Goal: Task Accomplishment & Management: Manage account settings

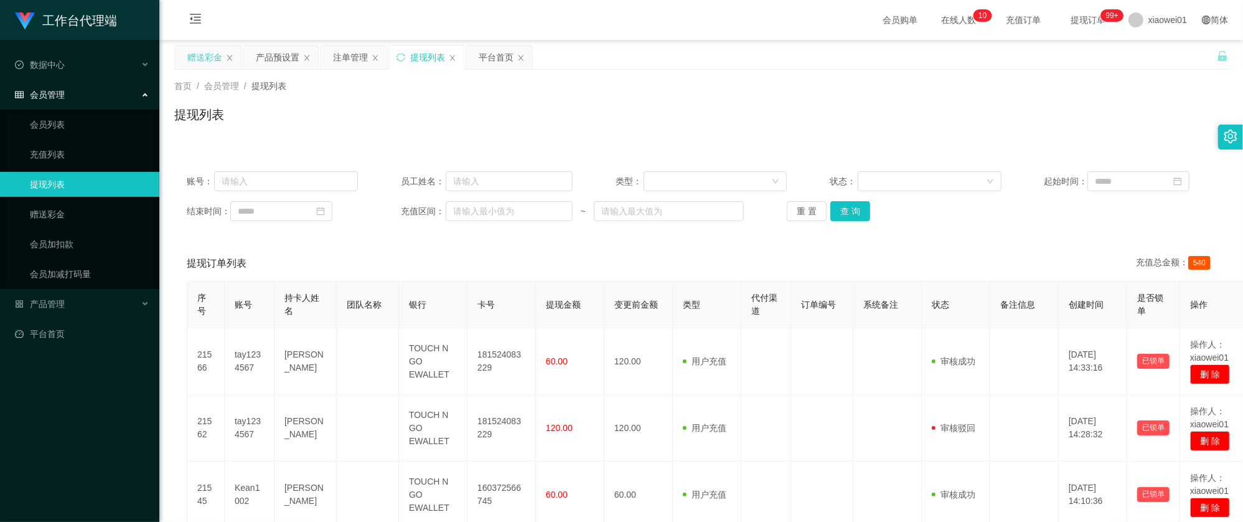
click at [208, 57] on div "赠送彩金" at bounding box center [204, 57] width 35 height 24
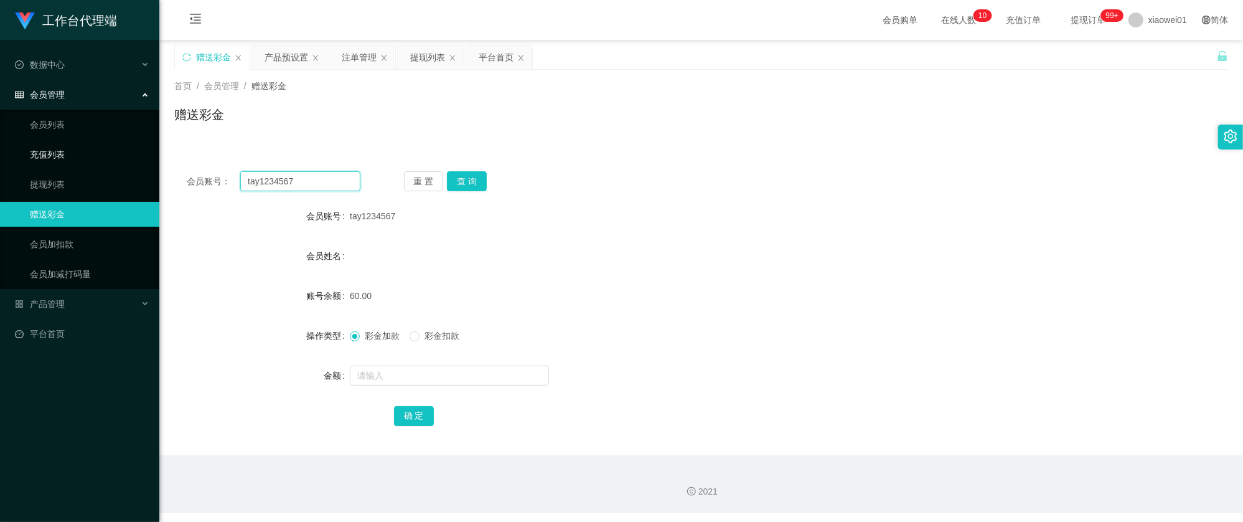
drag, startPoint x: 309, startPoint y: 177, endPoint x: 66, endPoint y: 149, distance: 244.3
click at [59, 152] on section "工作台代理端 数据中心 会员管理 会员列表 充值列表 提现列表 赠送彩金 会员加扣款 会员加减打码量 产品管理 开奖记录 注单管理 产品列表 即时注单 产品预…" at bounding box center [621, 256] width 1243 height 513
paste input "seng123"
type input "seng123"
click at [477, 182] on button "查 询" at bounding box center [467, 181] width 40 height 20
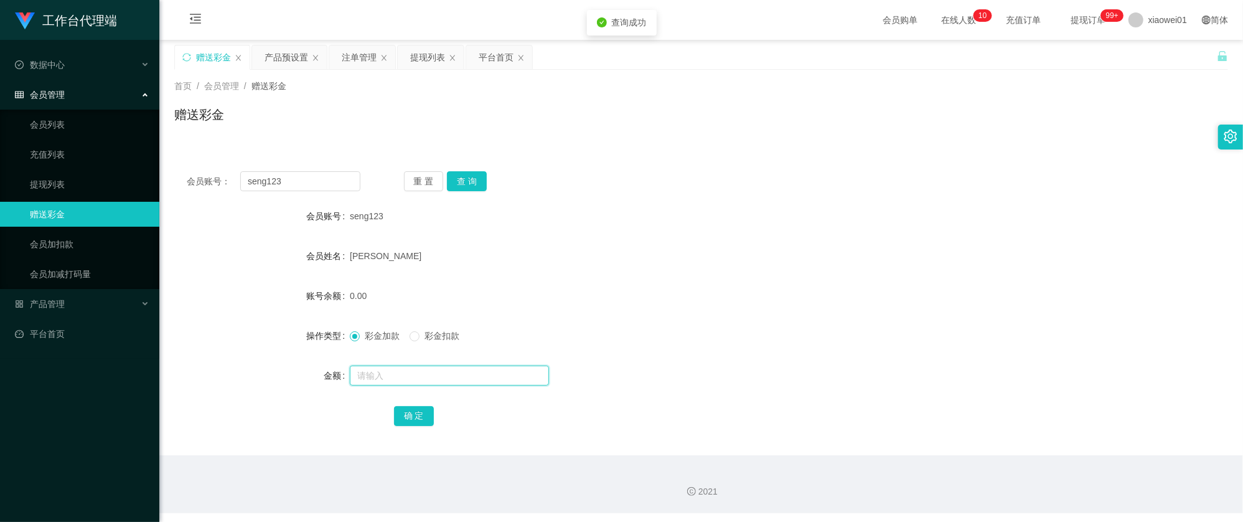
click at [408, 372] on input "text" at bounding box center [449, 375] width 199 height 20
type input "200"
click at [429, 418] on button "确 定" at bounding box center [414, 416] width 40 height 20
click at [663, 275] on form "会员账号 seng123 会员姓名 teo chee seng 账号余额 200.00 操作类型 彩金加款 彩金扣款 金额 确 定" at bounding box center [701, 316] width 1054 height 224
drag, startPoint x: 322, startPoint y: 176, endPoint x: 59, endPoint y: 164, distance: 263.5
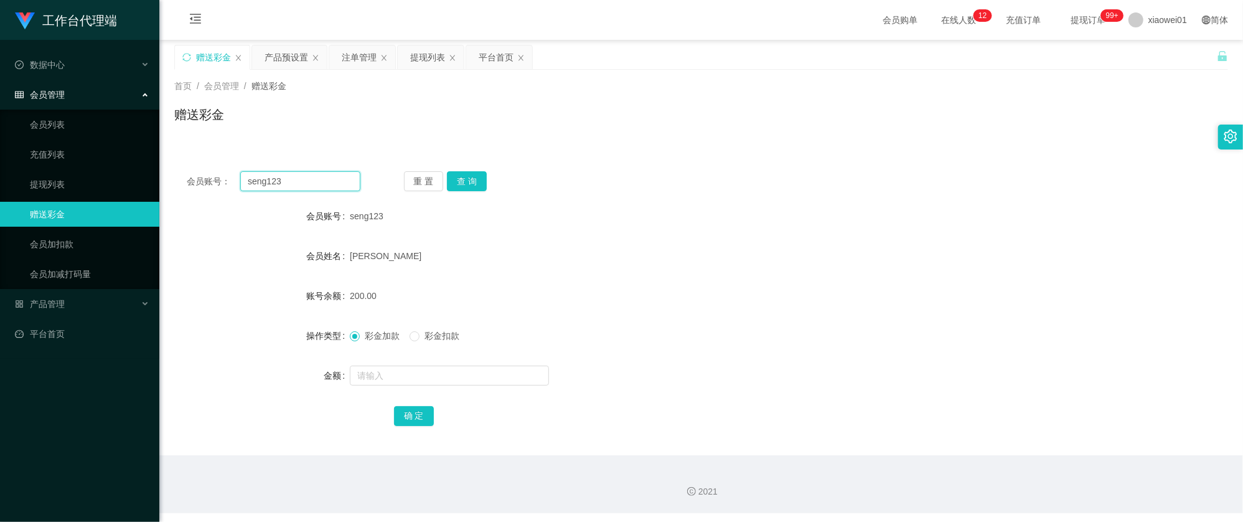
click at [73, 168] on section "工作台代理端 数据中心 会员管理 会员列表 充值列表 提现列表 赠送彩金 会员加扣款 会员加减打码量 产品管理 开奖记录 注单管理 产品列表 即时注单 产品预…" at bounding box center [621, 256] width 1243 height 513
paste input "Kjh1996"
type input "Kjh1996"
click at [484, 180] on button "查 询" at bounding box center [467, 181] width 40 height 20
click at [414, 394] on form "会员账号 Kjh1996 会员姓名 LEEKAHHOE 账号余额 0.00 操作类型 彩金加款 彩金扣款 金额 确 定" at bounding box center [701, 316] width 1054 height 224
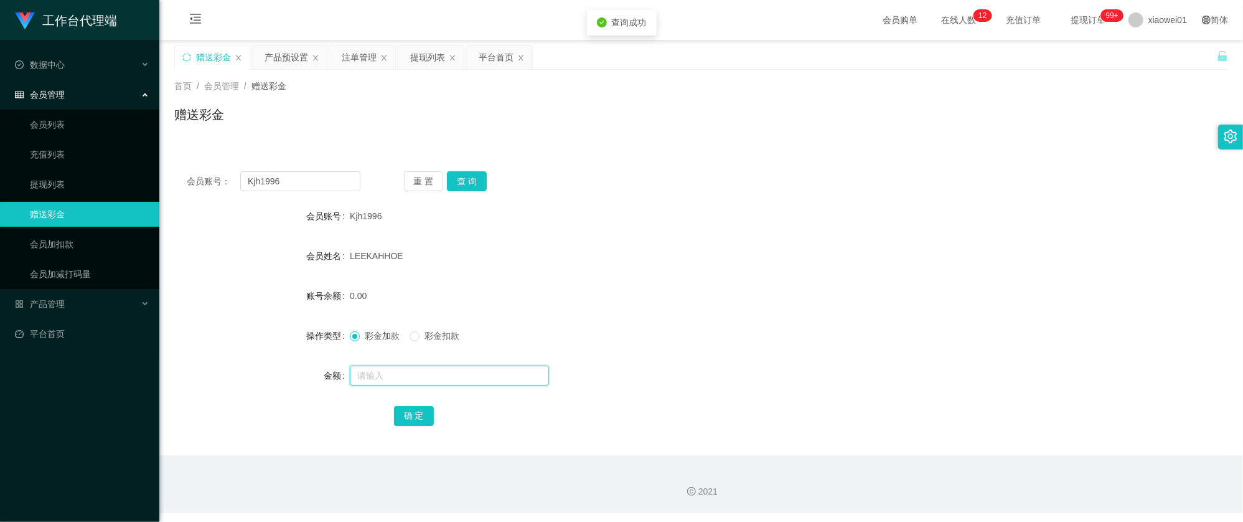
drag, startPoint x: 416, startPoint y: 379, endPoint x: 406, endPoint y: 379, distance: 10.6
click at [406, 379] on input "text" at bounding box center [449, 375] width 199 height 20
type input "200"
click at [411, 424] on button "确 定" at bounding box center [414, 416] width 40 height 20
click at [678, 327] on div "彩金加款 彩金扣款" at bounding box center [657, 335] width 615 height 25
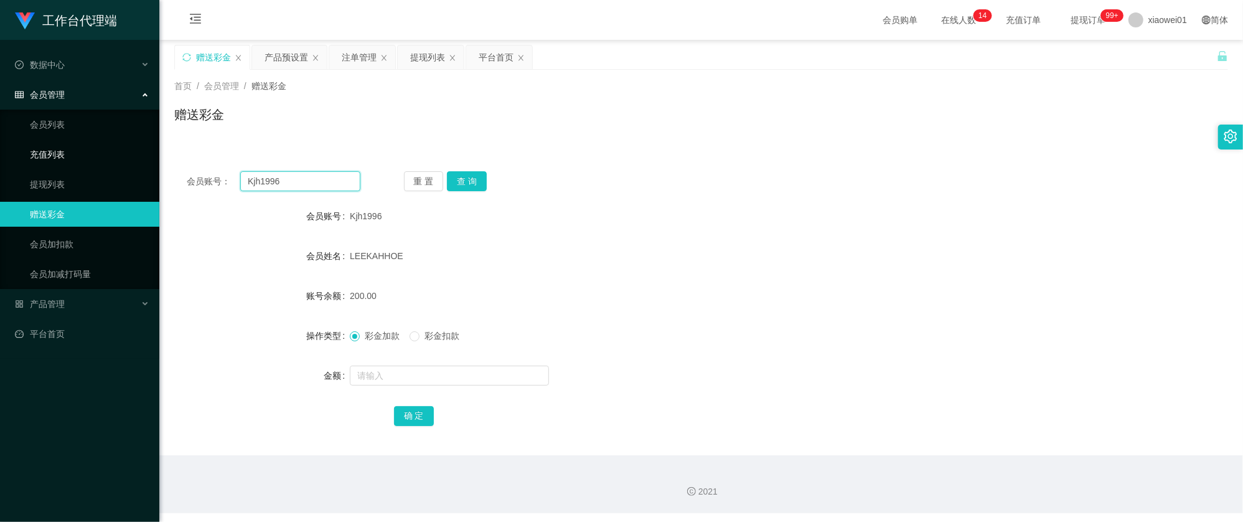
drag, startPoint x: 326, startPoint y: 190, endPoint x: 124, endPoint y: 162, distance: 203.6
click at [129, 164] on section "工作台代理端 数据中心 会员管理 会员列表 充值列表 提现列表 赠送彩金 会员加扣款 会员加减打码量 产品管理 开奖记录 注单管理 产品列表 即时注单 产品预…" at bounding box center [621, 256] width 1243 height 513
paste input "tay1234567"
type input "tay1234567"
click at [469, 176] on button "查 询" at bounding box center [467, 181] width 40 height 20
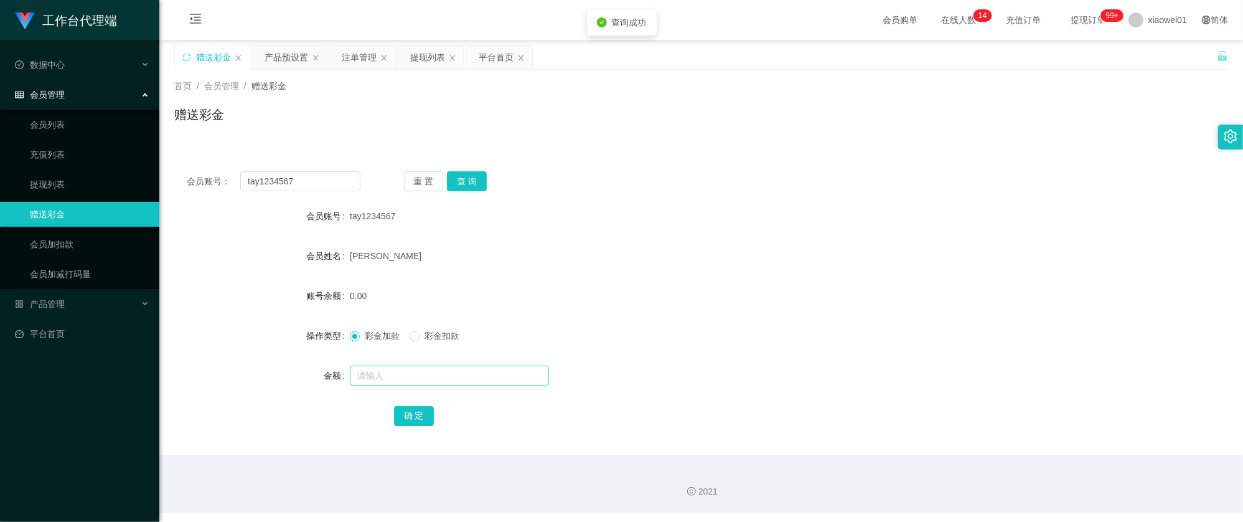
drag, startPoint x: 394, startPoint y: 361, endPoint x: 394, endPoint y: 370, distance: 8.7
click at [396, 361] on form "会员账号 tay1234567 会员姓名 Victor Tay Jia Yong 账号余额 0.00 操作类型 彩金加款 彩金扣款 金额 确 定" at bounding box center [701, 316] width 1054 height 224
click at [399, 374] on input "text" at bounding box center [449, 375] width 199 height 20
type input "100"
click at [421, 411] on button "确 定" at bounding box center [414, 416] width 40 height 20
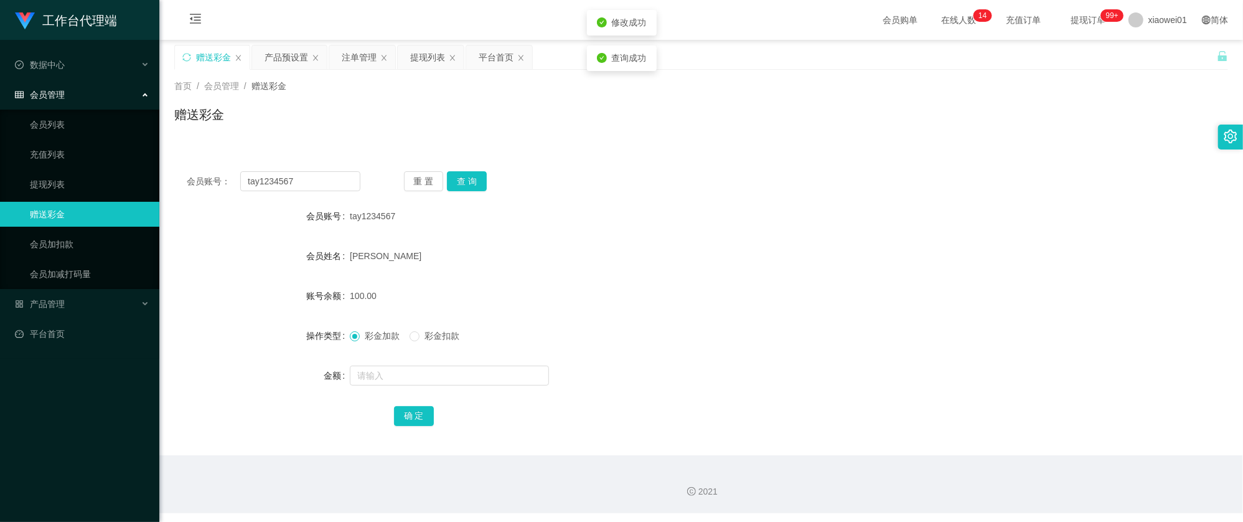
click at [693, 309] on form "会员账号 tay1234567 会员姓名 Victor Tay Jia Yong 账号余额 100.00 操作类型 彩金加款 彩金扣款 金额 确 定" at bounding box center [701, 316] width 1054 height 224
drag, startPoint x: 312, startPoint y: 180, endPoint x: 32, endPoint y: 157, distance: 281.1
click at [32, 157] on section "工作台代理端 数据中心 会员管理 会员列表 充值列表 提现列表 赠送彩金 会员加扣款 会员加减打码量 产品管理 开奖记录 注单管理 产品列表 即时注单 产品预…" at bounding box center [621, 256] width 1243 height 513
paste input "jiexiang"
type input "jiexiang"
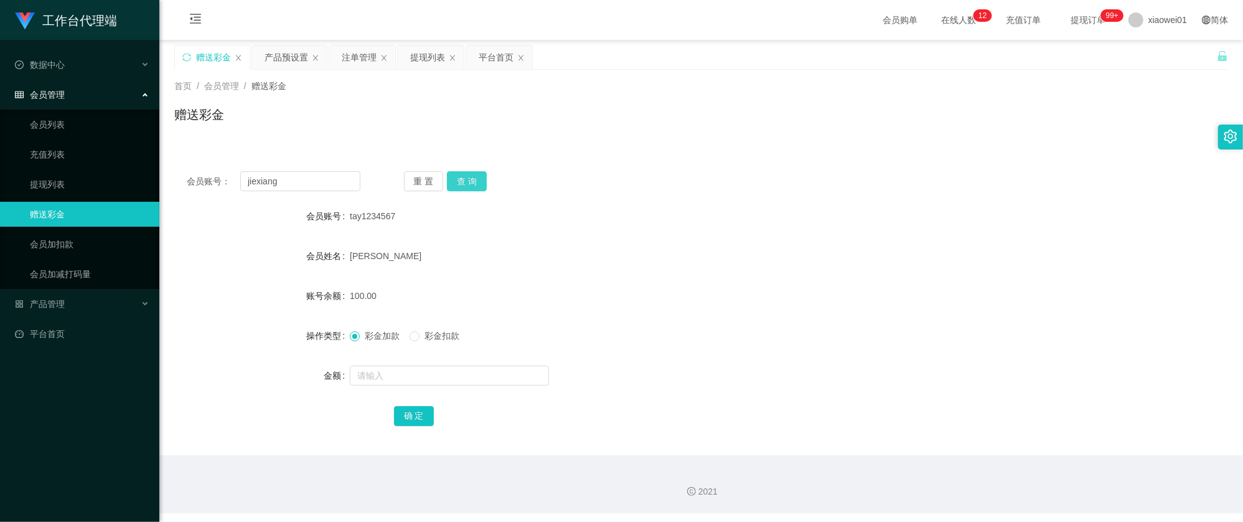
click at [481, 175] on button "查 询" at bounding box center [467, 181] width 40 height 20
click at [389, 376] on input "text" at bounding box center [449, 375] width 199 height 20
type input "100"
click at [413, 416] on button "确 定" at bounding box center [414, 416] width 40 height 20
click at [715, 284] on div "100.00" at bounding box center [657, 295] width 615 height 25
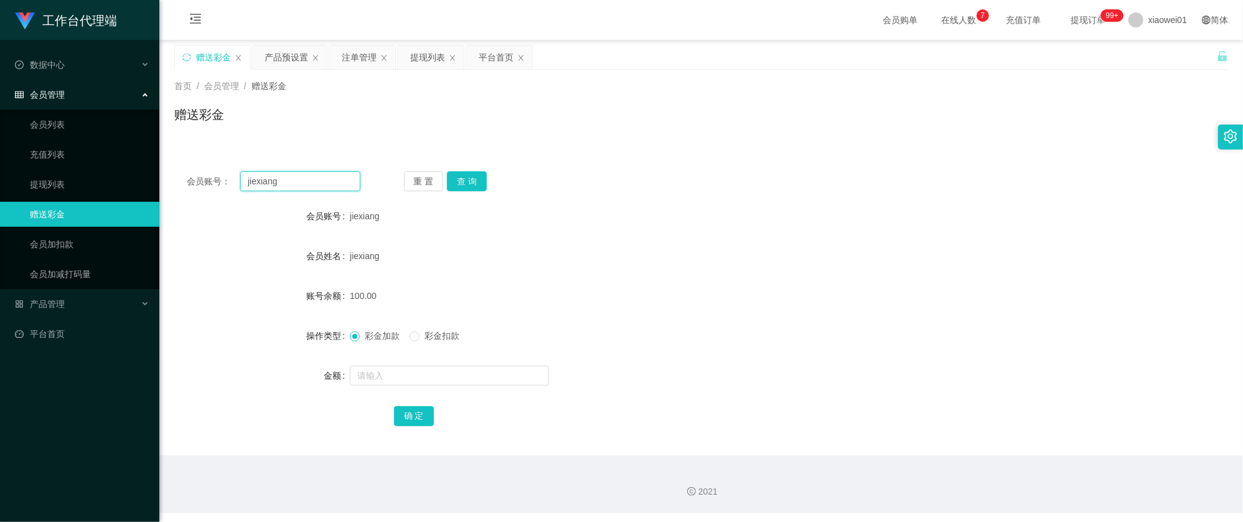
drag, startPoint x: 289, startPoint y: 189, endPoint x: 394, endPoint y: 200, distance: 105.1
click at [67, 160] on section "工作台代理端 数据中心 会员管理 会员列表 充值列表 提现列表 赠送彩金 会员加扣款 会员加减打码量 产品管理 开奖记录 注单管理 产品列表 即时注单 产品预…" at bounding box center [621, 256] width 1243 height 513
paste input "alvin2286"
type input "alvin2286"
click at [482, 183] on button "查 询" at bounding box center [467, 181] width 40 height 20
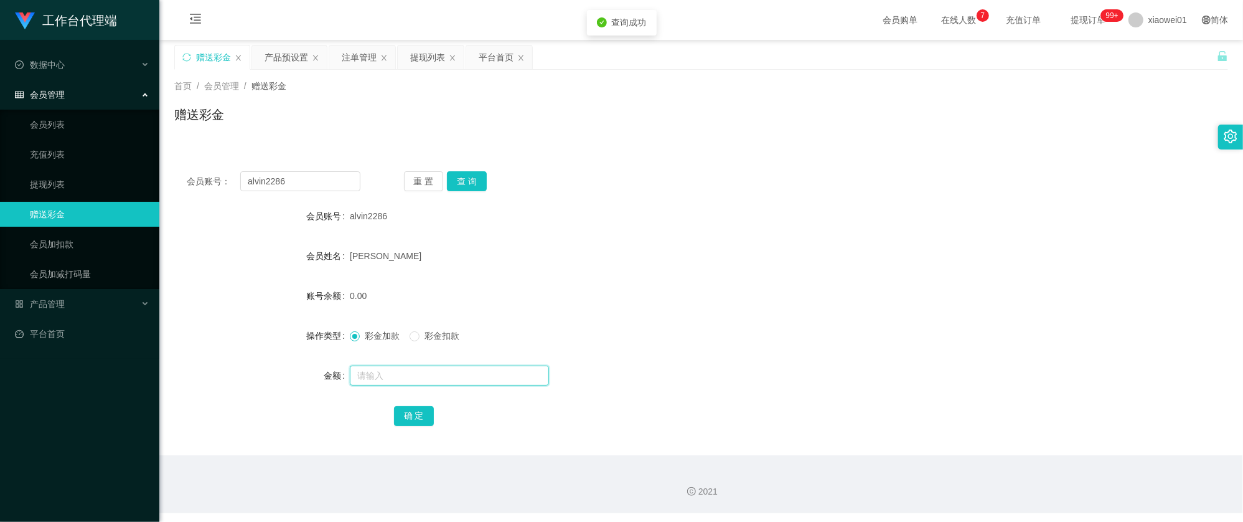
click at [416, 377] on input "text" at bounding box center [449, 375] width 199 height 20
type input "100"
drag, startPoint x: 421, startPoint y: 419, endPoint x: 429, endPoint y: 421, distance: 8.5
click at [421, 419] on button "确 定" at bounding box center [414, 416] width 40 height 20
click at [737, 278] on form "会员账号 alvin2286 会员姓名 chong wan ho 账号余额 0.00 操作类型 彩金加款 彩金扣款 金额 确 定" at bounding box center [701, 316] width 1054 height 224
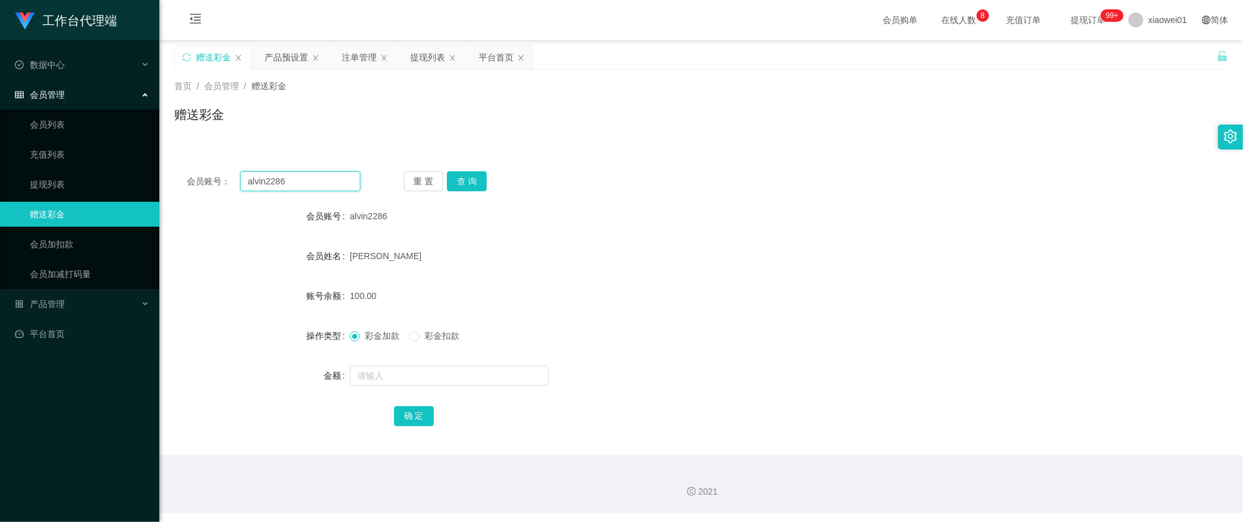
drag, startPoint x: 330, startPoint y: 190, endPoint x: 235, endPoint y: 172, distance: 96.2
click at [98, 166] on section "工作台代理端 数据中心 会员管理 会员列表 充值列表 提现列表 赠送彩金 会员加扣款 会员加减打码量 产品管理 开奖记录 注单管理 产品列表 即时注单 产品预…" at bounding box center [621, 256] width 1243 height 513
paste input "shee"
type input "shee"
click at [490, 179] on div "重 置 查 询" at bounding box center [491, 181] width 174 height 20
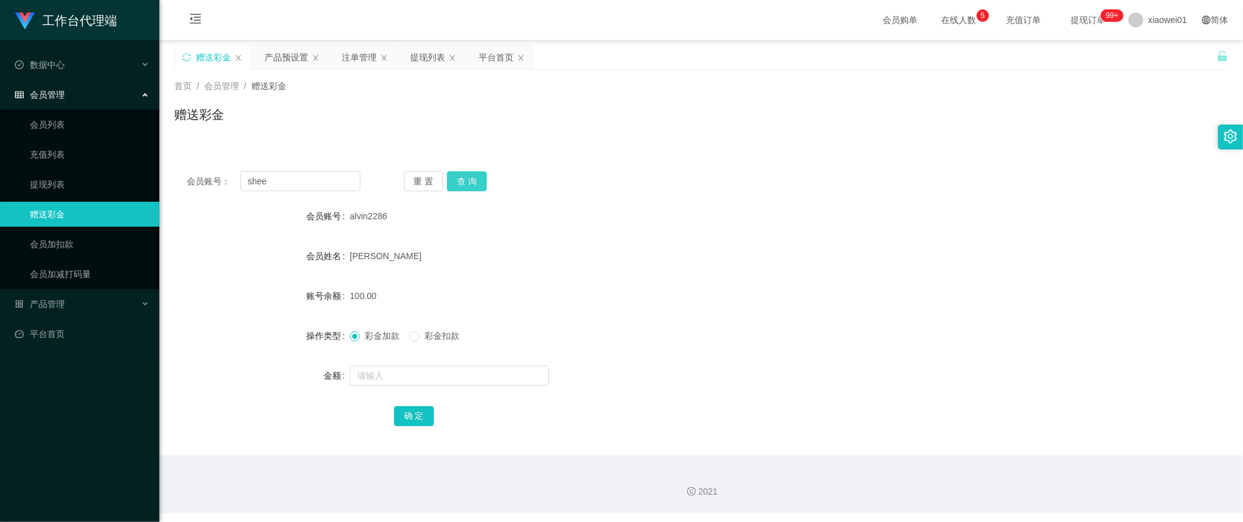
click at [478, 184] on button "查 询" at bounding box center [467, 181] width 40 height 20
click at [451, 371] on input "text" at bounding box center [449, 375] width 199 height 20
type input "2"
type input "100"
click at [410, 421] on button "确 定" at bounding box center [414, 416] width 40 height 20
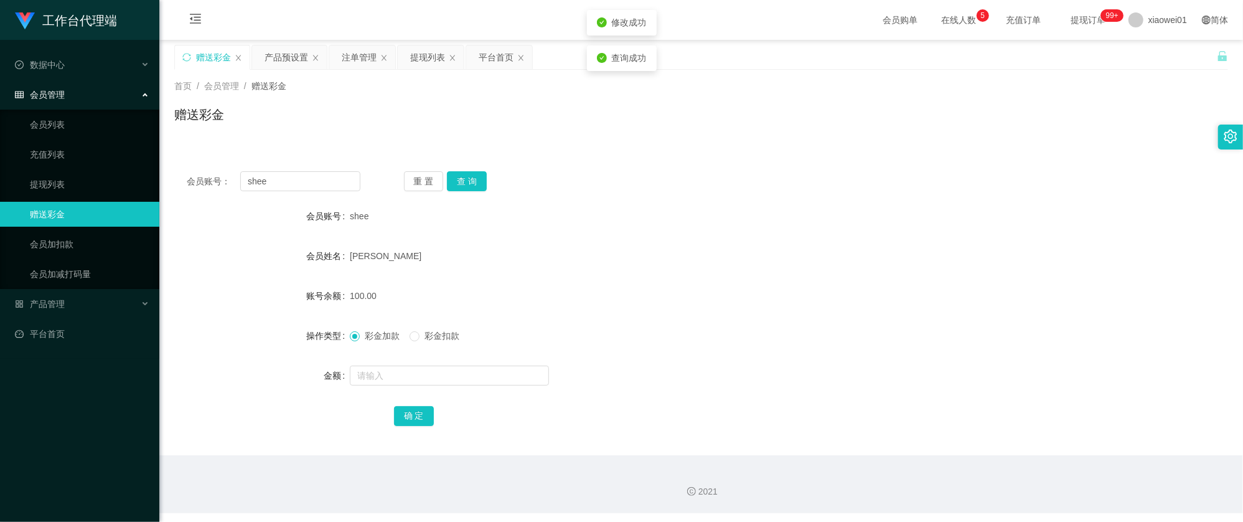
click at [682, 279] on form "会员账号 shee 会员姓名 Lilian jong kai shee 账号余额 100.00 操作类型 彩金加款 彩金扣款 金额 确 定" at bounding box center [701, 316] width 1054 height 224
drag, startPoint x: 304, startPoint y: 185, endPoint x: 120, endPoint y: 170, distance: 184.9
click at [124, 170] on section "工作台代理端 数据中心 会员管理 会员列表 充值列表 提现列表 赠送彩金 会员加扣款 会员加减打码量 产品管理 开奖记录 注单管理 产品列表 即时注单 产品预…" at bounding box center [621, 256] width 1243 height 513
paste input "kean1002"
type input "kean1002"
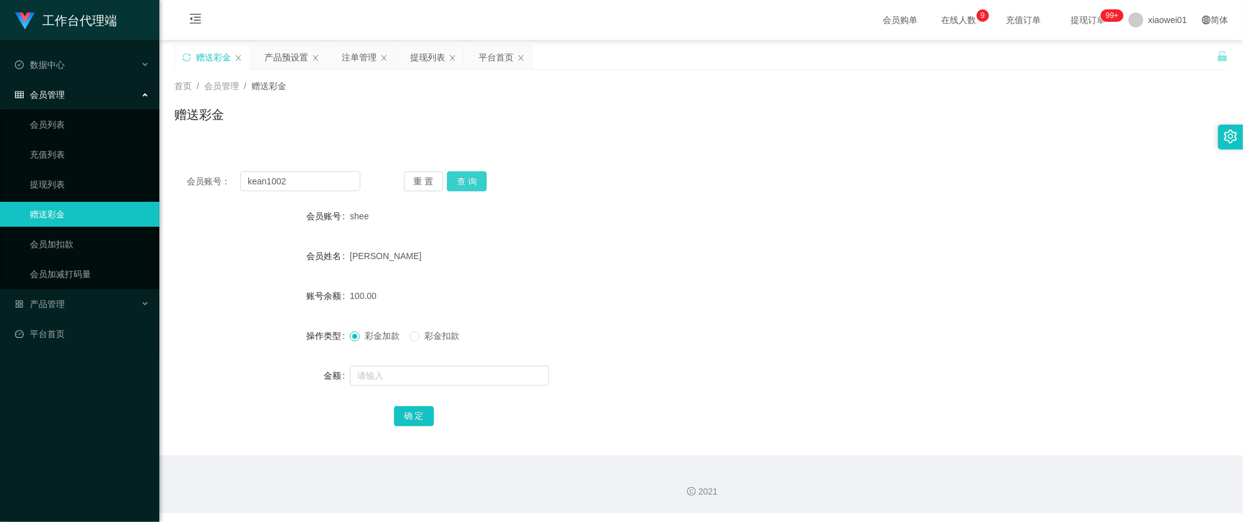
click at [484, 177] on button "查 询" at bounding box center [467, 181] width 40 height 20
click at [402, 373] on input "text" at bounding box center [449, 375] width 199 height 20
type input "100"
click at [421, 411] on button "确 定" at bounding box center [414, 416] width 40 height 20
click at [713, 304] on div "100.00" at bounding box center [657, 295] width 615 height 25
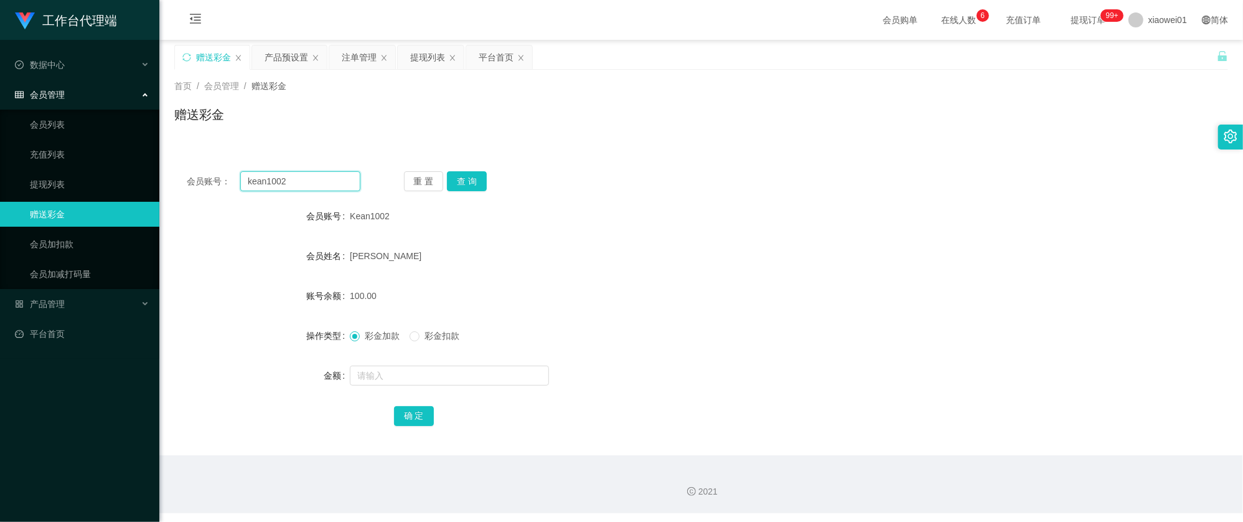
drag, startPoint x: 317, startPoint y: 178, endPoint x: 364, endPoint y: 177, distance: 47.3
click at [165, 180] on main "关闭左侧 关闭右侧 关闭其它 刷新页面 赠送彩金 产品预设置 注单管理 提现列表 平台首页 首页 / 会员管理 / 赠送彩金 / 赠送彩金 会员账号： kea…" at bounding box center [701, 247] width 1084 height 415
paste input "yap0101"
type input "yap0101"
click at [466, 187] on button "查 询" at bounding box center [467, 181] width 40 height 20
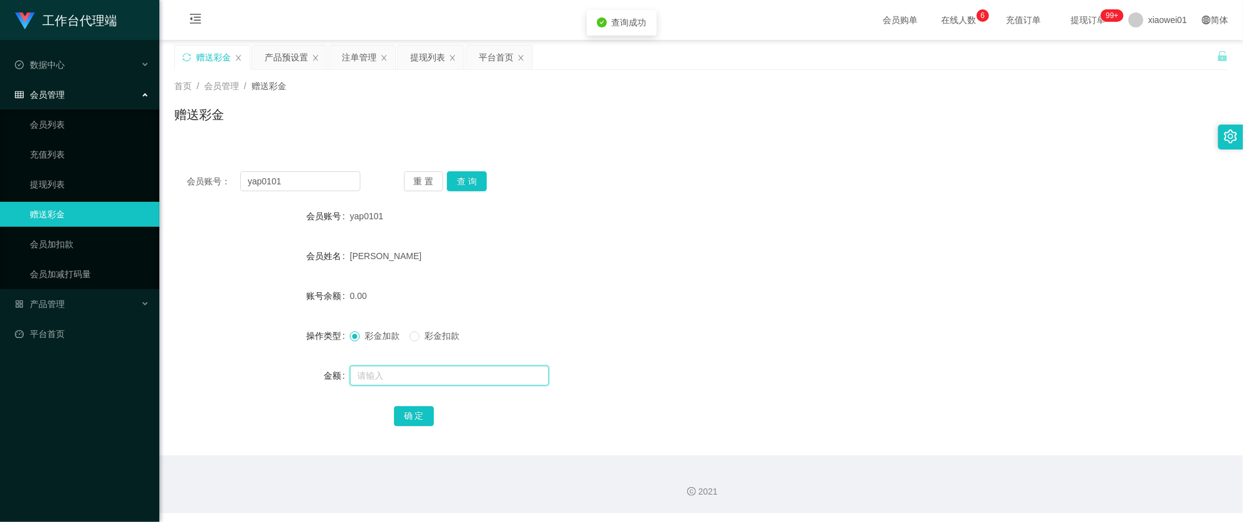
click at [424, 367] on input "text" at bounding box center [449, 375] width 199 height 20
type input "100"
click at [421, 403] on div "确 定" at bounding box center [701, 415] width 615 height 25
click at [418, 416] on button "确 定" at bounding box center [414, 416] width 40 height 20
click at [770, 298] on div "0.00" at bounding box center [657, 295] width 615 height 25
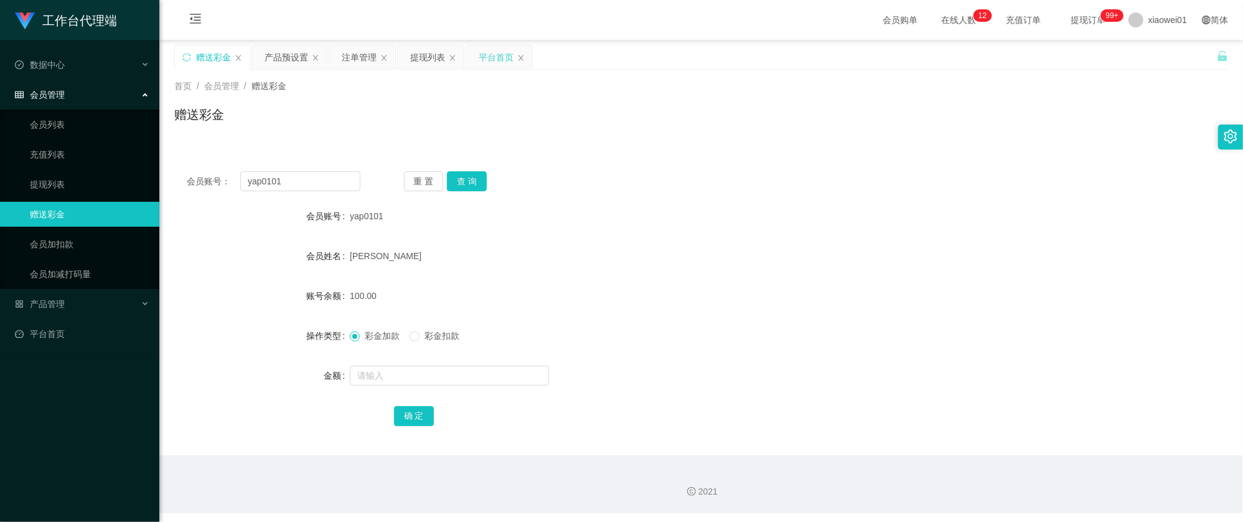
click at [492, 55] on div "平台首页" at bounding box center [496, 57] width 35 height 24
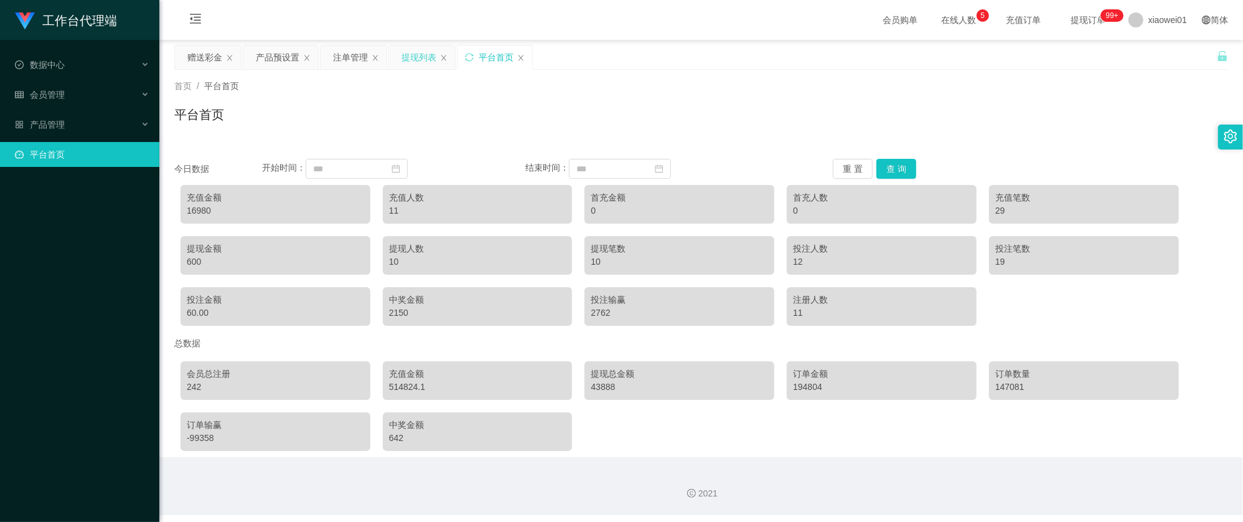
click at [401, 52] on div "提现列表" at bounding box center [422, 57] width 66 height 24
click at [423, 63] on div "提现列表" at bounding box center [418, 57] width 35 height 24
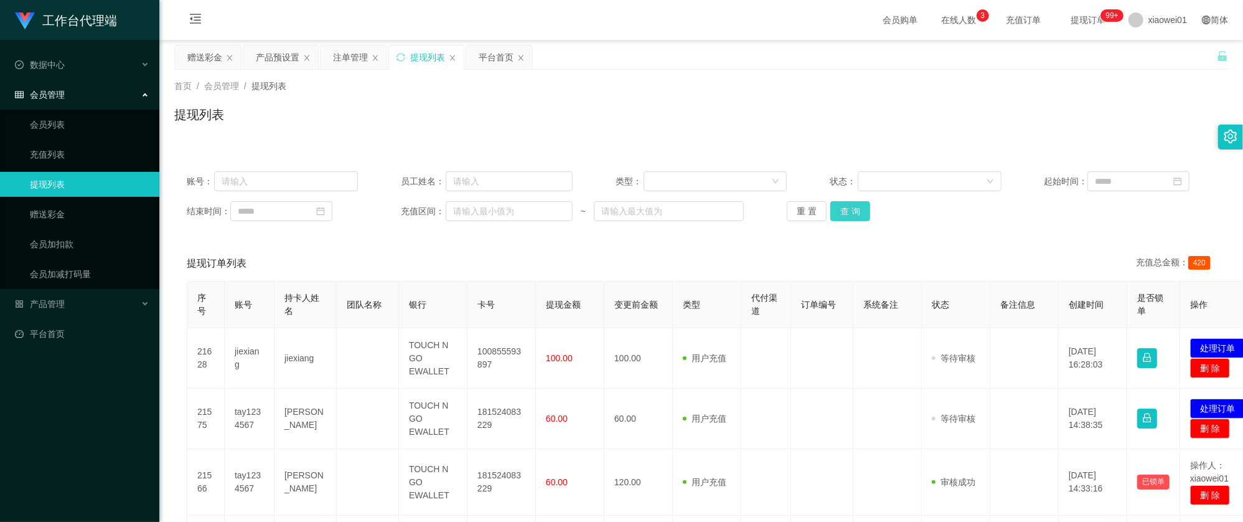
click at [845, 215] on button "查 询" at bounding box center [850, 211] width 40 height 20
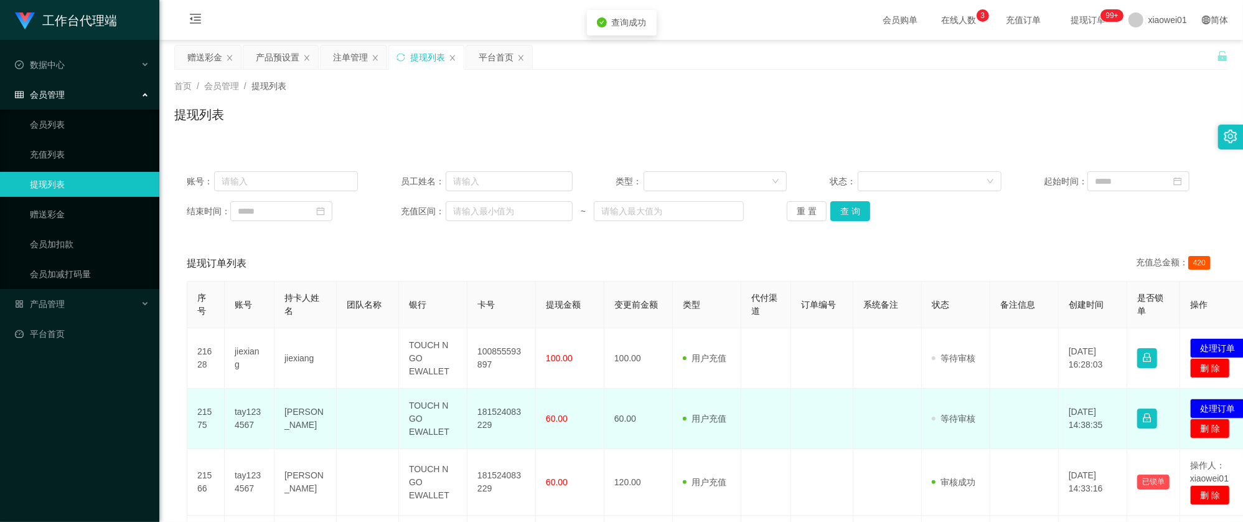
click at [499, 412] on td "181524083229" at bounding box center [501, 418] width 68 height 60
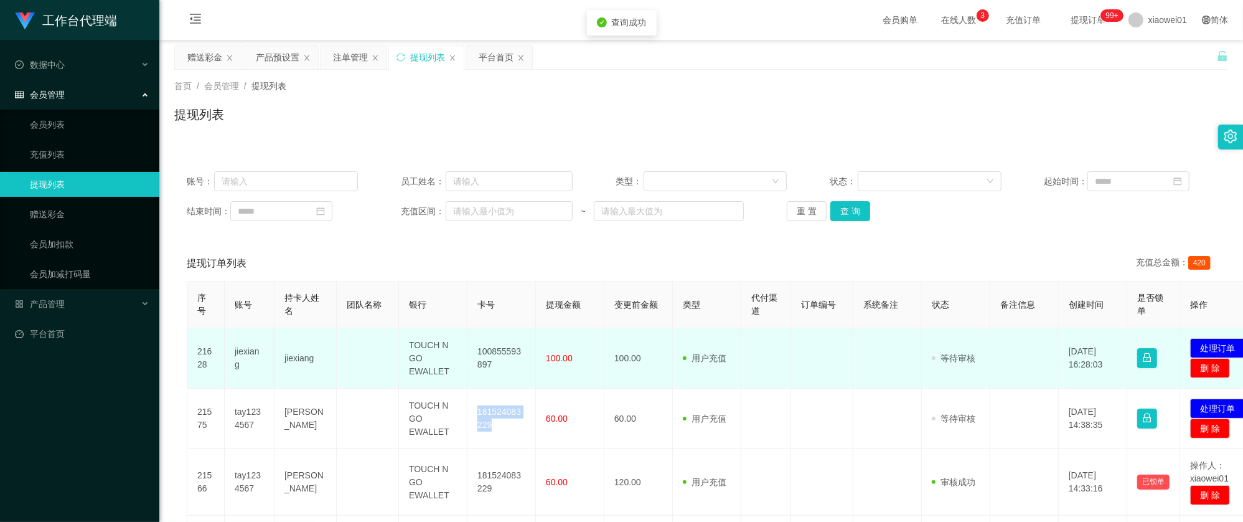
copy td "181524083229"
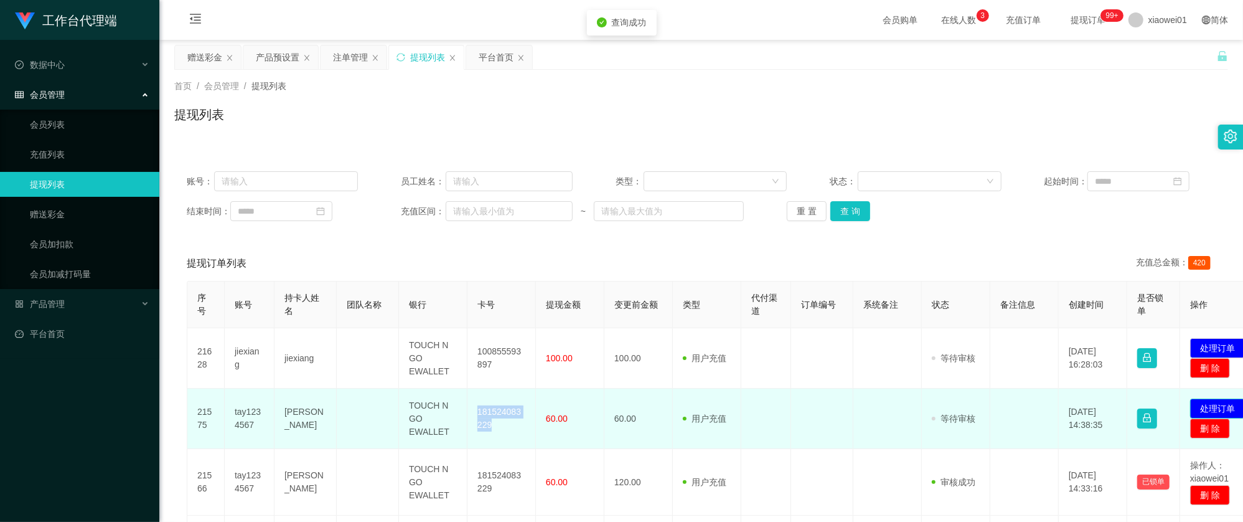
click at [1228, 406] on button "处理订单" at bounding box center [1217, 408] width 55 height 20
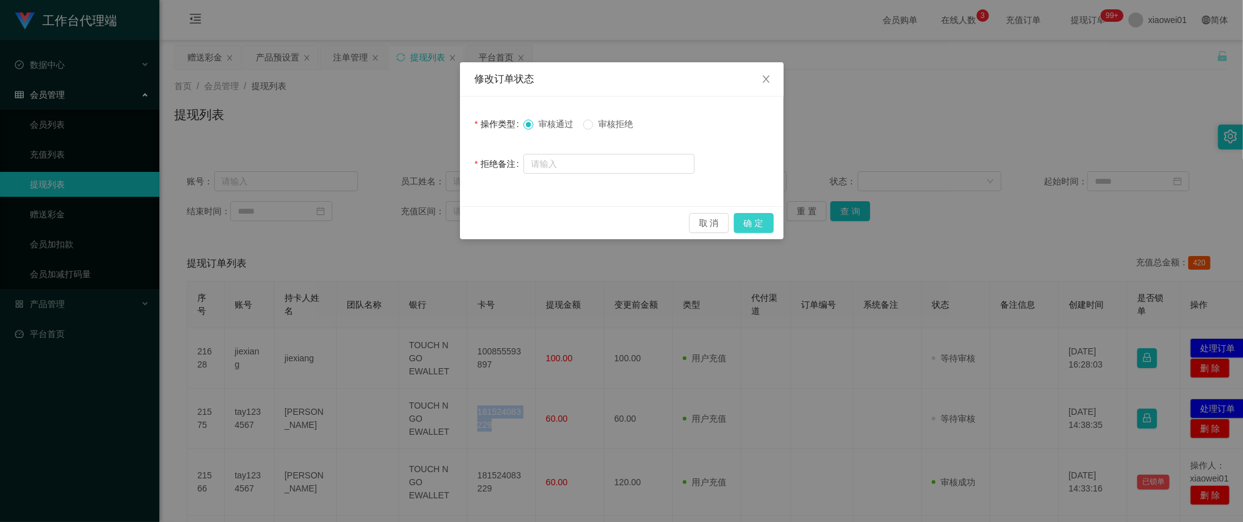
click at [759, 223] on button "确 定" at bounding box center [754, 223] width 40 height 20
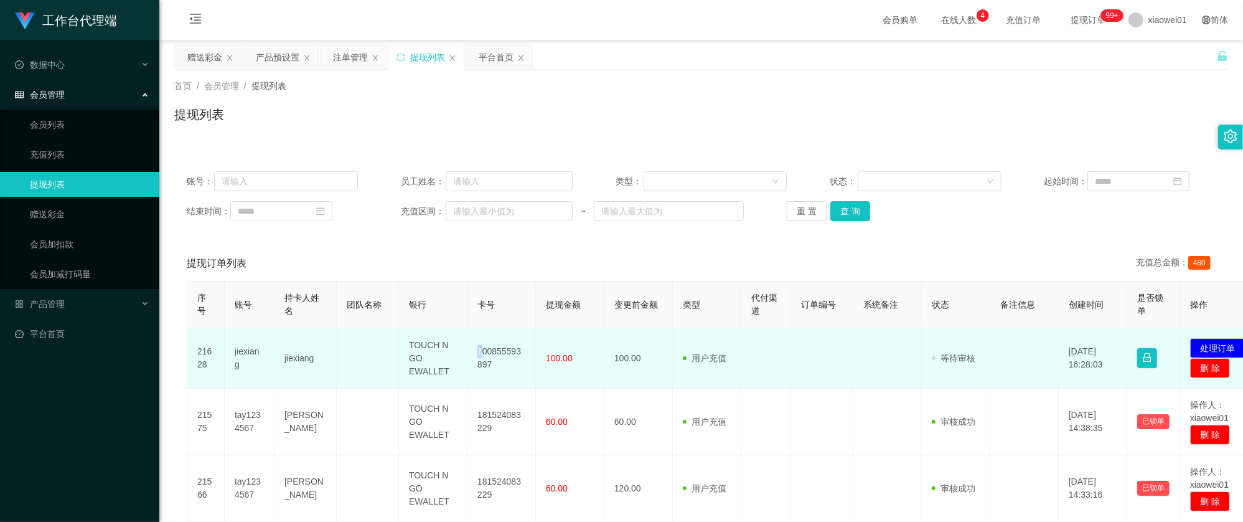
drag, startPoint x: 483, startPoint y: 344, endPoint x: 476, endPoint y: 344, distance: 7.5
click at [476, 344] on td "100855593897" at bounding box center [501, 358] width 68 height 60
click at [474, 344] on td "100855593897" at bounding box center [501, 358] width 68 height 60
click at [500, 351] on td "100855593897" at bounding box center [501, 358] width 68 height 60
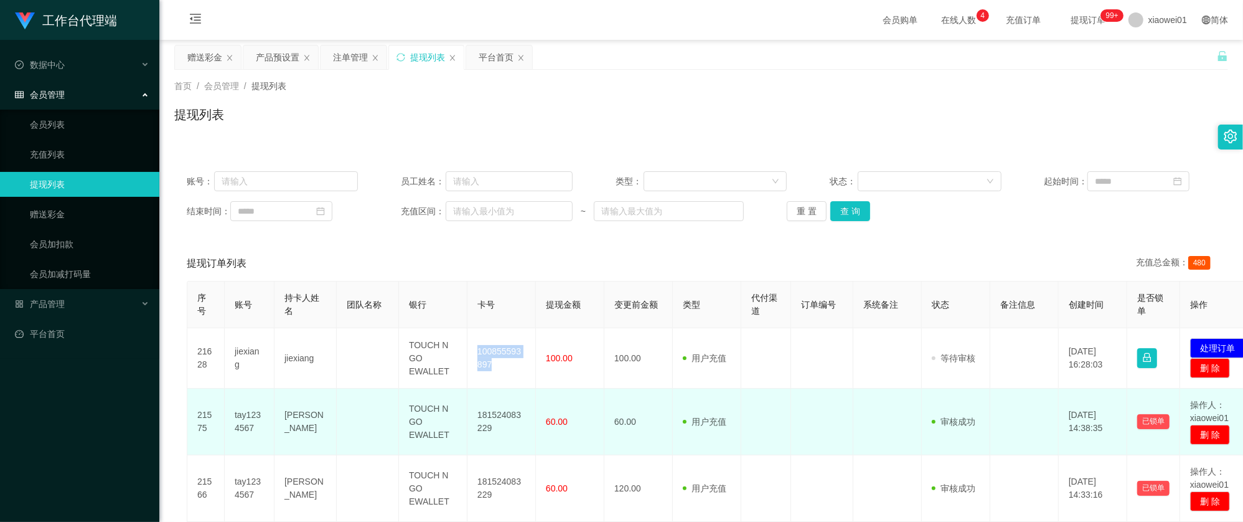
copy td "100855593897"
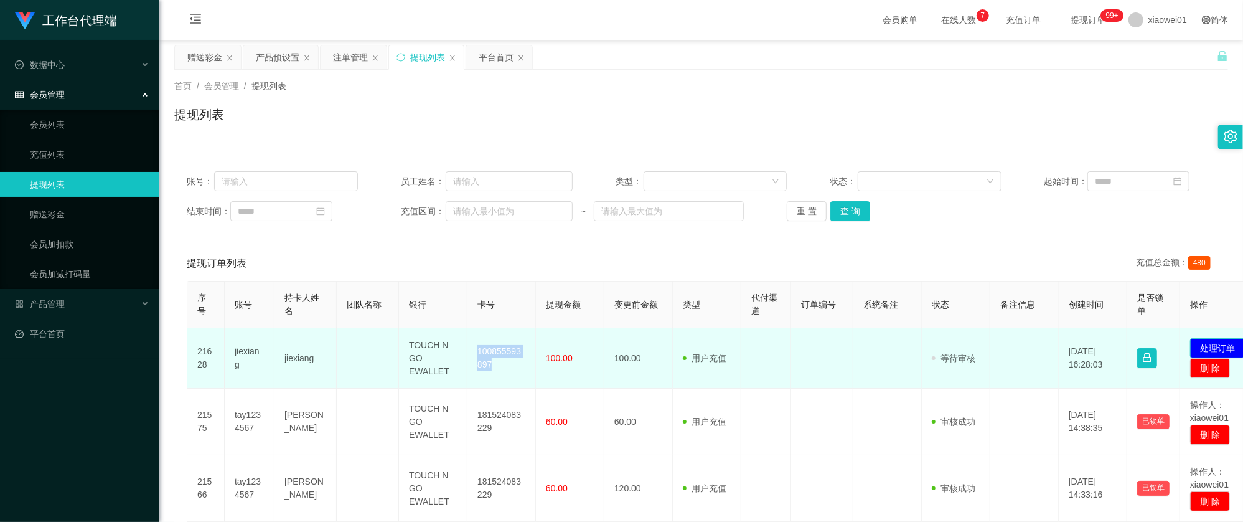
click at [1206, 345] on button "处理订单" at bounding box center [1217, 348] width 55 height 20
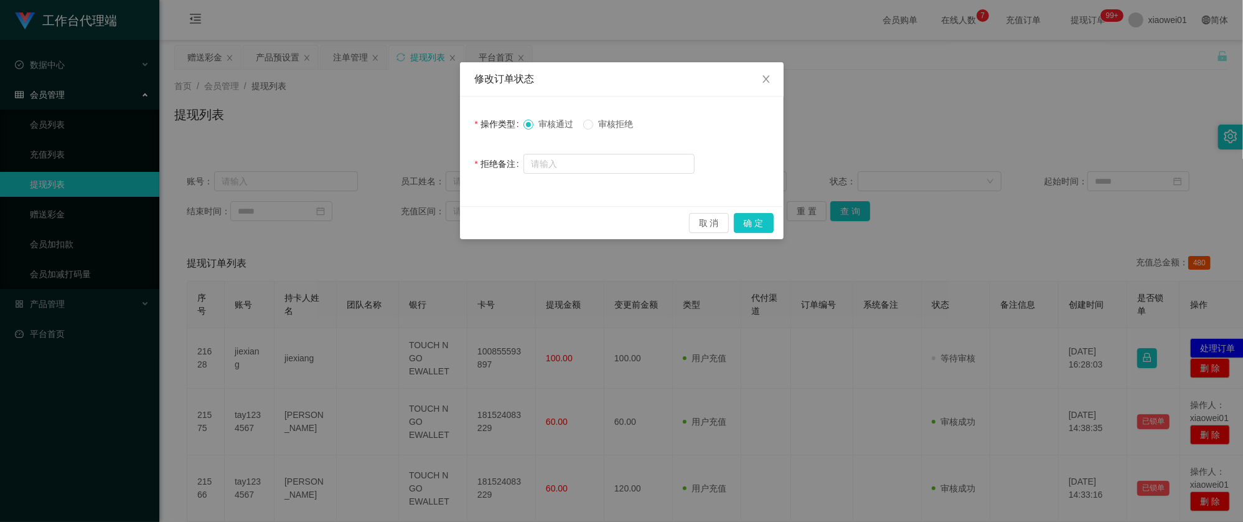
click at [609, 124] on span "审核拒绝" at bounding box center [615, 124] width 45 height 10
click at [748, 223] on button "确 定" at bounding box center [754, 223] width 40 height 20
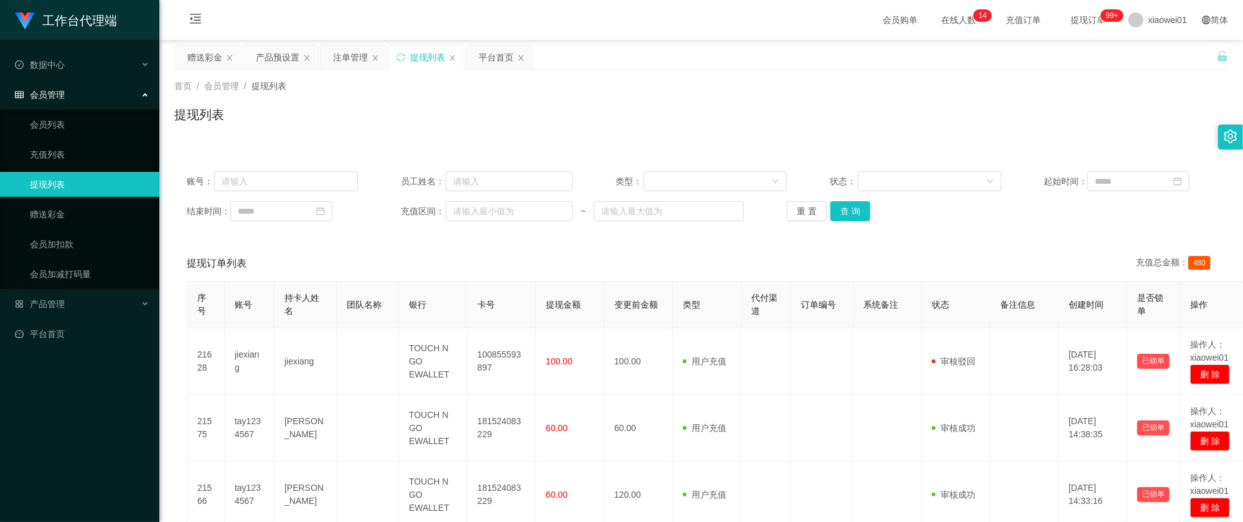
drag, startPoint x: 860, startPoint y: 228, endPoint x: 858, endPoint y: 220, distance: 8.5
click at [860, 227] on div "账号： 员工姓名： 类型： 状态： 起始时间： 结束时间： 充值区间： ~ 重 置 查 询" at bounding box center [701, 196] width 1054 height 75
click at [858, 215] on button "查 询" at bounding box center [850, 211] width 40 height 20
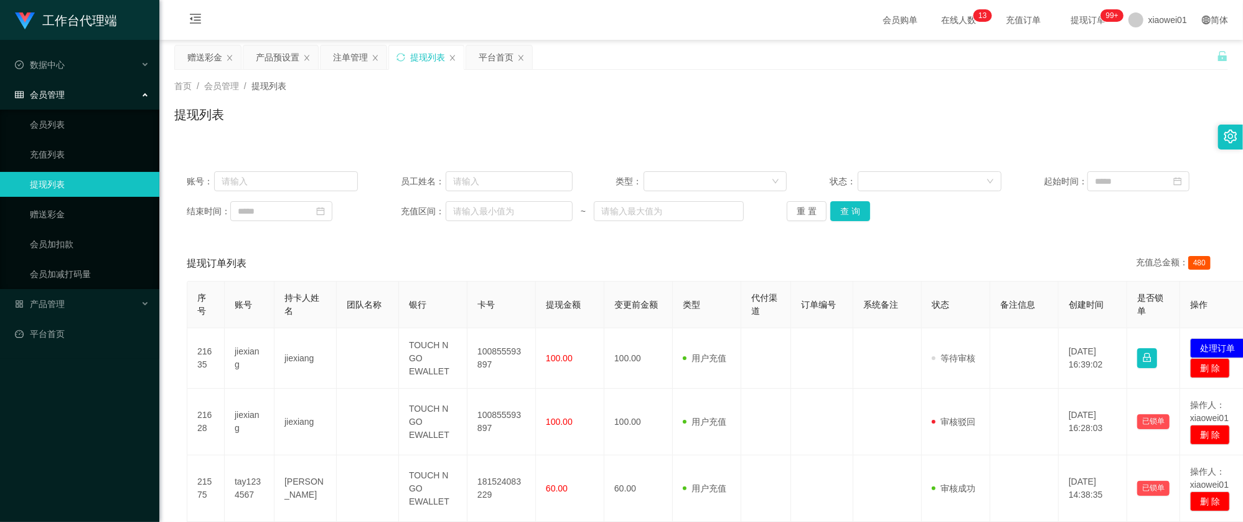
click at [628, 259] on div "提现订单列表 充值总金额： 480" at bounding box center [701, 263] width 1029 height 35
click at [982, 215] on div "结束时间： 充值区间： ~ 重 置 查 询" at bounding box center [701, 211] width 1029 height 20
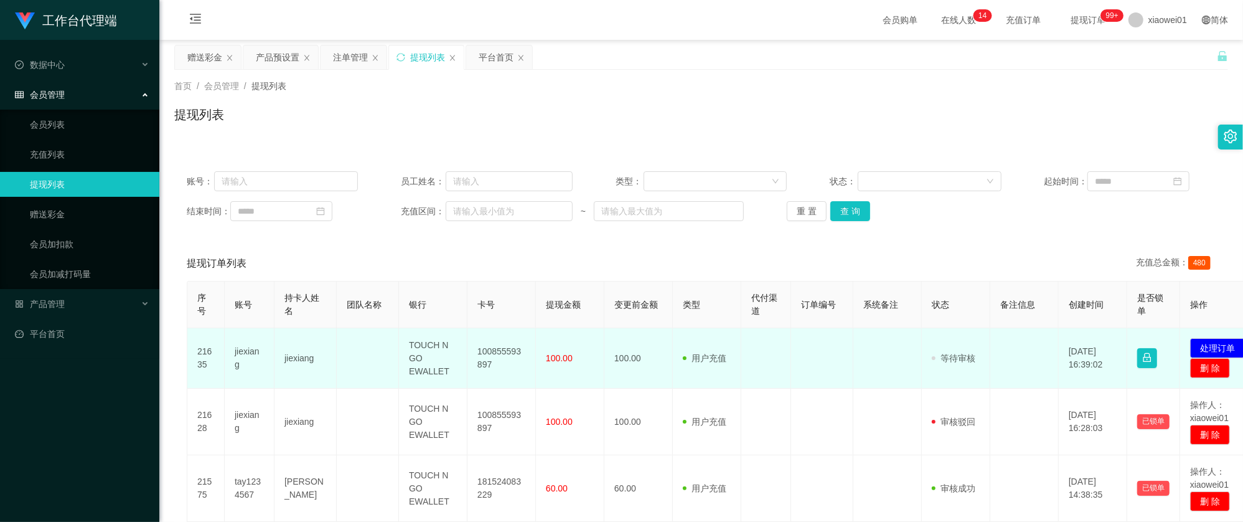
click at [239, 354] on td "jiexiang" at bounding box center [250, 358] width 50 height 60
click at [238, 354] on td "jiexiang" at bounding box center [250, 358] width 50 height 60
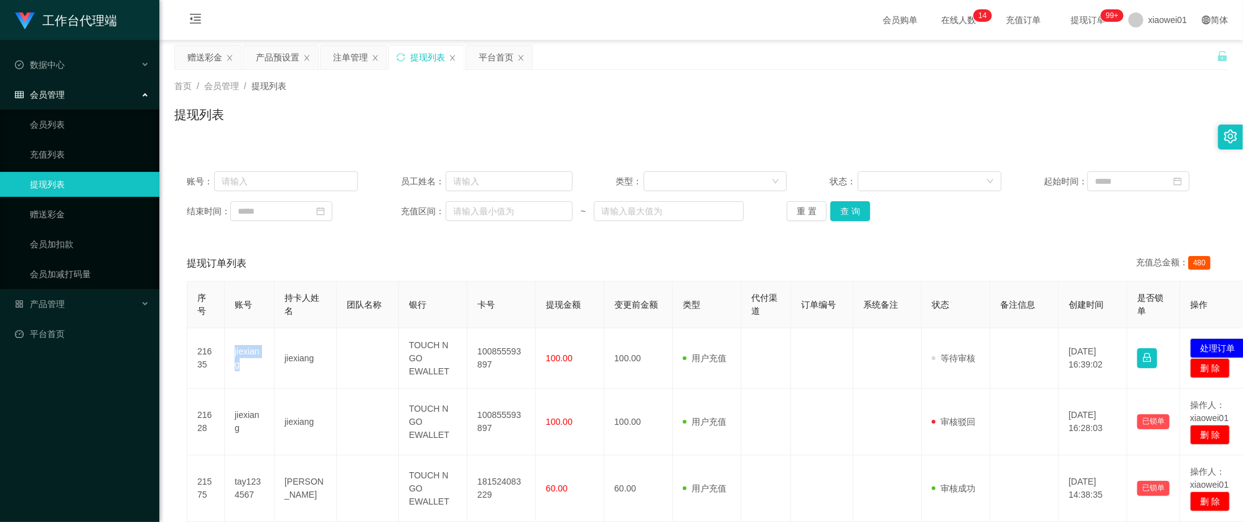
copy td "jiexiang"
drag, startPoint x: 217, startPoint y: 60, endPoint x: 223, endPoint y: 65, distance: 7.6
click at [215, 60] on div "赠送彩金" at bounding box center [204, 57] width 35 height 24
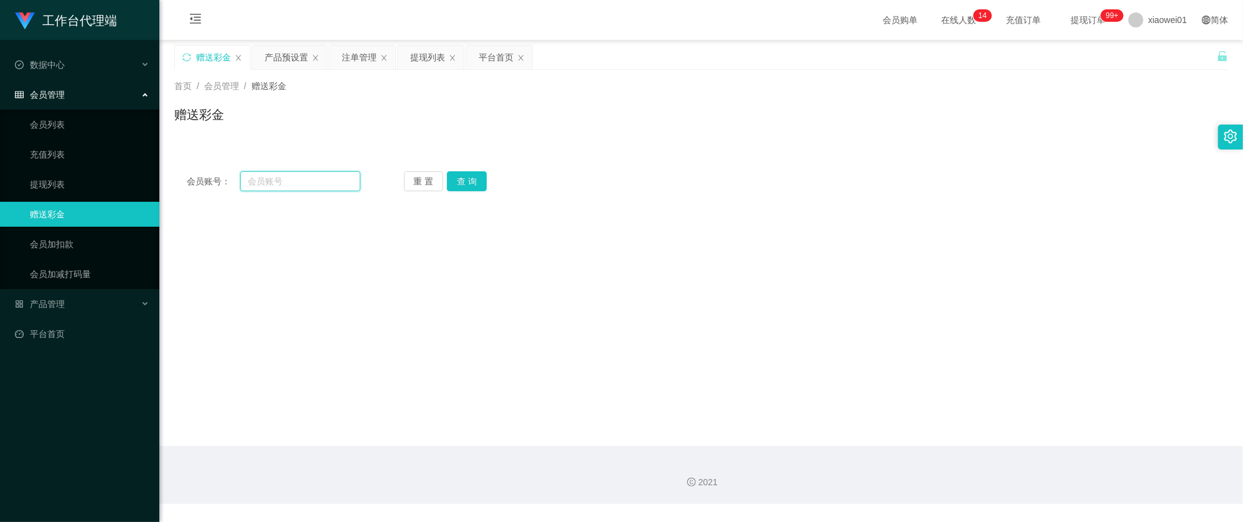
click at [282, 174] on input "text" at bounding box center [300, 181] width 120 height 20
paste input "jiexiang"
type input "jiexiang"
click at [452, 185] on button "查 询" at bounding box center [467, 181] width 40 height 20
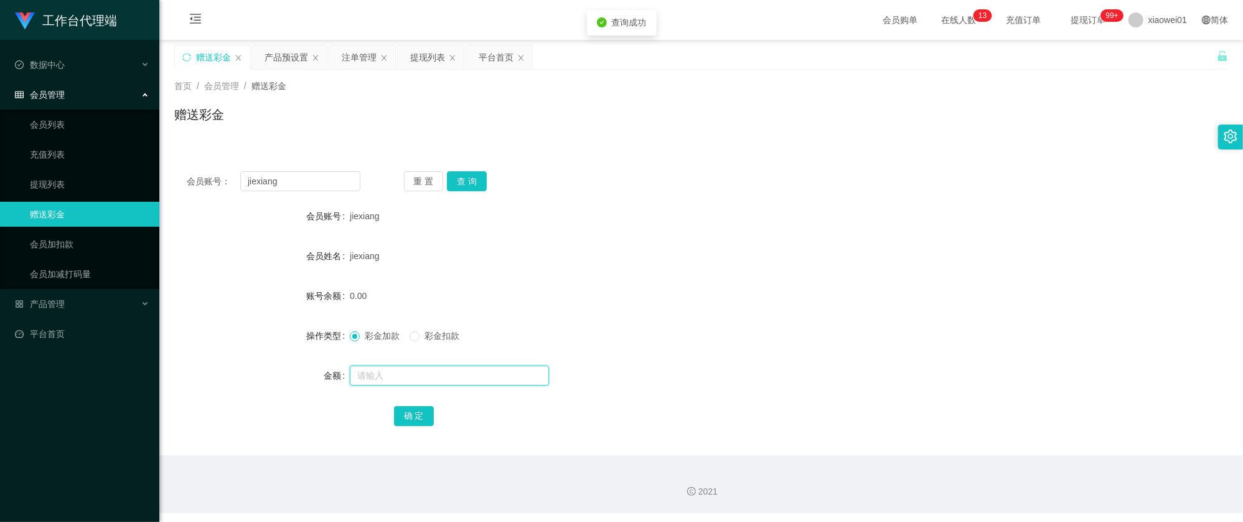
click at [444, 382] on input "text" at bounding box center [449, 375] width 199 height 20
click at [641, 209] on div "jiexiang" at bounding box center [657, 216] width 615 height 25
click at [312, 178] on input "jiexiang" at bounding box center [300, 181] width 120 height 20
click at [767, 169] on div "会员账号： jiexiang 重 置 查 询 会员账号 jiexiang 会员姓名 jiexiang 账号余额 0.00 操作类型 彩金加款 彩金扣款 金额 …" at bounding box center [701, 307] width 1054 height 296
click at [351, 55] on div "注单管理" at bounding box center [359, 57] width 35 height 24
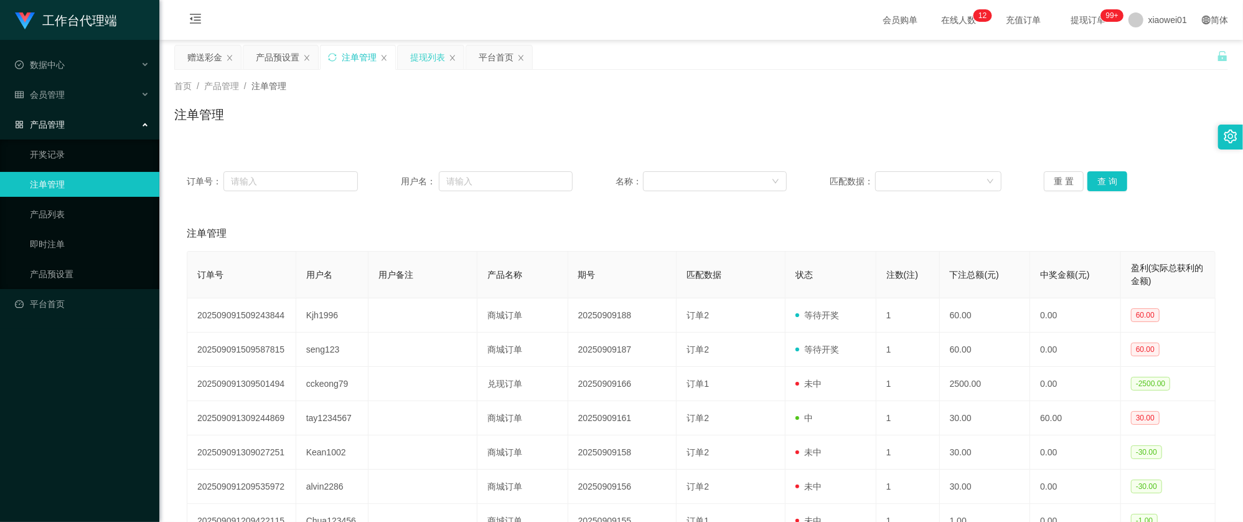
click at [422, 55] on div "提现列表" at bounding box center [427, 57] width 35 height 24
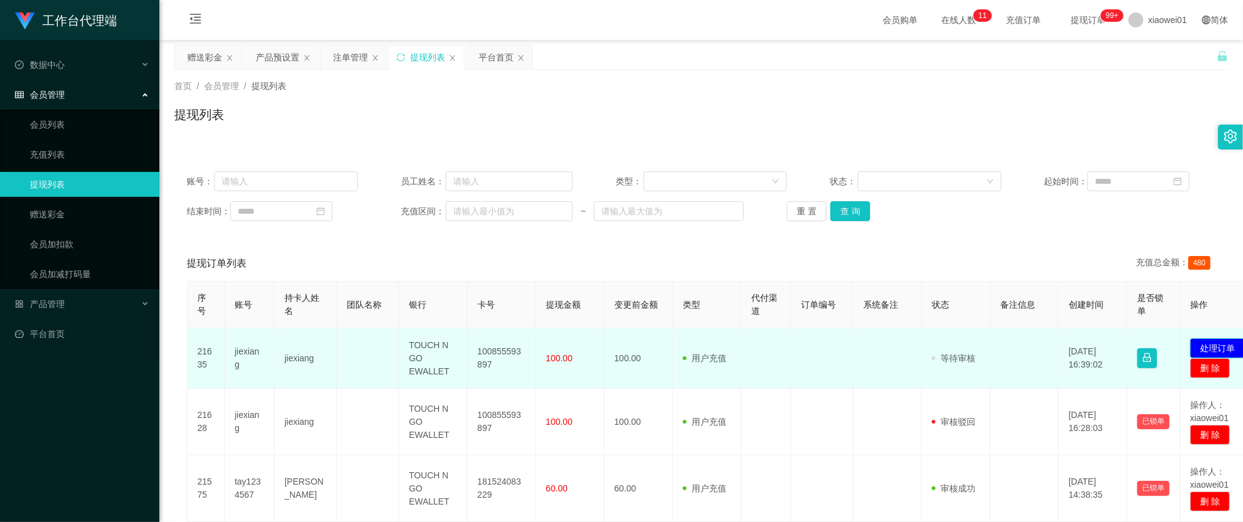
click at [1216, 342] on button "处理订单" at bounding box center [1217, 348] width 55 height 20
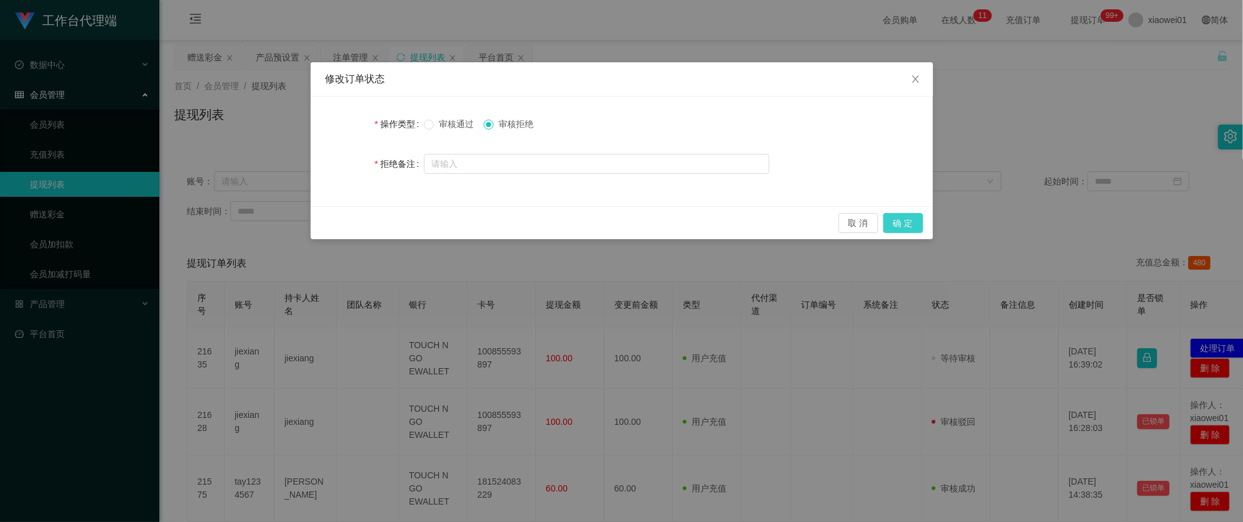
click at [919, 215] on button "确 定" at bounding box center [903, 223] width 40 height 20
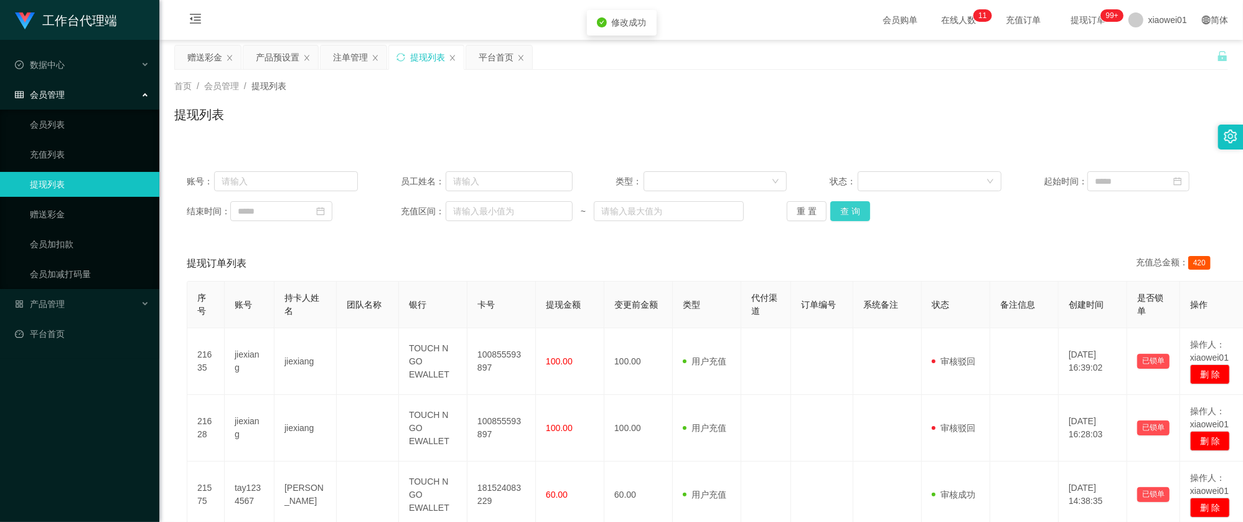
click at [848, 205] on button "查 询" at bounding box center [850, 211] width 40 height 20
click at [855, 213] on button "查 询" at bounding box center [850, 211] width 40 height 20
click at [855, 213] on div "重 置 查 询" at bounding box center [872, 211] width 171 height 20
click at [192, 60] on div "赠送彩金" at bounding box center [204, 57] width 35 height 24
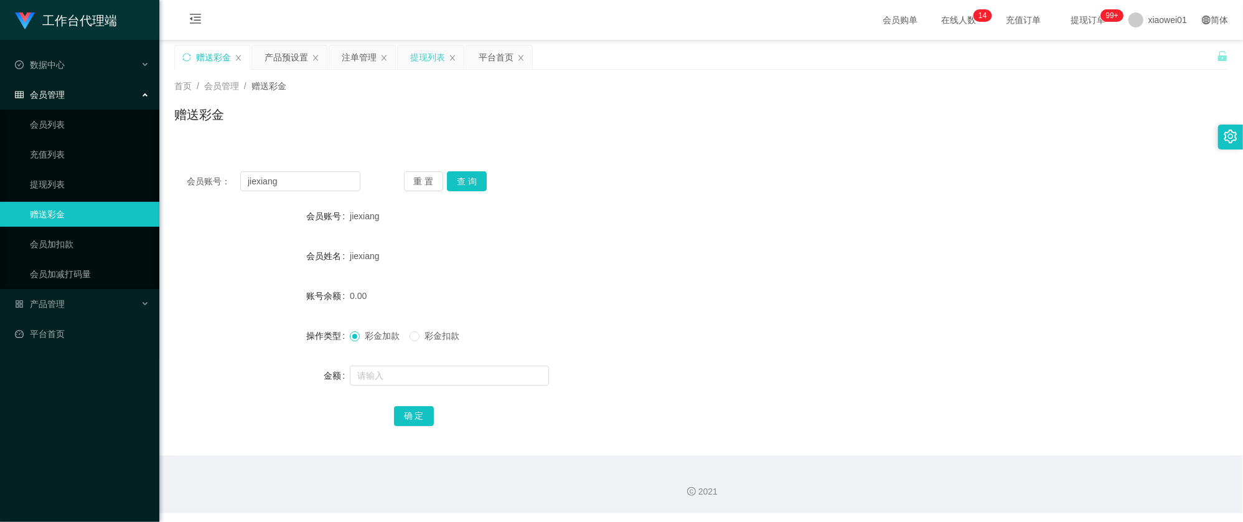
click at [421, 59] on div "提现列表" at bounding box center [427, 57] width 35 height 24
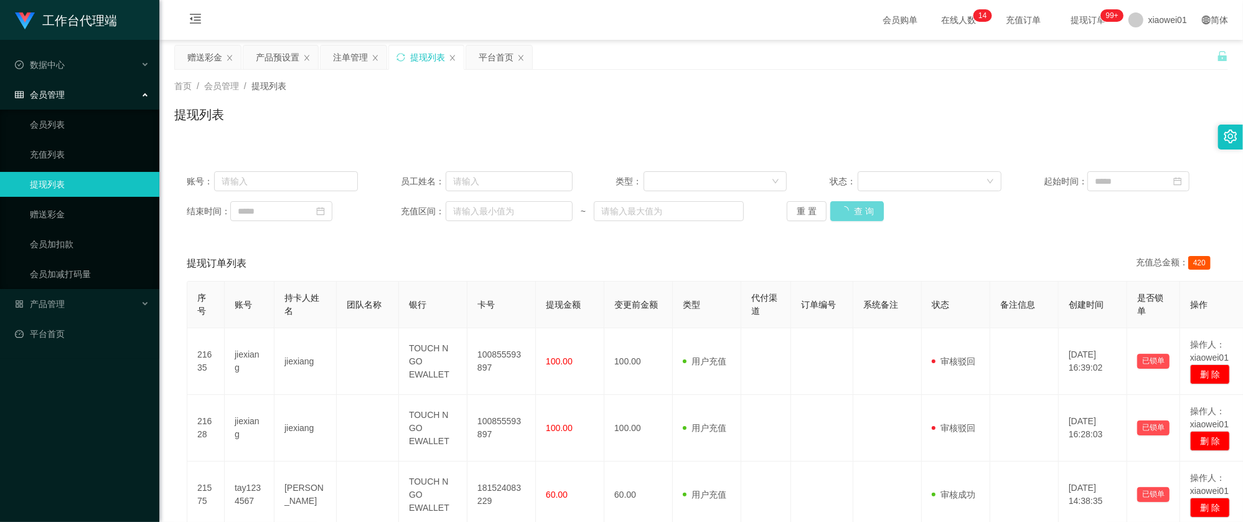
click at [849, 210] on div "重 置 查 询" at bounding box center [872, 211] width 171 height 20
click at [850, 210] on div "重 置 查 询" at bounding box center [872, 211] width 171 height 20
click at [860, 207] on div "重 置 查 询" at bounding box center [872, 211] width 171 height 20
click at [863, 209] on div "重 置 查 询" at bounding box center [872, 211] width 171 height 20
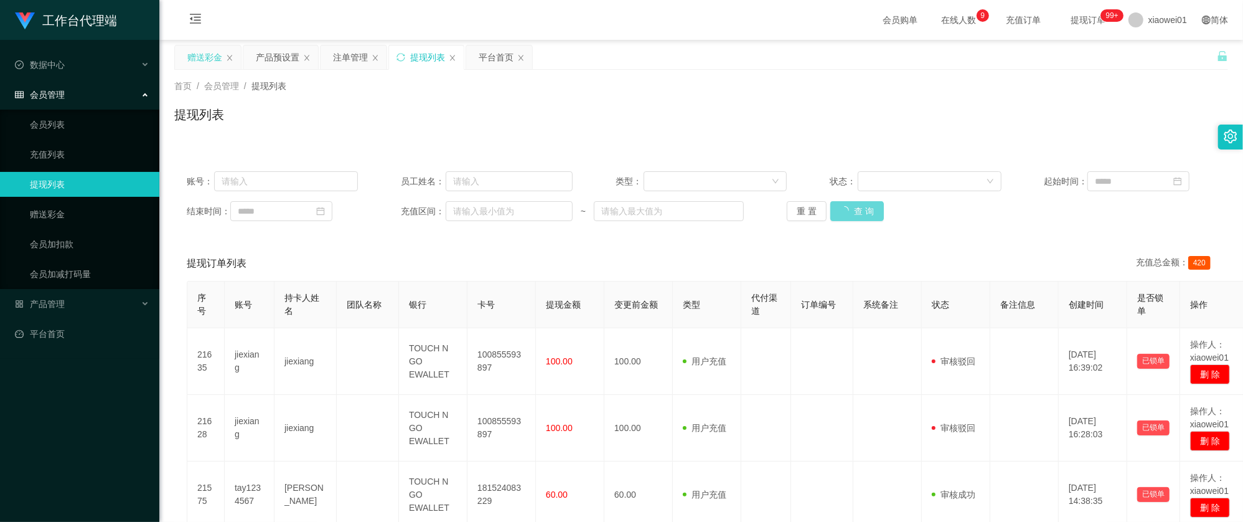
click at [197, 63] on div "赠送彩金" at bounding box center [204, 57] width 35 height 24
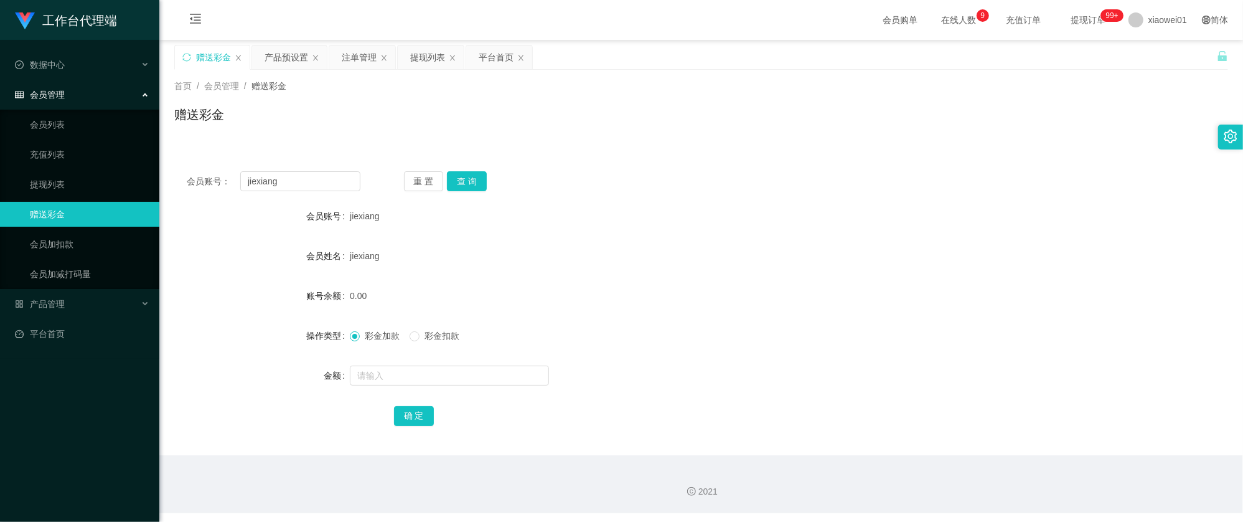
click at [593, 129] on div "赠送彩金" at bounding box center [701, 119] width 1054 height 29
drag, startPoint x: 306, startPoint y: 170, endPoint x: 276, endPoint y: 182, distance: 32.1
click at [282, 177] on div "会员账号： jiexiang 重 置 查 询 会员账号 jiexiang 会员姓名 jiexiang 账号余额 0.00 操作类型 彩金加款 彩金扣款 金额 …" at bounding box center [701, 307] width 1054 height 296
drag, startPoint x: 297, startPoint y: 184, endPoint x: 316, endPoint y: 178, distance: 20.3
click at [60, 172] on section "工作台代理端 数据中心 会员管理 会员列表 充值列表 提现列表 赠送彩金 会员加扣款 会员加减打码量 产品管理 开奖记录 注单管理 产品列表 即时注单 产品预…" at bounding box center [621, 256] width 1243 height 513
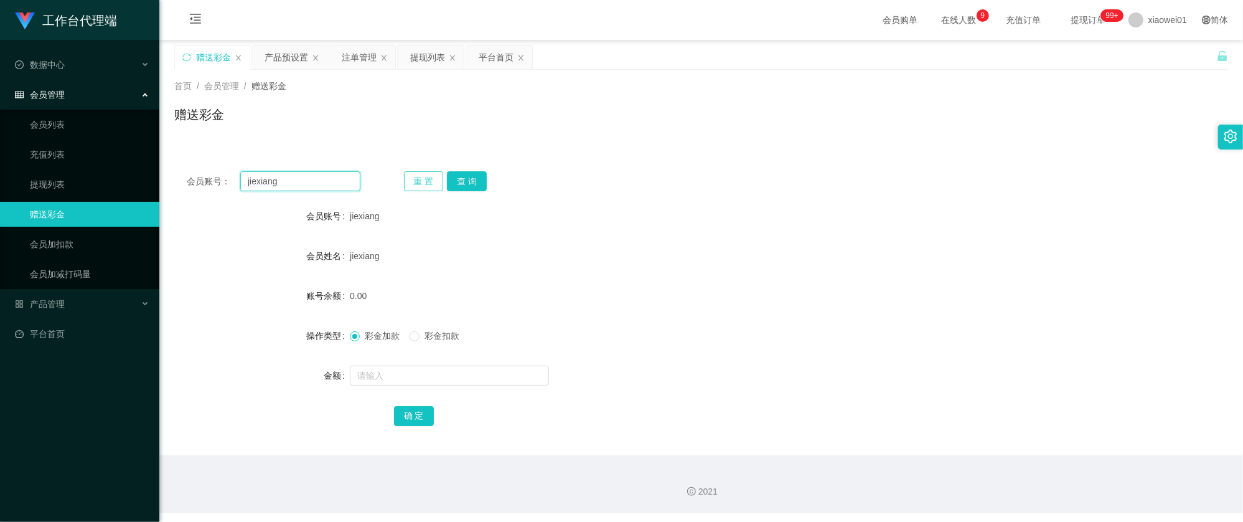
paste input "Kjh1996"
type input "Kjh1996"
click at [496, 188] on div "重 置 查 询" at bounding box center [491, 181] width 174 height 20
click at [484, 187] on button "查 询" at bounding box center [467, 181] width 40 height 20
click at [431, 370] on input "text" at bounding box center [449, 375] width 199 height 20
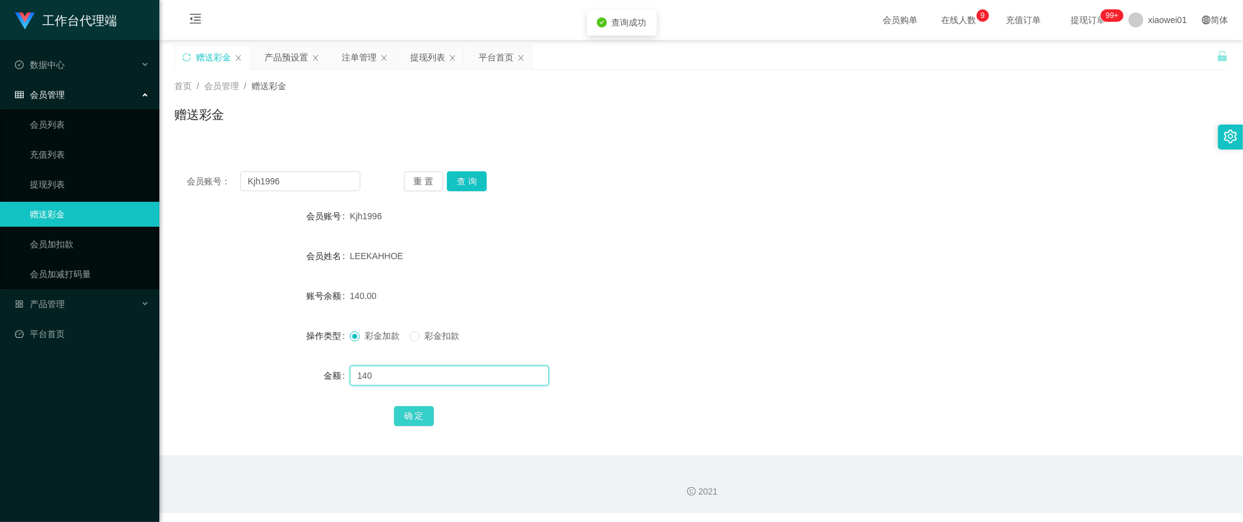
type input "140"
click at [417, 411] on button "确 定" at bounding box center [414, 416] width 40 height 20
click at [403, 387] on div at bounding box center [657, 375] width 615 height 25
click at [408, 381] on input "text" at bounding box center [449, 375] width 199 height 20
type input "1"
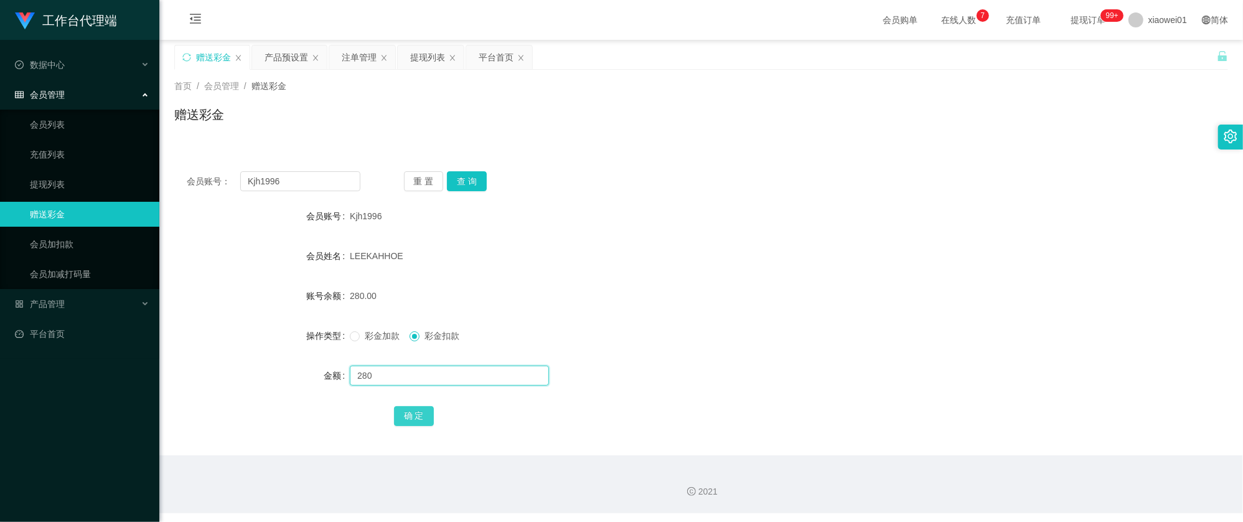
type input "280"
click at [400, 409] on button "确 定" at bounding box center [414, 416] width 40 height 20
click at [655, 254] on div "LEEKAHHOE" at bounding box center [657, 255] width 615 height 25
click at [537, 255] on div "LEEKAHHOE" at bounding box center [657, 255] width 615 height 25
drag, startPoint x: 598, startPoint y: 283, endPoint x: 499, endPoint y: 259, distance: 101.8
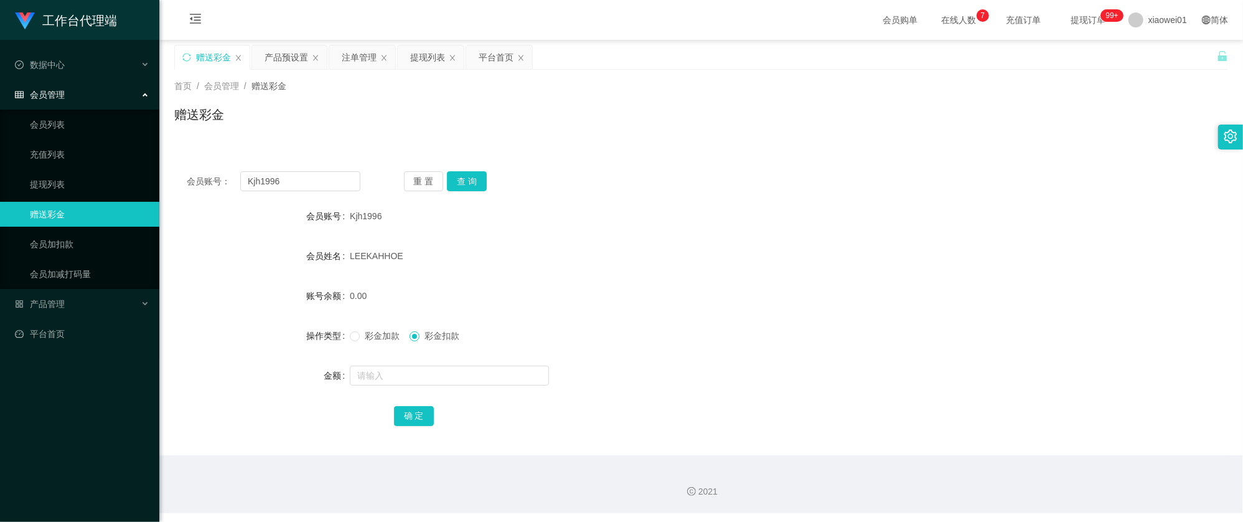
click at [598, 284] on div "0.00" at bounding box center [657, 295] width 615 height 25
drag, startPoint x: 239, startPoint y: 177, endPoint x: 190, endPoint y: 173, distance: 49.3
click at [190, 174] on div "会员账号： Kjh1996" at bounding box center [274, 181] width 174 height 20
paste input "seng123"
type input "seng123"
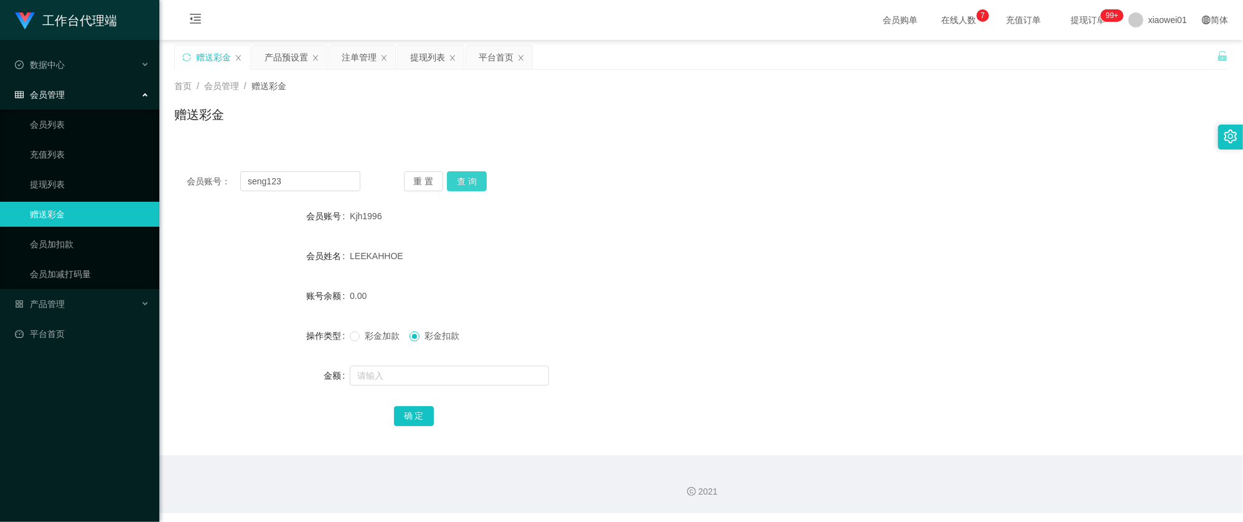
click at [484, 182] on div "重 置 查 询" at bounding box center [491, 181] width 174 height 20
click at [477, 182] on button "查 询" at bounding box center [467, 181] width 40 height 20
click at [426, 375] on input "text" at bounding box center [449, 375] width 199 height 20
type input "140"
click at [401, 424] on button "确 定" at bounding box center [414, 416] width 40 height 20
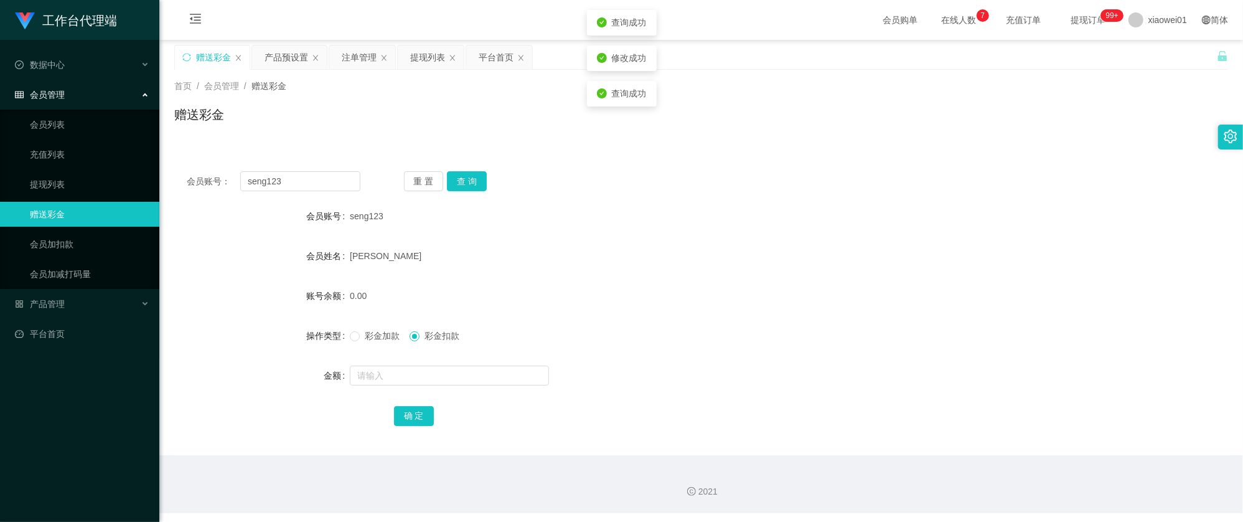
click at [757, 250] on div "teo chee seng" at bounding box center [657, 255] width 615 height 25
drag, startPoint x: 741, startPoint y: 222, endPoint x: 621, endPoint y: 240, distance: 121.4
click at [741, 224] on div "seng123" at bounding box center [657, 216] width 615 height 25
drag, startPoint x: 320, startPoint y: 174, endPoint x: 76, endPoint y: 148, distance: 245.4
click at [82, 149] on section "工作台代理端 数据中心 会员管理 会员列表 充值列表 提现列表 赠送彩金 会员加扣款 会员加减打码量 产品管理 开奖记录 注单管理 产品列表 即时注单 产品预…" at bounding box center [621, 256] width 1243 height 513
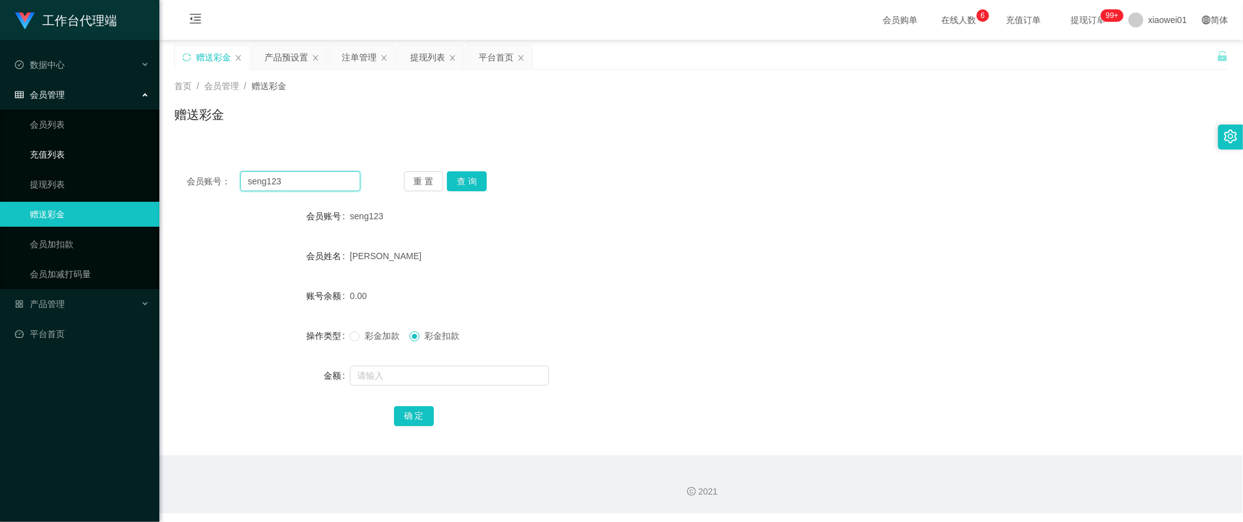
paste input "jiexiang"
click at [482, 180] on button "查 询" at bounding box center [467, 181] width 40 height 20
click at [446, 380] on input "text" at bounding box center [449, 375] width 199 height 20
click at [723, 232] on form "会员账号 jiexiang 会员姓名 jiexiang 账号余额 0.00 操作类型 彩金加款 彩金扣款 金额 确 定" at bounding box center [701, 316] width 1054 height 224
click at [874, 200] on div "会员账号： jiexiang 重 置 查 询 会员账号 jiexiang 会员姓名 jiexiang 账号余额 0.00 操作类型 彩金加款 彩金扣款 金额 …" at bounding box center [701, 307] width 1054 height 296
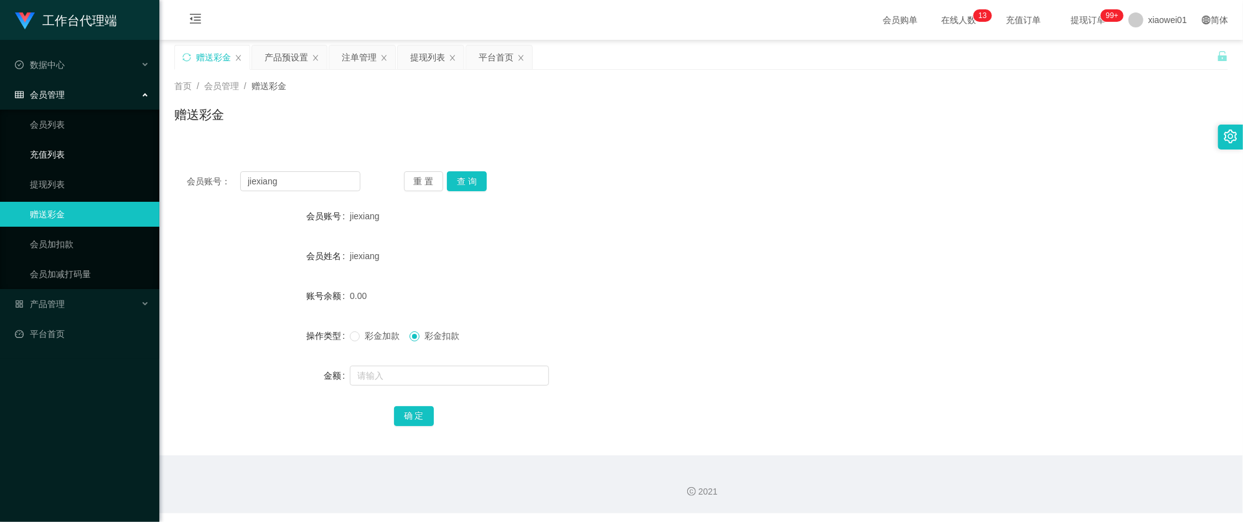
drag, startPoint x: 310, startPoint y: 170, endPoint x: 126, endPoint y: 161, distance: 184.5
click at [138, 162] on section "工作台代理端 数据中心 会员管理 会员列表 充值列表 提现列表 赠送彩金 会员加扣款 会员加减打码量 产品管理 开奖记录 注单管理 产品列表 即时注单 产品预…" at bounding box center [621, 256] width 1243 height 513
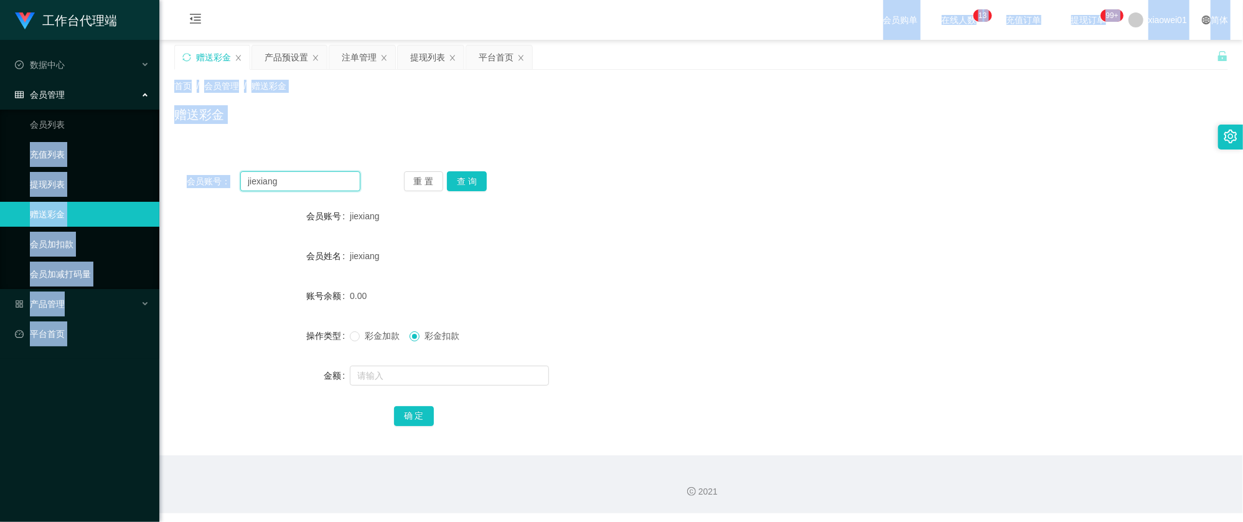
click at [306, 177] on input "jiexiang" at bounding box center [300, 181] width 120 height 20
click at [304, 184] on input "jiexiang" at bounding box center [300, 181] width 120 height 20
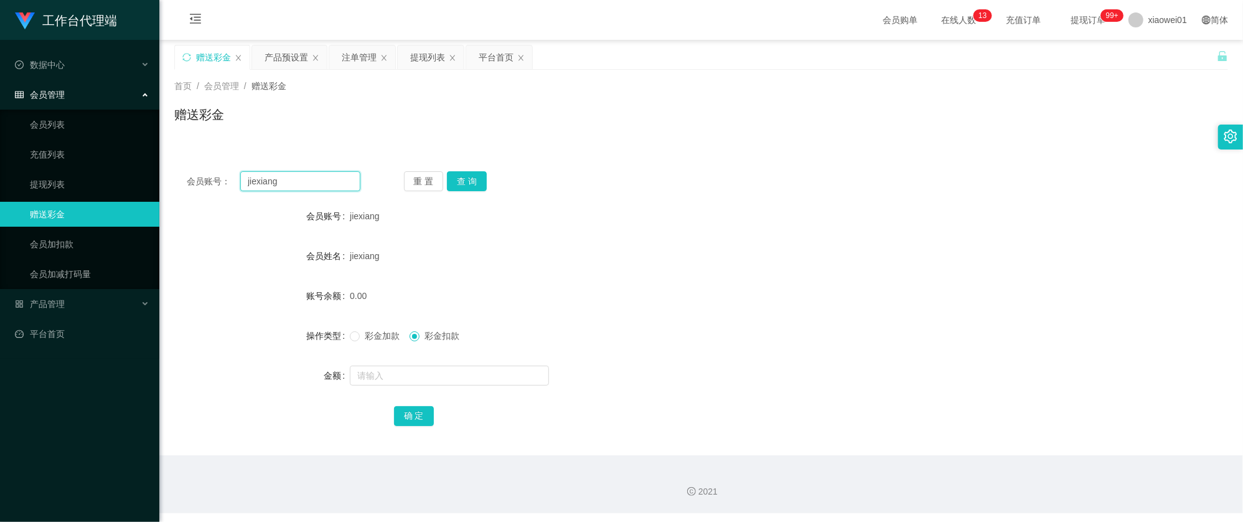
drag, startPoint x: 307, startPoint y: 184, endPoint x: 199, endPoint y: 169, distance: 108.7
click at [199, 170] on div "会员账号： jiexiang 重 置 查 询 会员账号 jiexiang 会员姓名 jiexiang 账号余额 0.00 操作类型 彩金加款 彩金扣款 金额 …" at bounding box center [701, 307] width 1054 height 296
paste input "seng123"
click at [469, 182] on button "查 询" at bounding box center [467, 181] width 40 height 20
drag, startPoint x: 317, startPoint y: 180, endPoint x: 91, endPoint y: 164, distance: 226.5
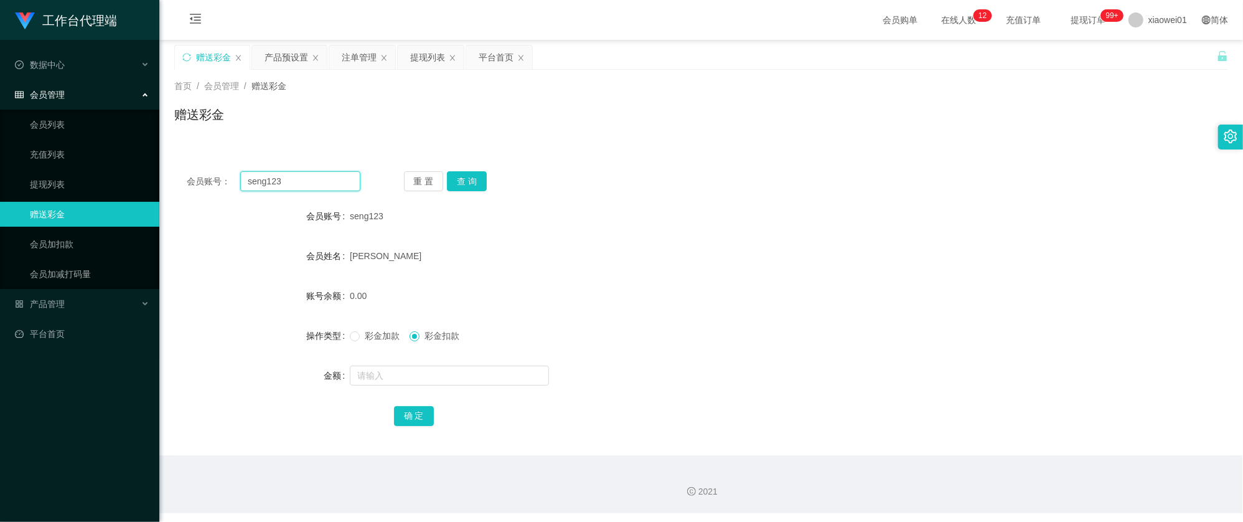
click at [93, 165] on section "工作台代理端 数据中心 会员管理 会员列表 充值列表 提现列表 赠送彩金 会员加扣款 会员加减打码量 产品管理 开奖记录 注单管理 产品列表 即时注单 产品预…" at bounding box center [621, 256] width 1243 height 513
paste input "Kjh1996"
type input "Kjh1996"
click at [484, 182] on button "查 询" at bounding box center [467, 181] width 40 height 20
click at [404, 384] on input "text" at bounding box center [449, 375] width 199 height 20
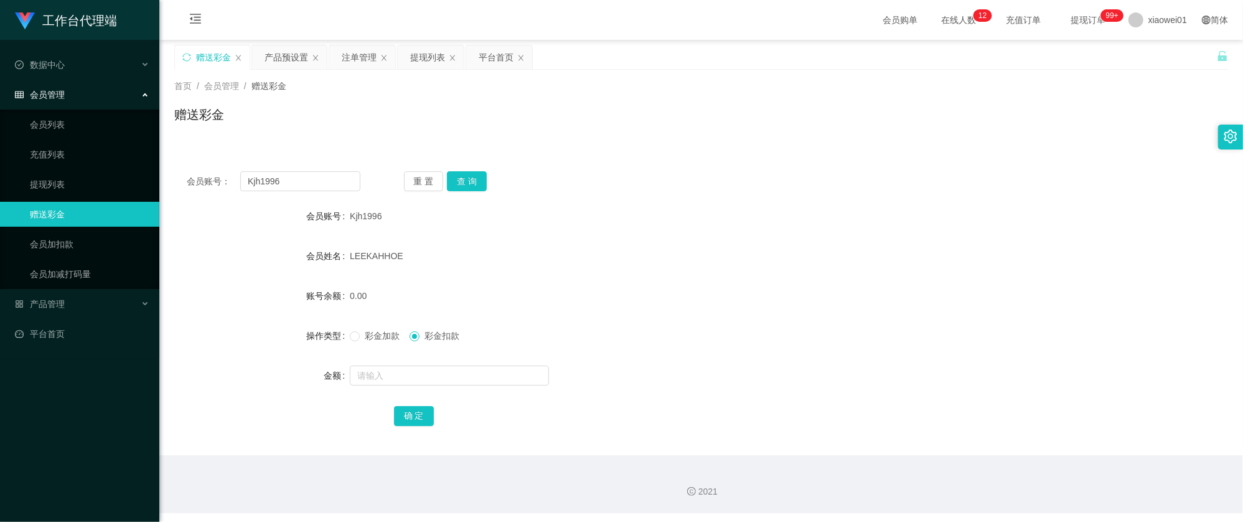
click at [44, 90] on span "会员管理" at bounding box center [40, 95] width 50 height 10
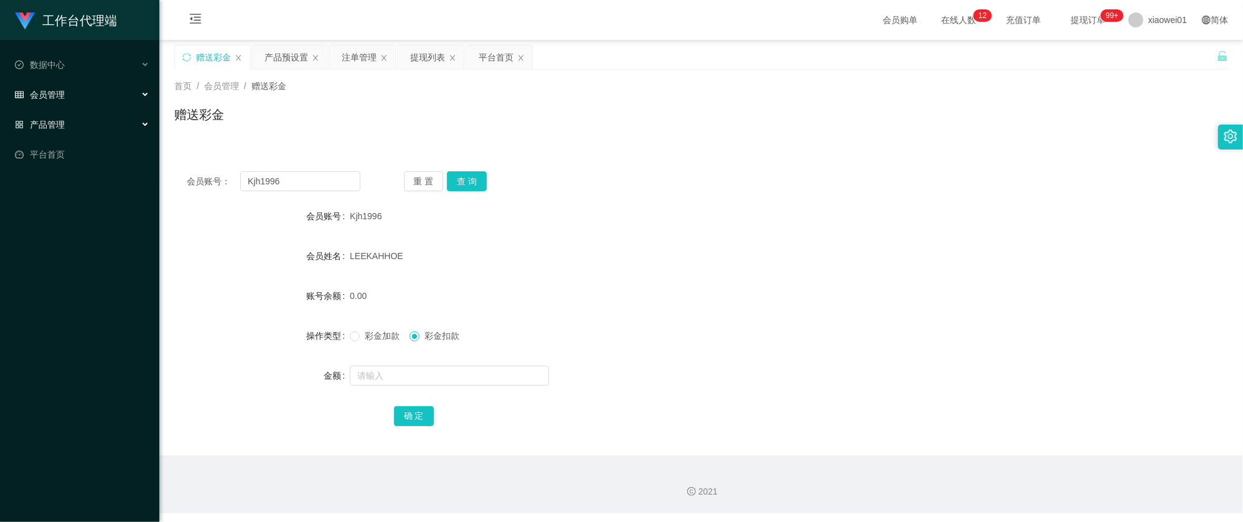
click at [59, 123] on span "产品管理" at bounding box center [40, 125] width 50 height 10
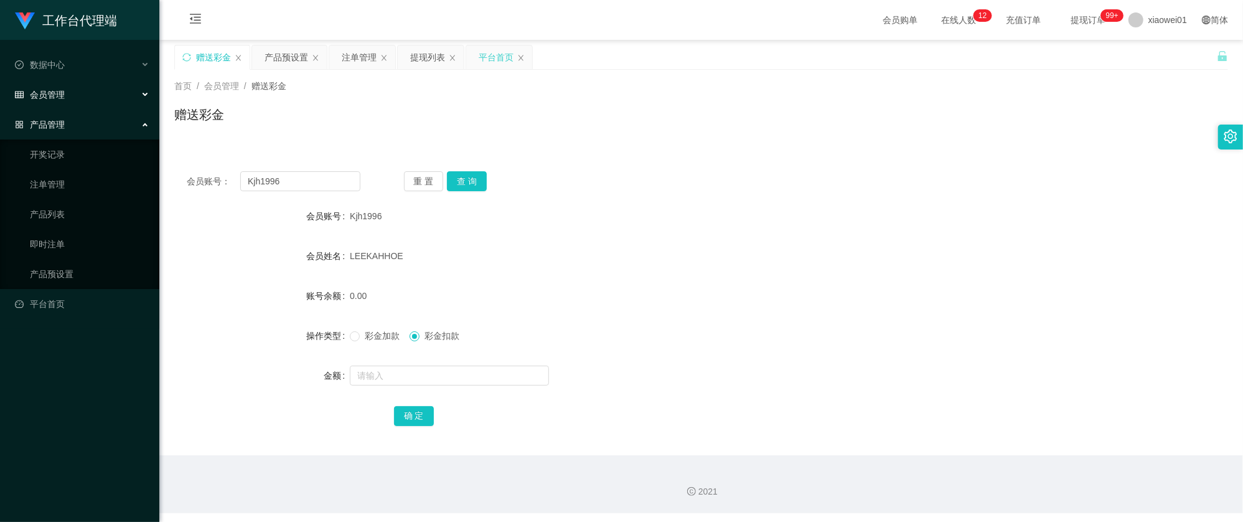
click at [498, 55] on div "平台首页" at bounding box center [496, 57] width 35 height 24
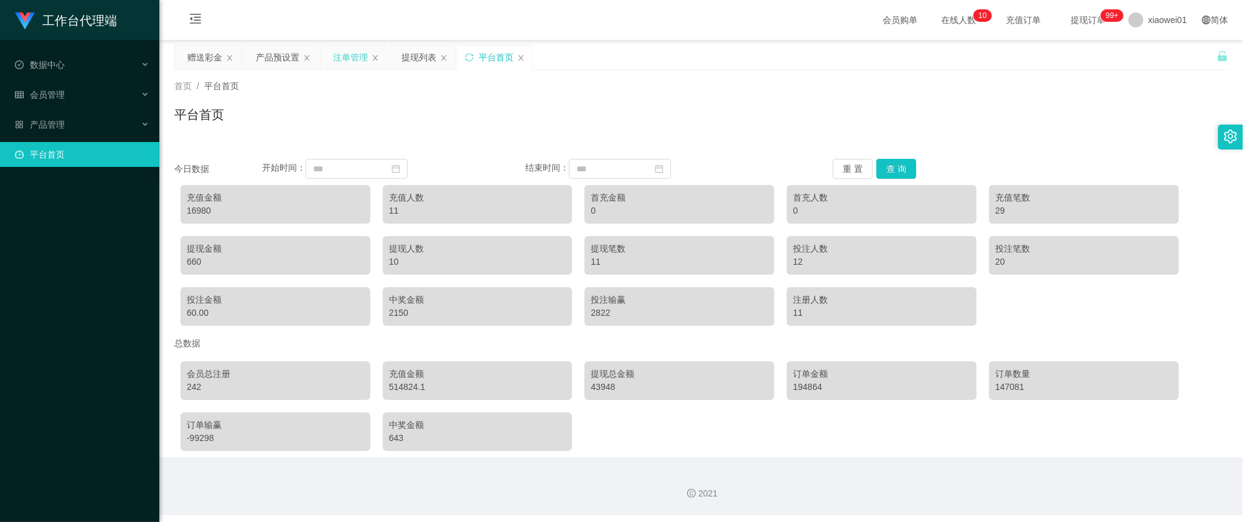
click at [351, 54] on div "注单管理" at bounding box center [350, 57] width 35 height 24
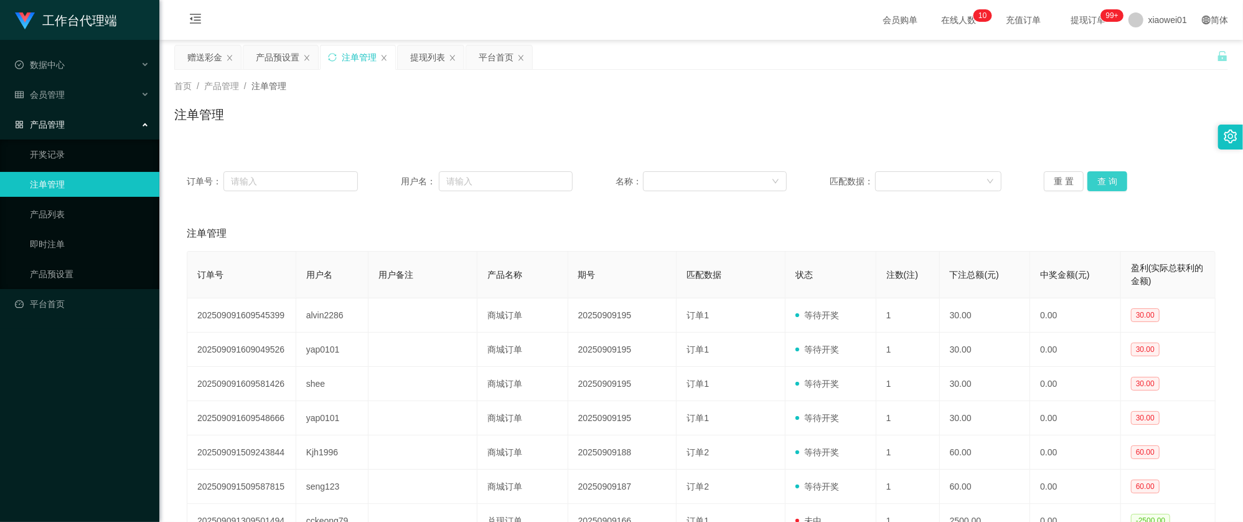
click at [1104, 178] on button "查 询" at bounding box center [1107, 181] width 40 height 20
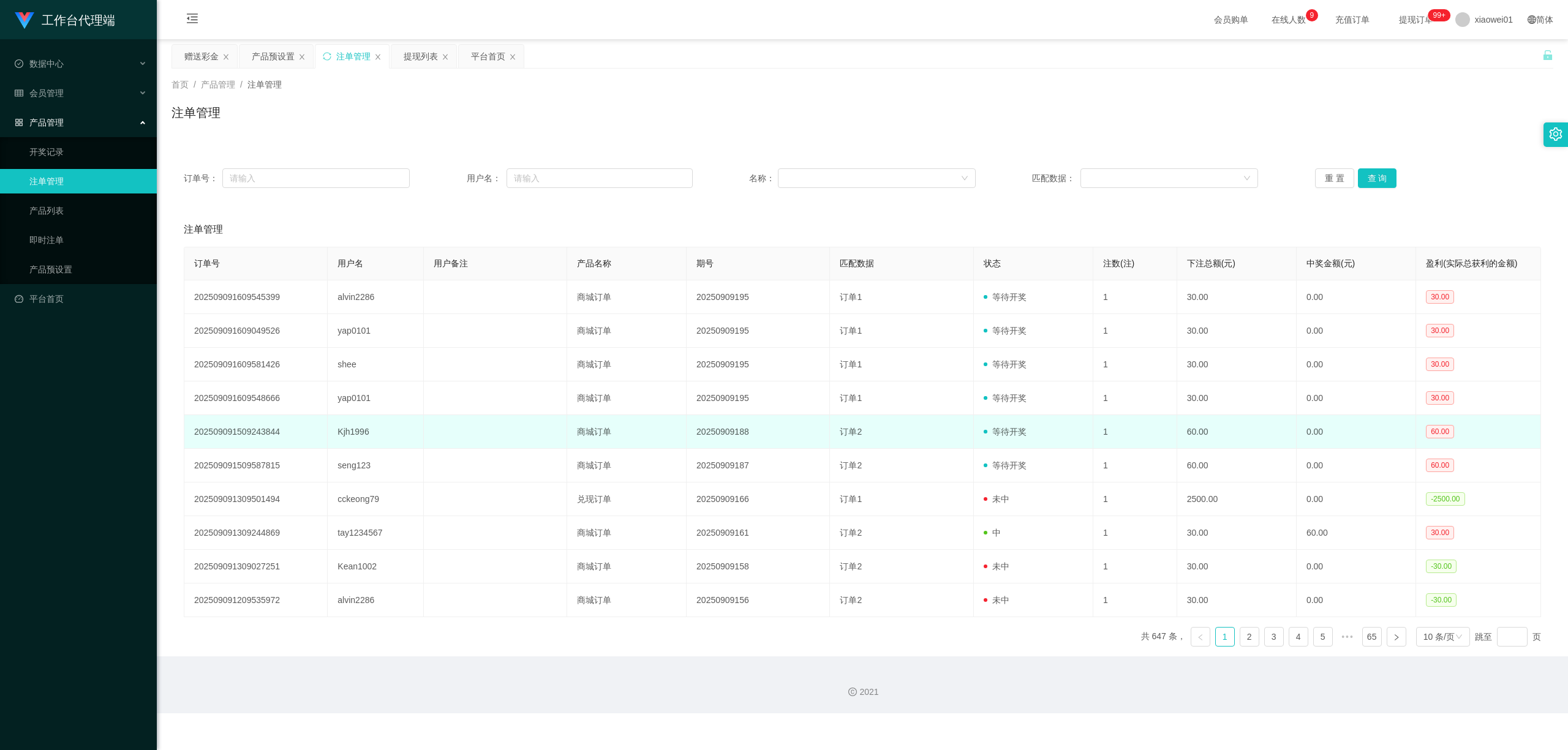
click at [363, 427] on td "Kjh1996" at bounding box center [375, 432] width 95 height 33
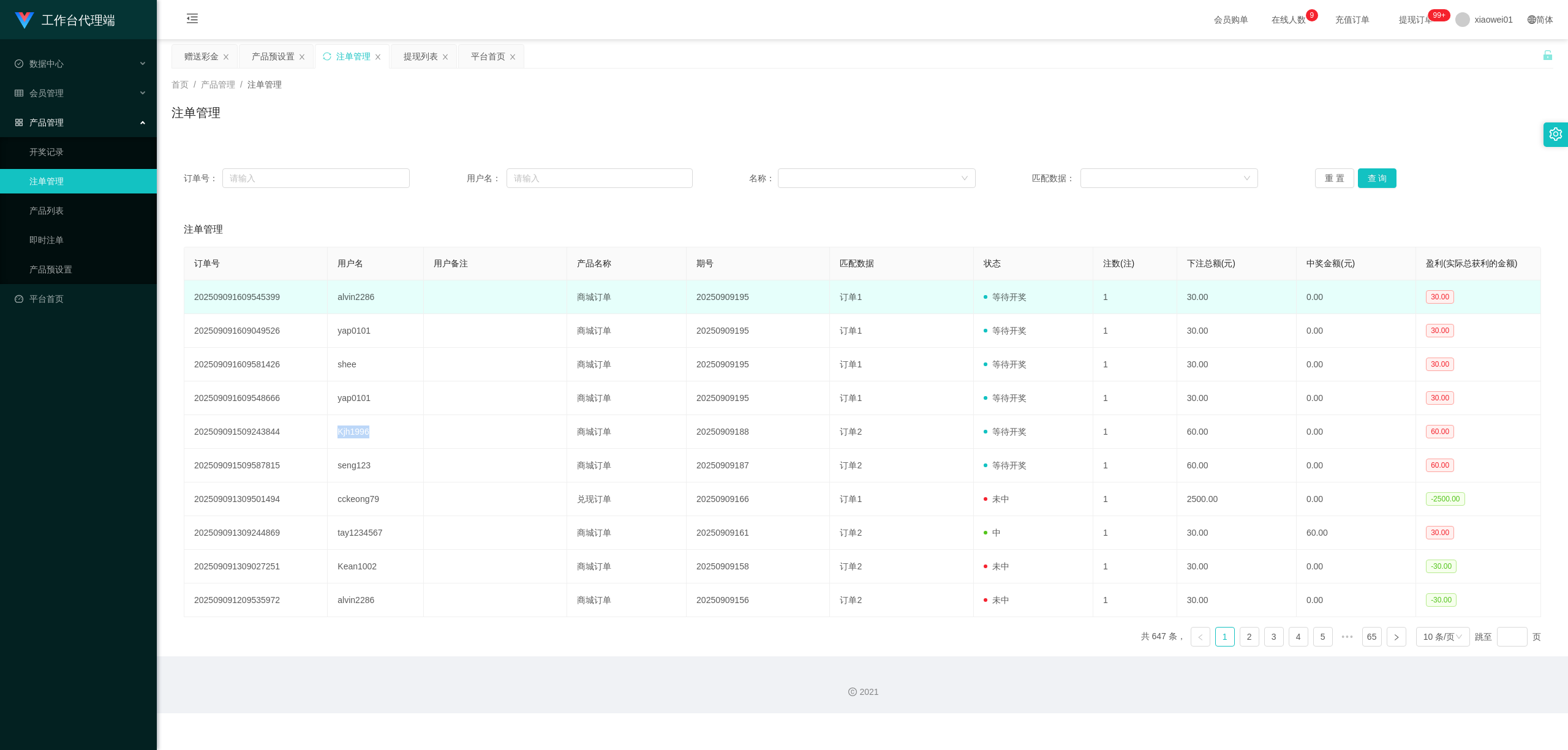
copy td "Kjh1996"
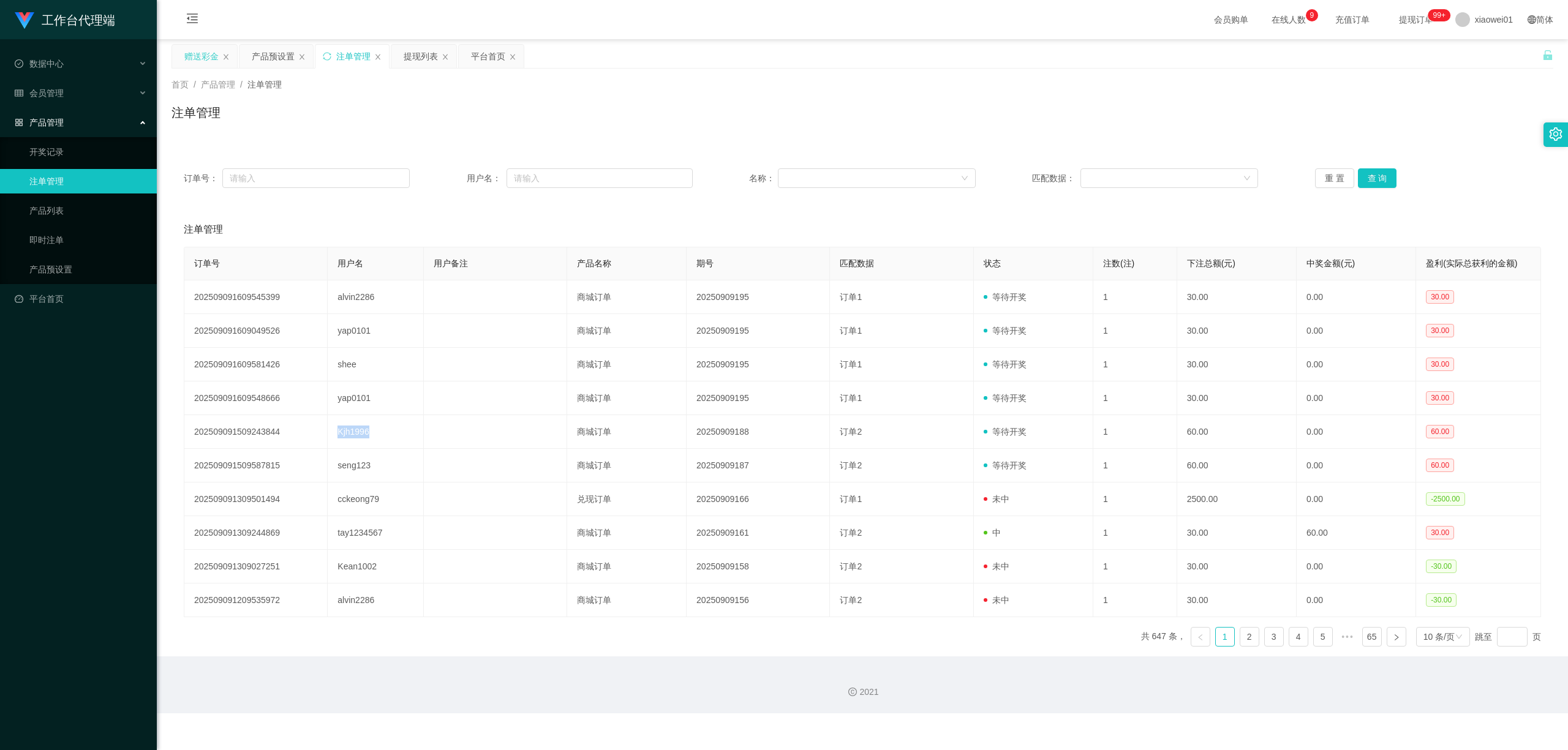
click at [179, 53] on div "赠送彩金" at bounding box center [205, 56] width 65 height 24
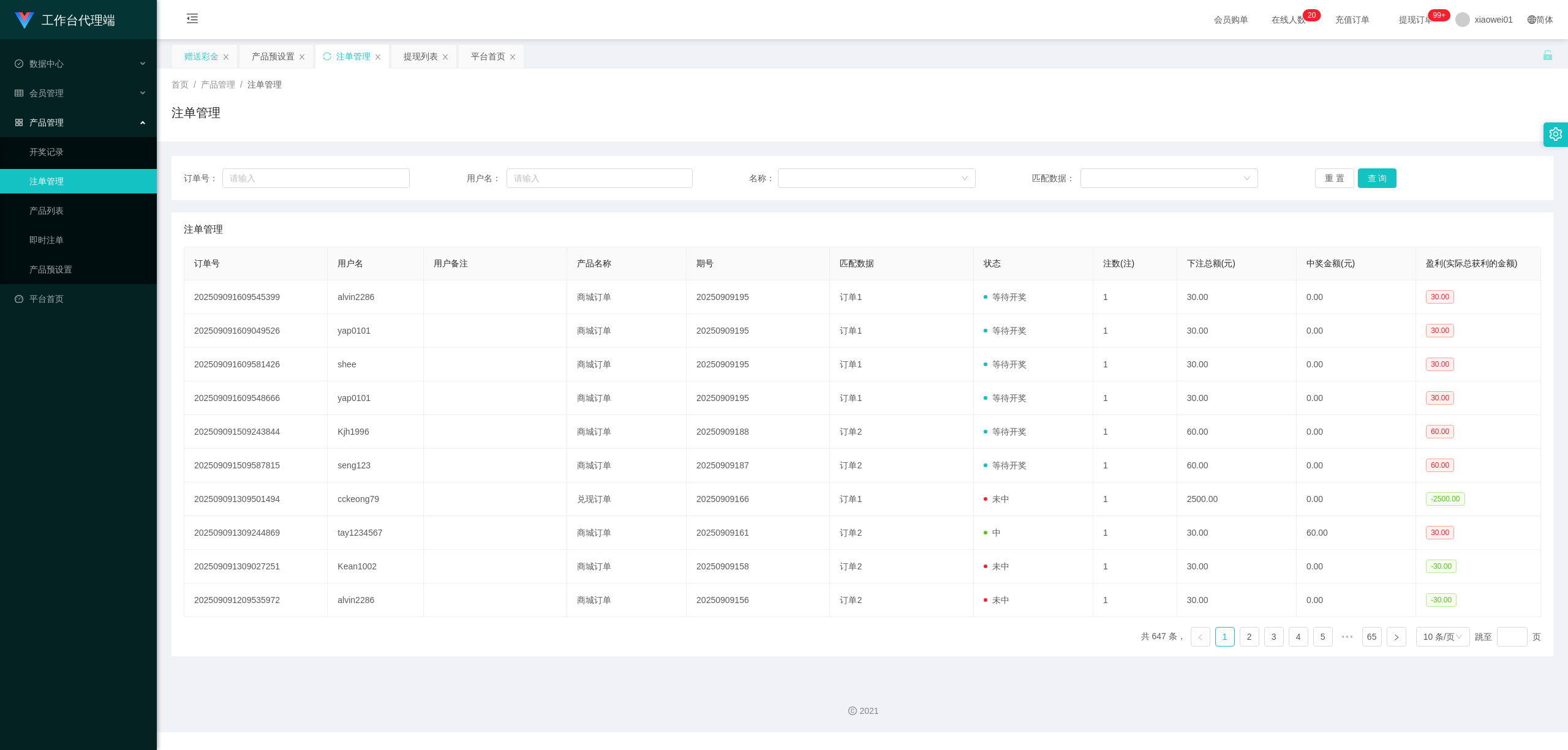
click at [212, 50] on div "赠送彩金" at bounding box center [201, 56] width 34 height 24
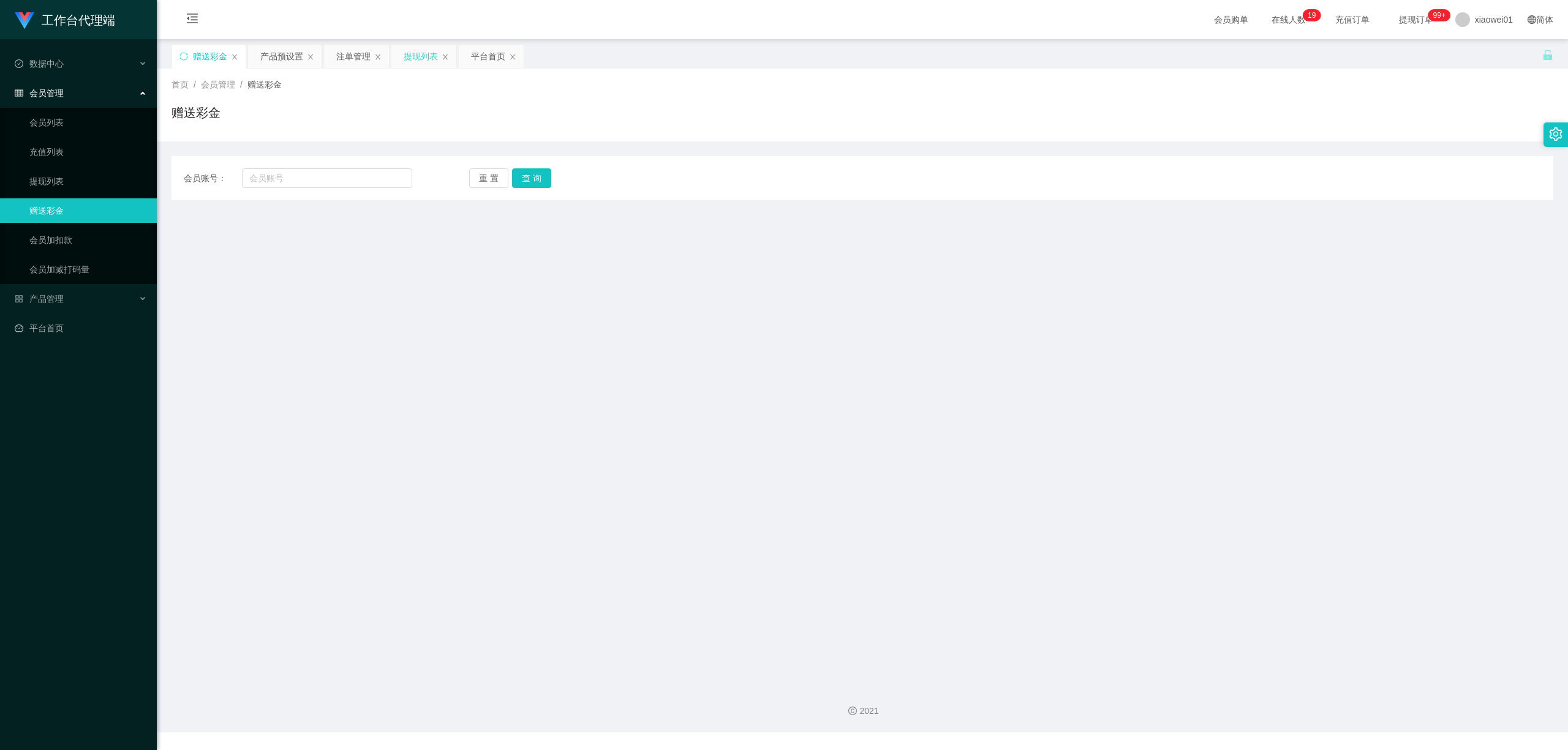
click at [416, 60] on div "提现列表" at bounding box center [420, 56] width 34 height 24
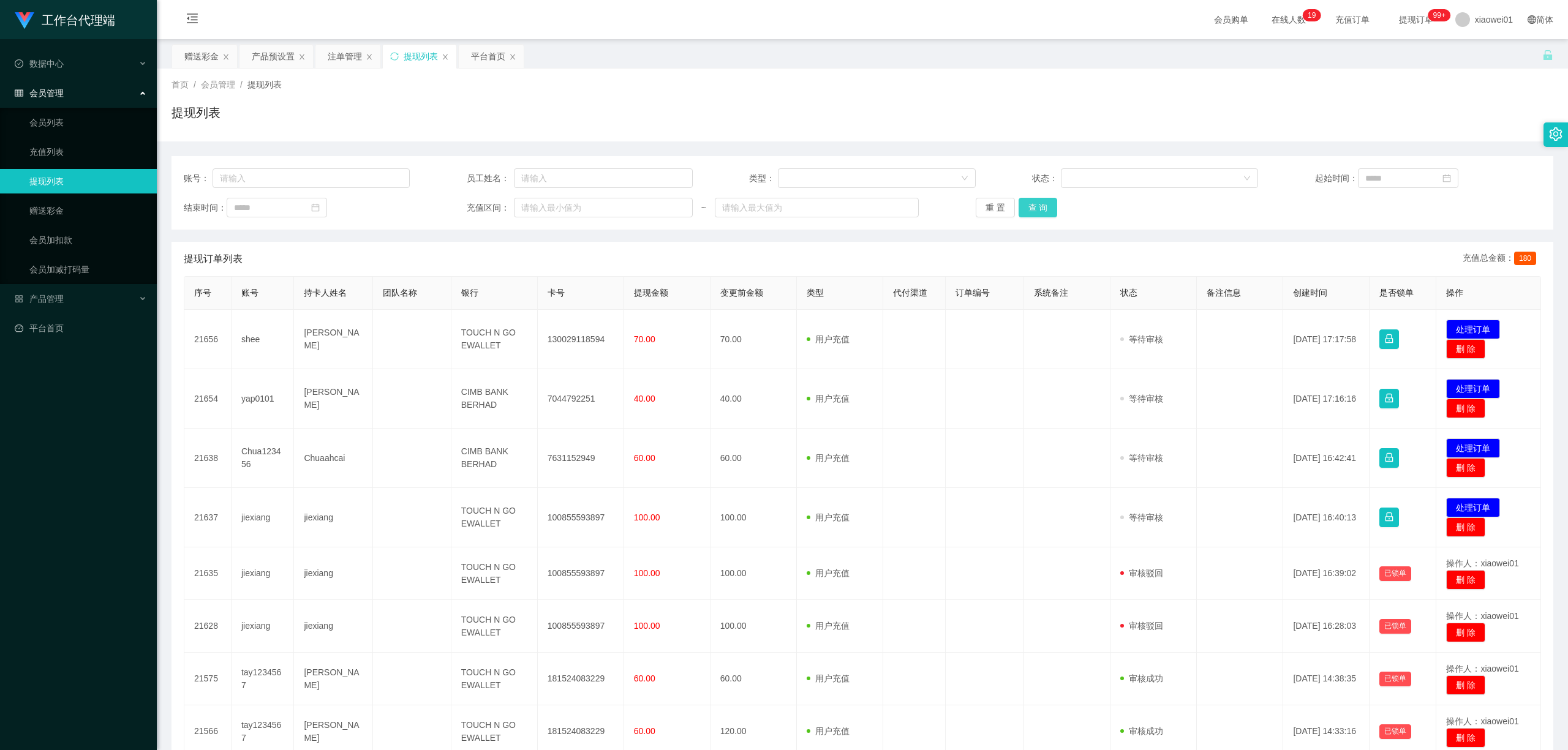
click at [1030, 209] on button "查 询" at bounding box center [1038, 208] width 39 height 20
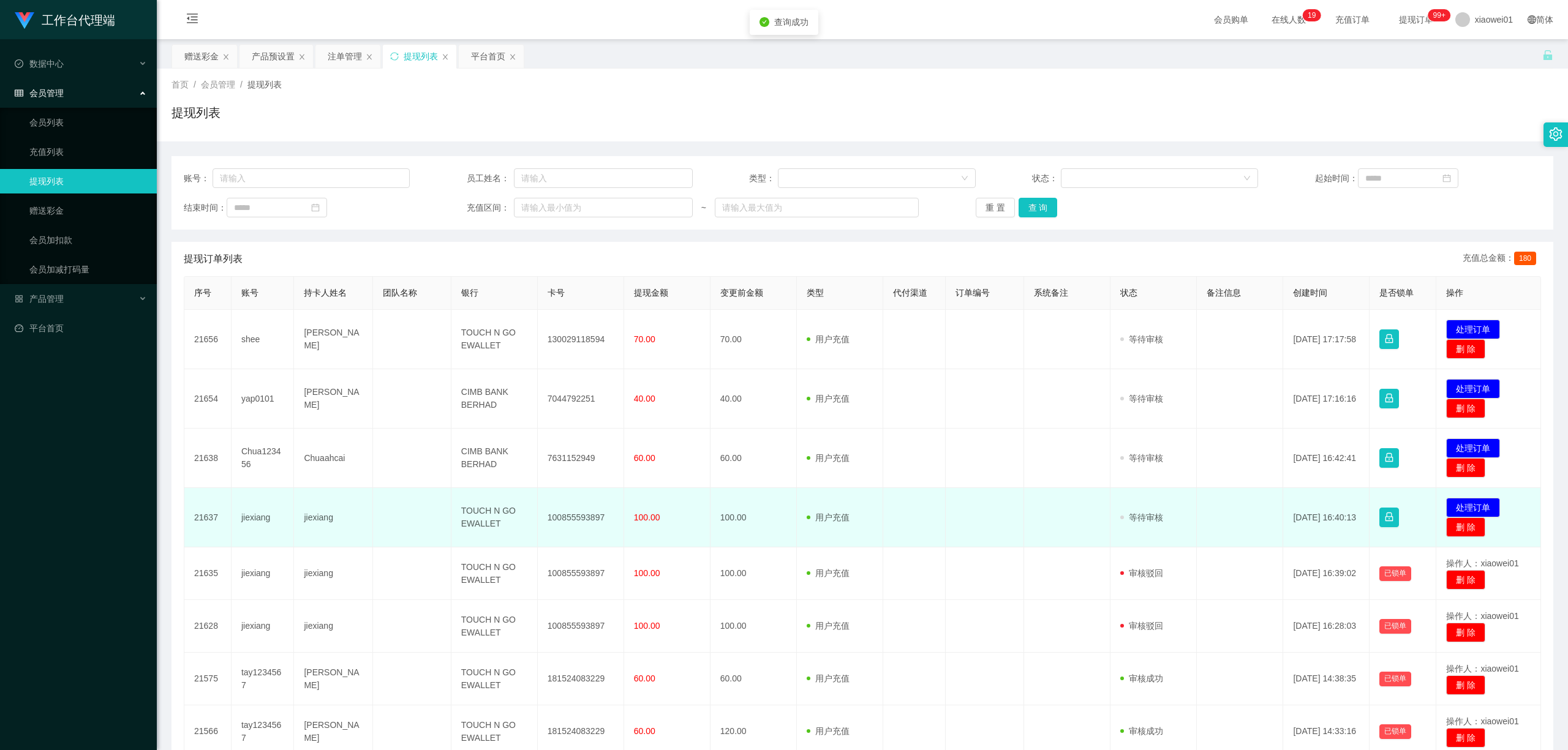
click at [564, 516] on td "100855593897" at bounding box center [581, 518] width 87 height 59
copy td "100855593897"
click at [1480, 506] on button "处理订单" at bounding box center [1474, 508] width 54 height 20
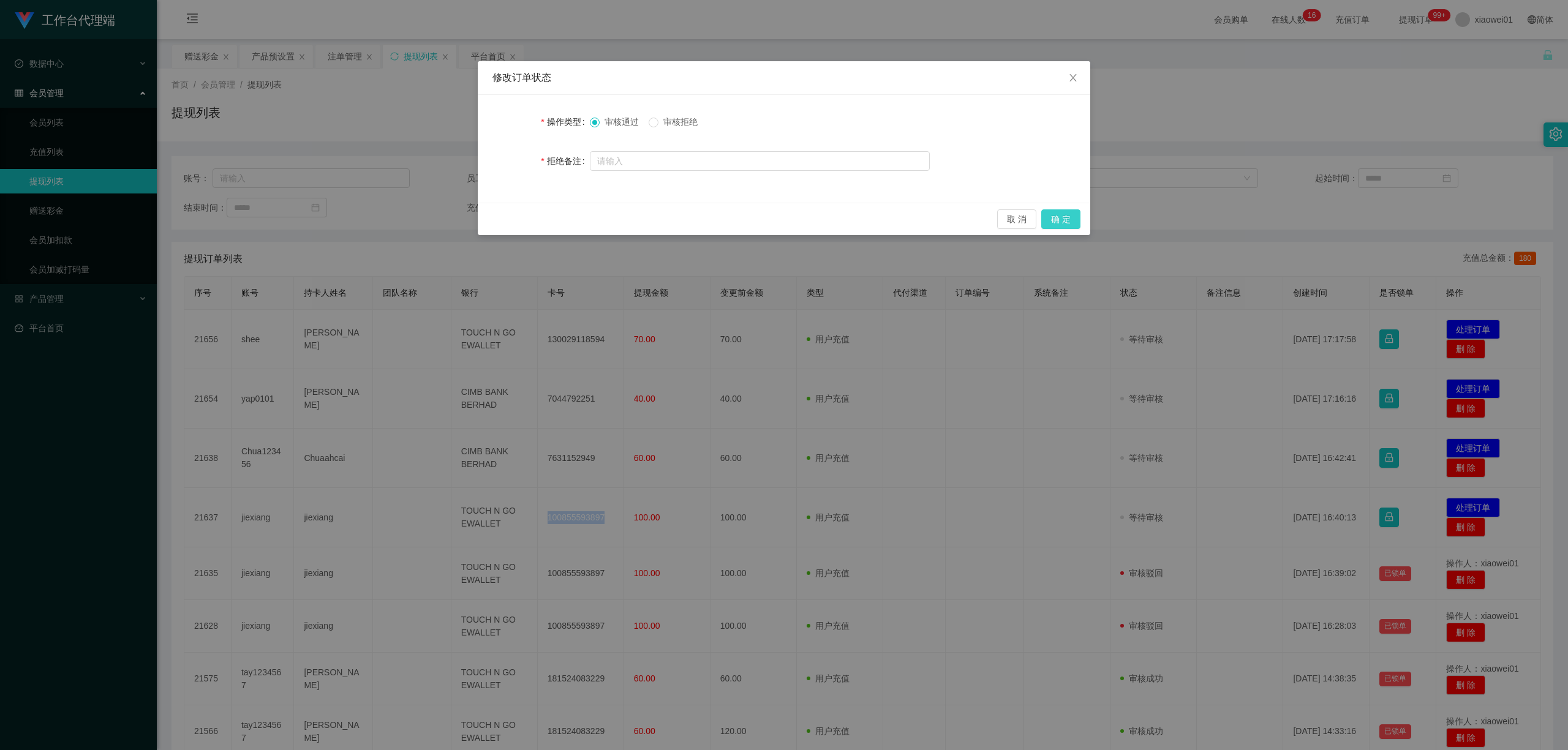
click at [1066, 220] on button "确 定" at bounding box center [1061, 219] width 39 height 20
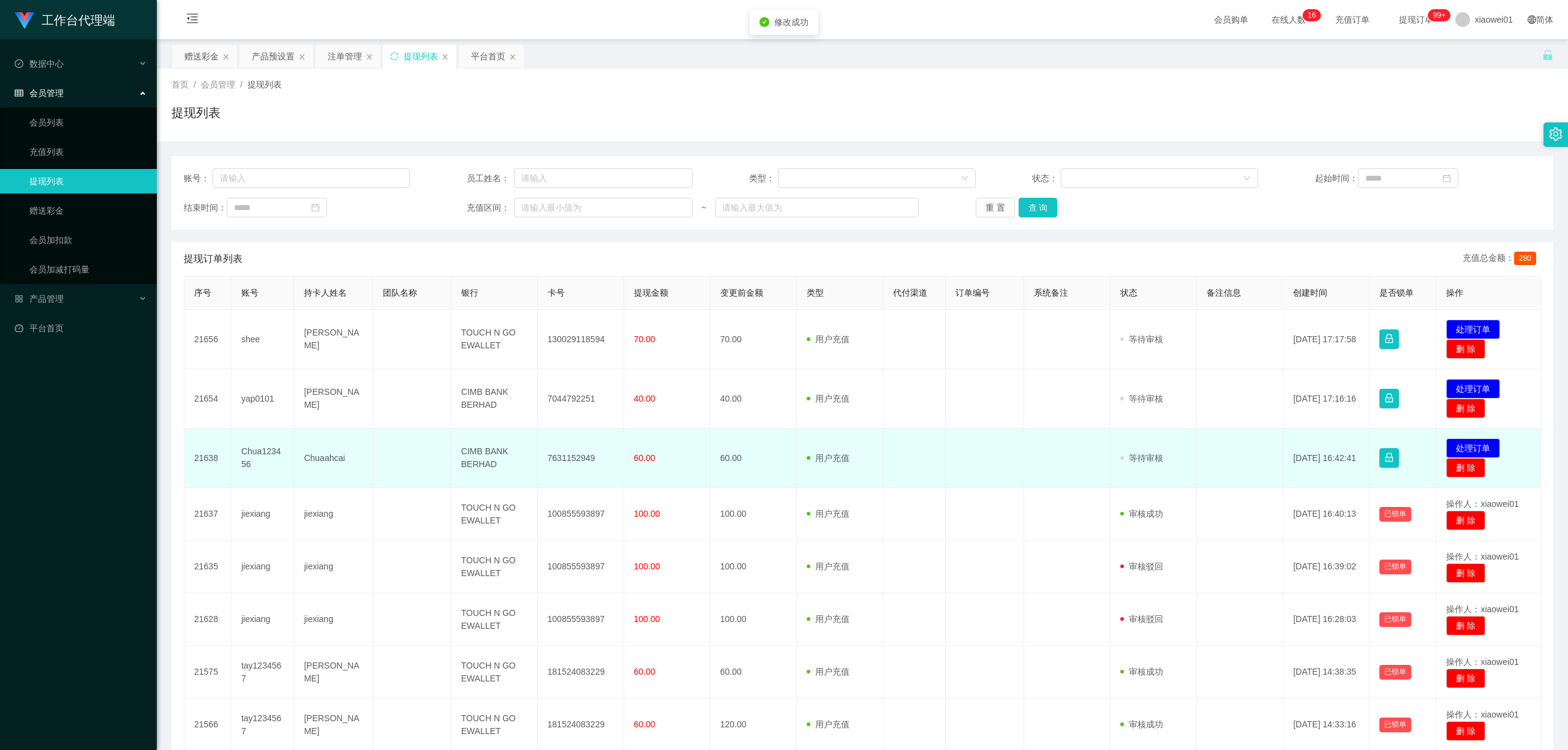
click at [564, 459] on td "7631152949" at bounding box center [581, 459] width 87 height 59
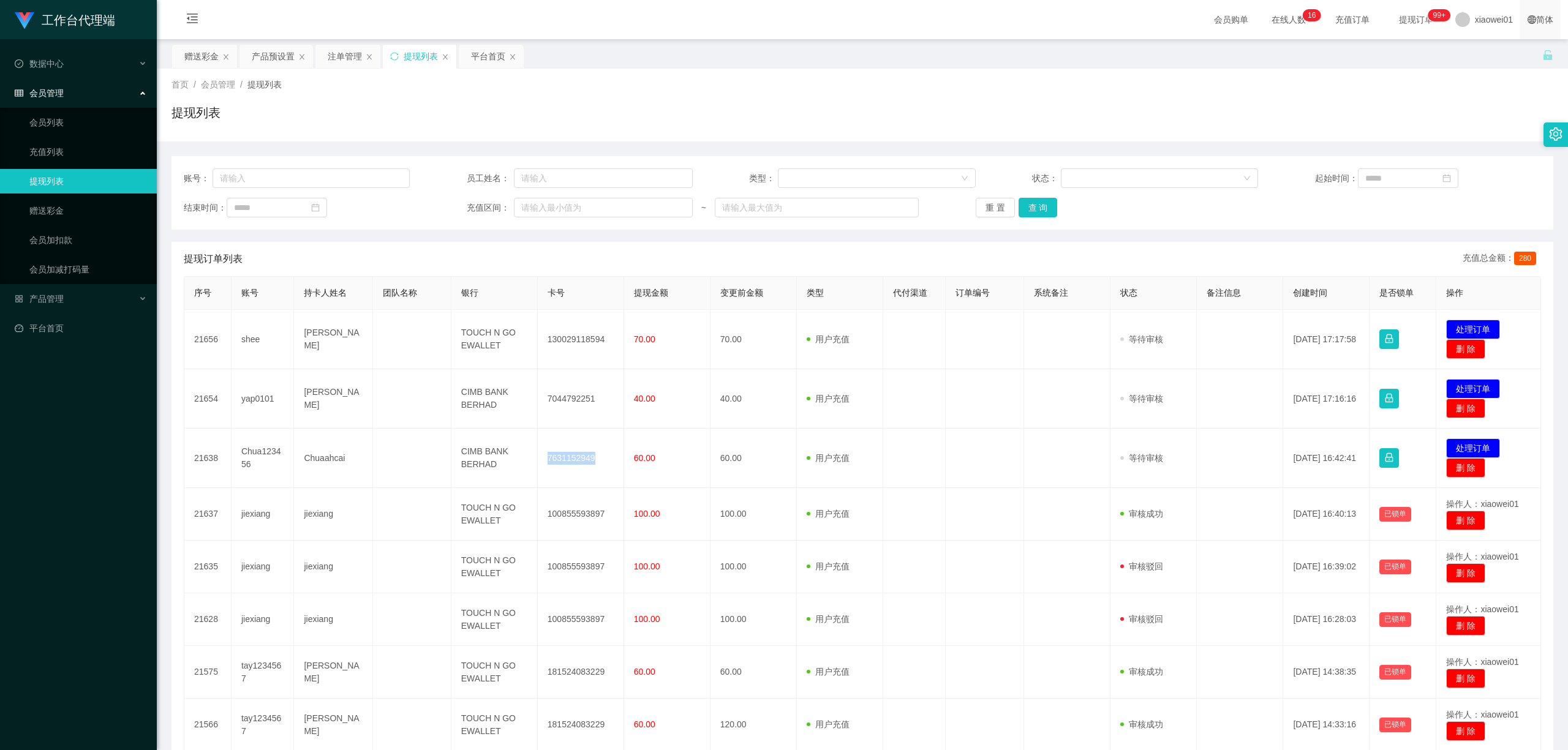
copy td "7631152949"
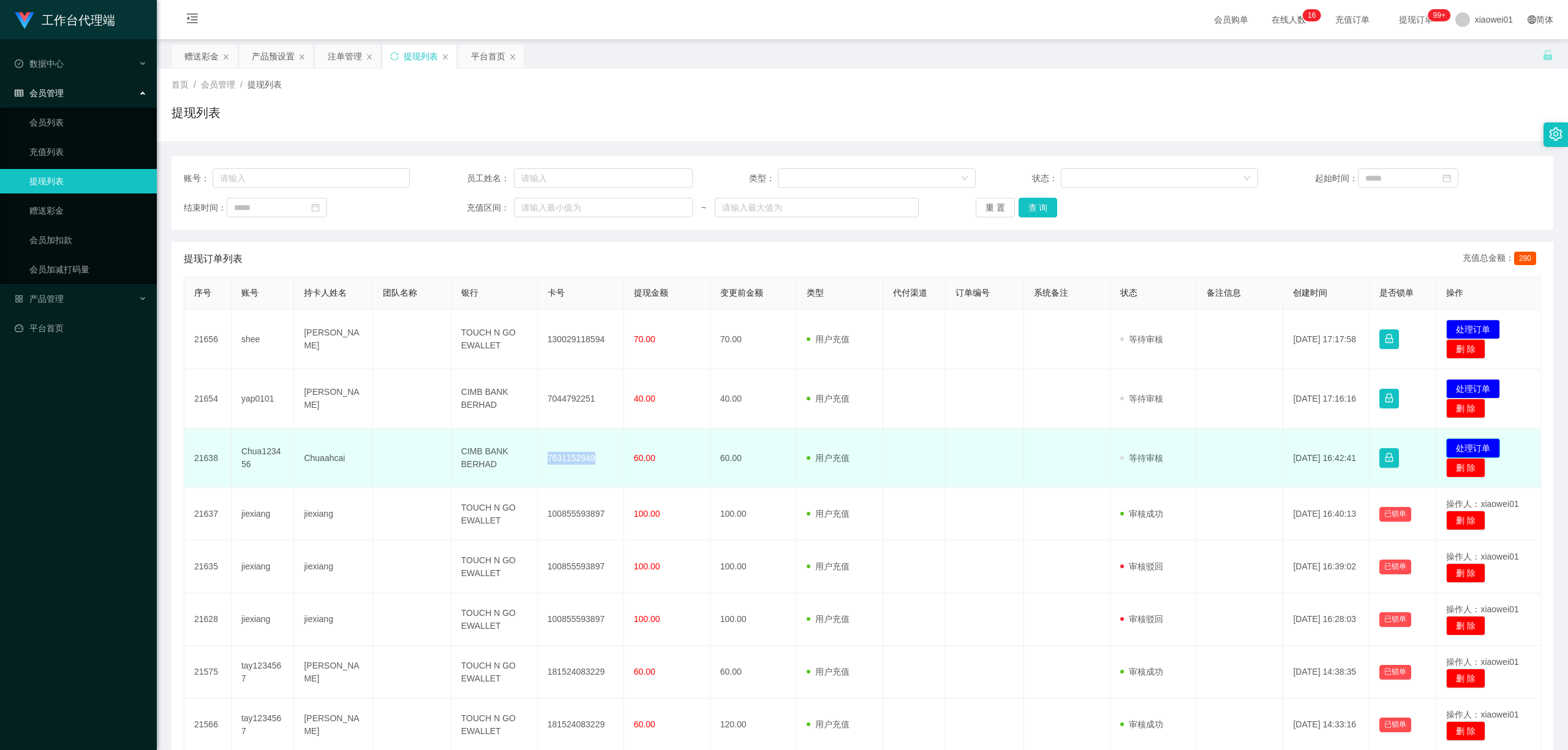
click at [1480, 447] on button "处理订单" at bounding box center [1474, 449] width 54 height 20
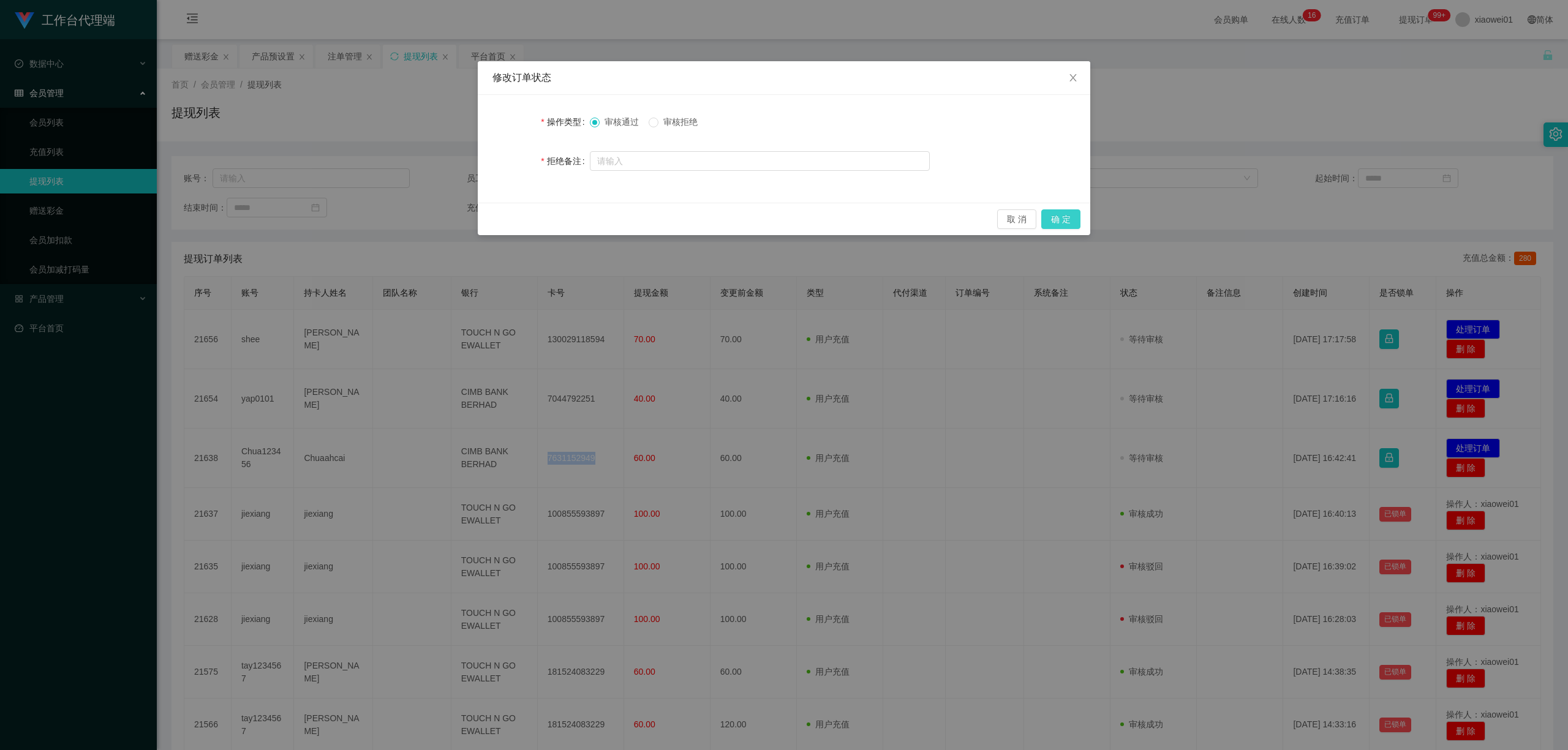
click at [1067, 214] on button "确 定" at bounding box center [1061, 219] width 39 height 20
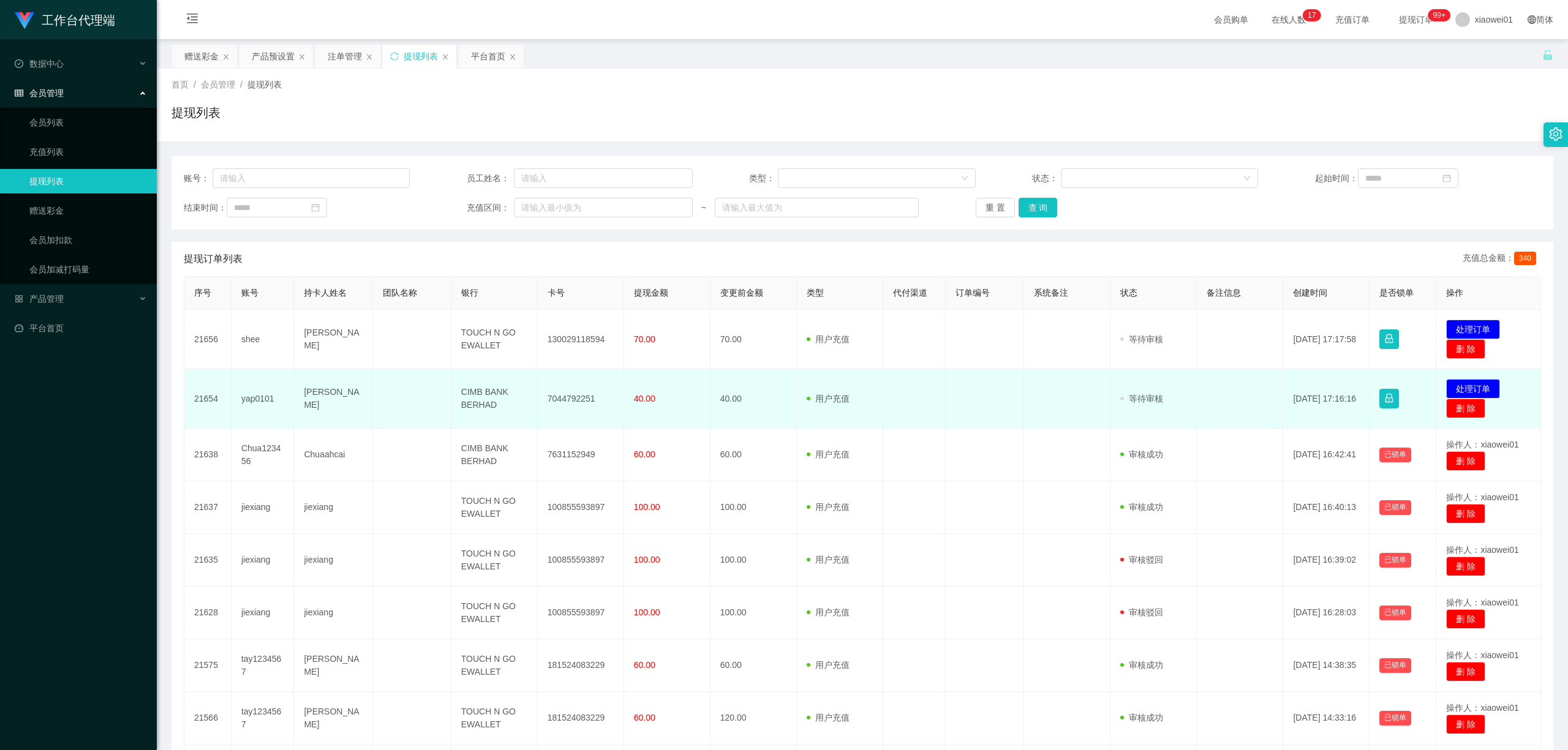
click at [564, 402] on td "7044792251" at bounding box center [581, 399] width 87 height 59
click at [1462, 381] on button "处理订单" at bounding box center [1474, 389] width 54 height 20
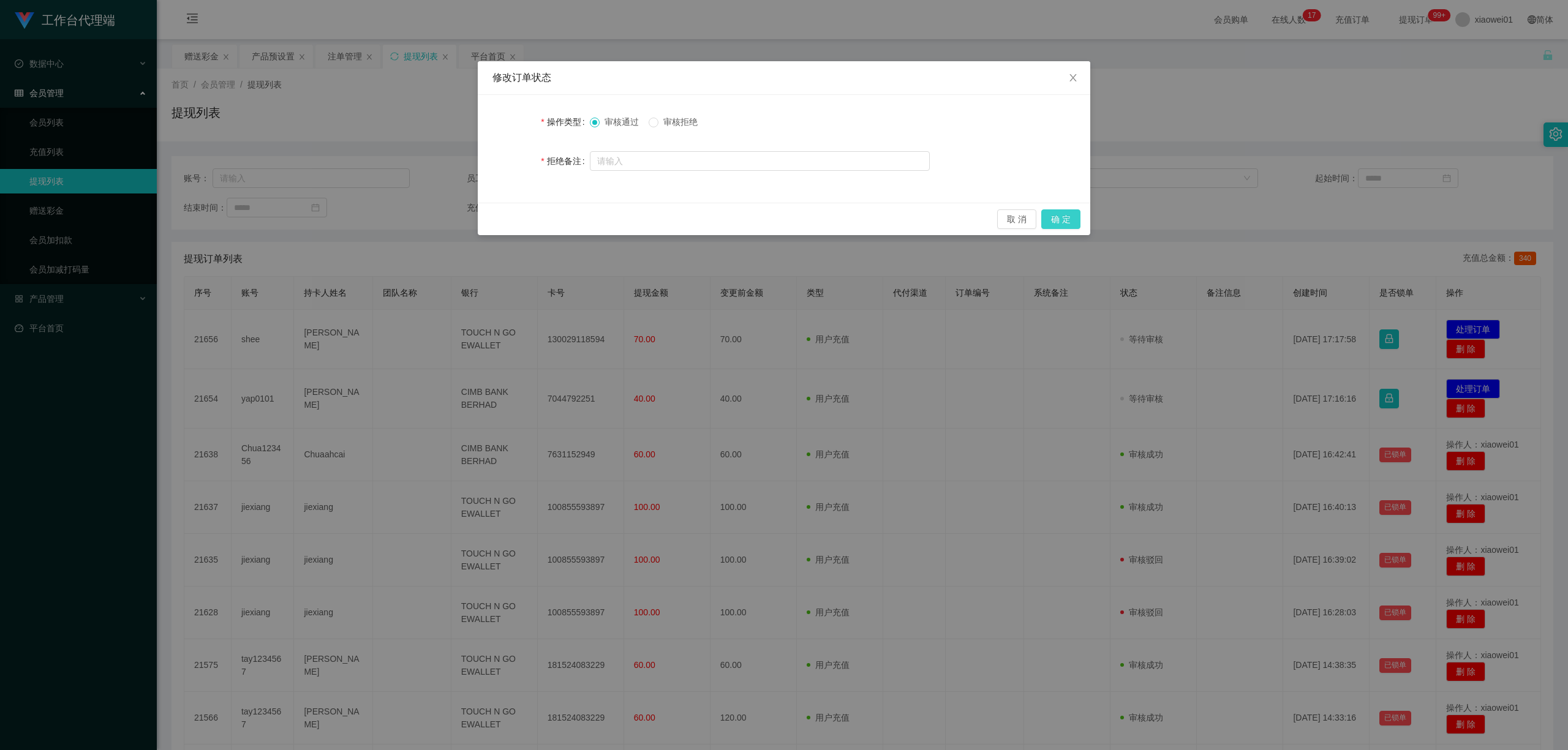
click at [1071, 212] on button "确 定" at bounding box center [1061, 219] width 39 height 20
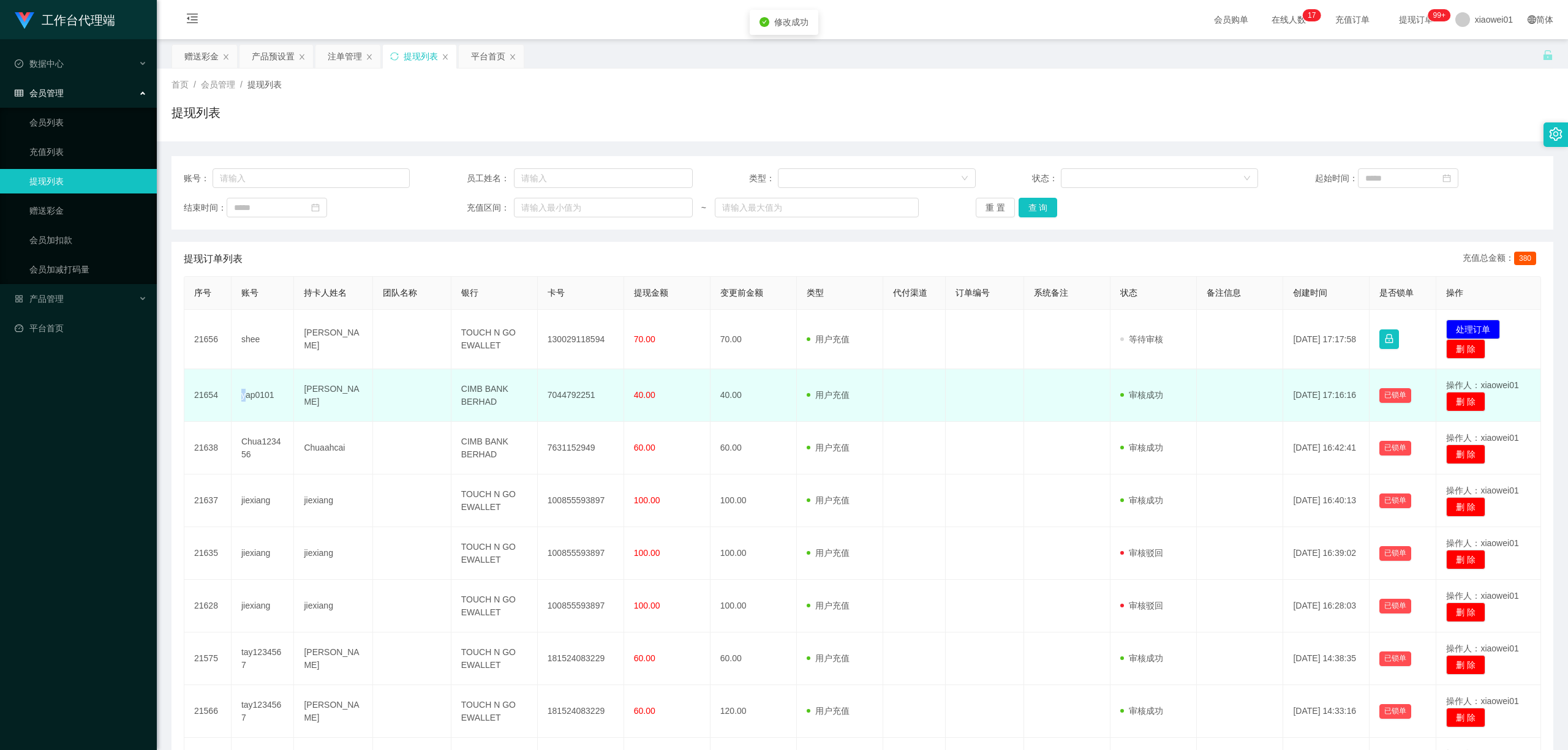
click at [244, 393] on td "yap0101" at bounding box center [263, 396] width 63 height 53
click at [250, 395] on td "yap0101" at bounding box center [263, 396] width 63 height 53
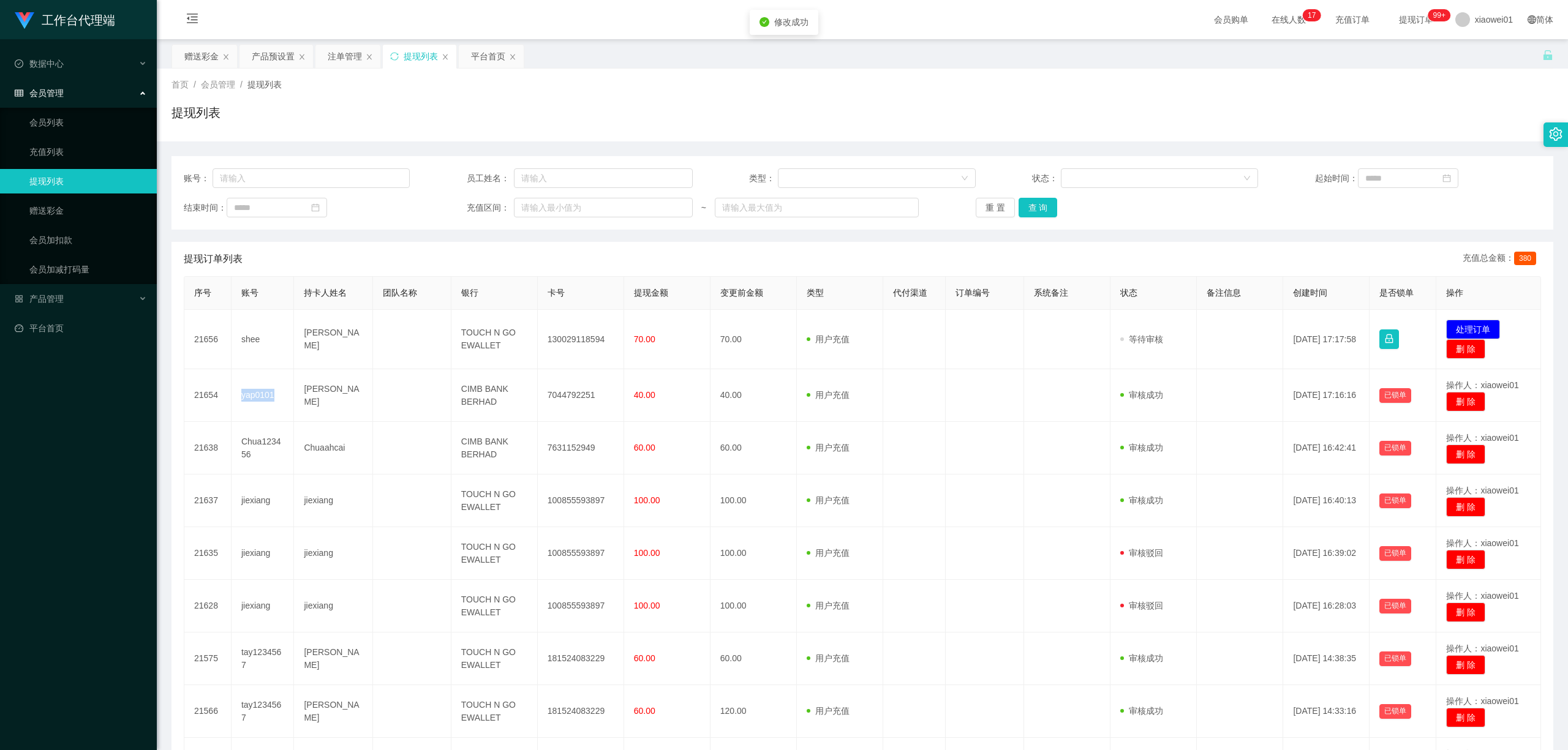
copy td "yap0101"
click at [209, 51] on div "赠送彩金" at bounding box center [201, 56] width 34 height 24
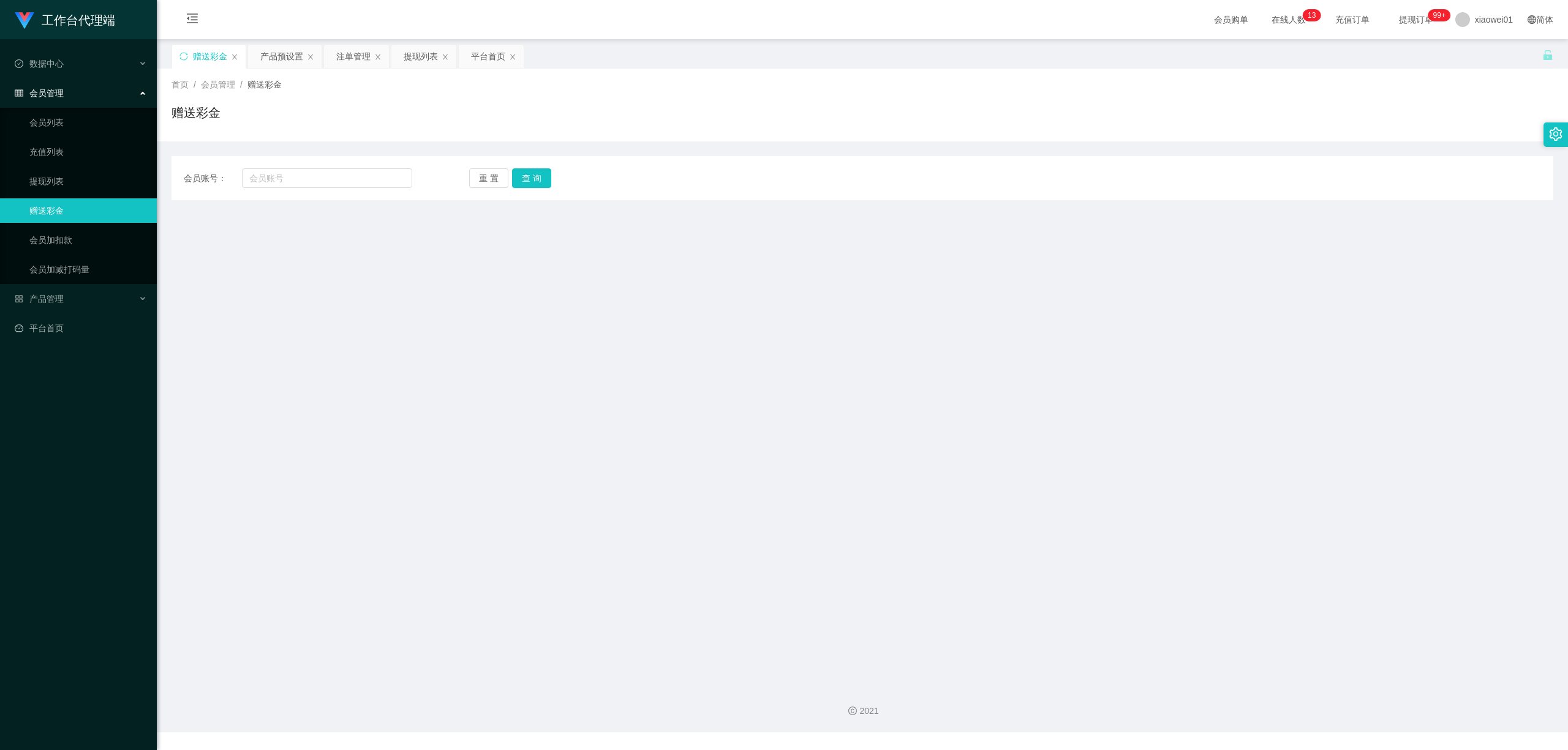
drag, startPoint x: 326, startPoint y: 192, endPoint x: 329, endPoint y: 179, distance: 13.3
click at [326, 192] on div "会员账号： 重 置 查 询 会员账号 会员姓名 账号余额 操作类型 彩金加款 彩金扣款 金额 确 定" at bounding box center [862, 178] width 1382 height 44
drag, startPoint x: 329, startPoint y: 179, endPoint x: 374, endPoint y: 174, distance: 45.3
click at [329, 179] on input "text" at bounding box center [327, 178] width 170 height 20
paste input "yap0101"
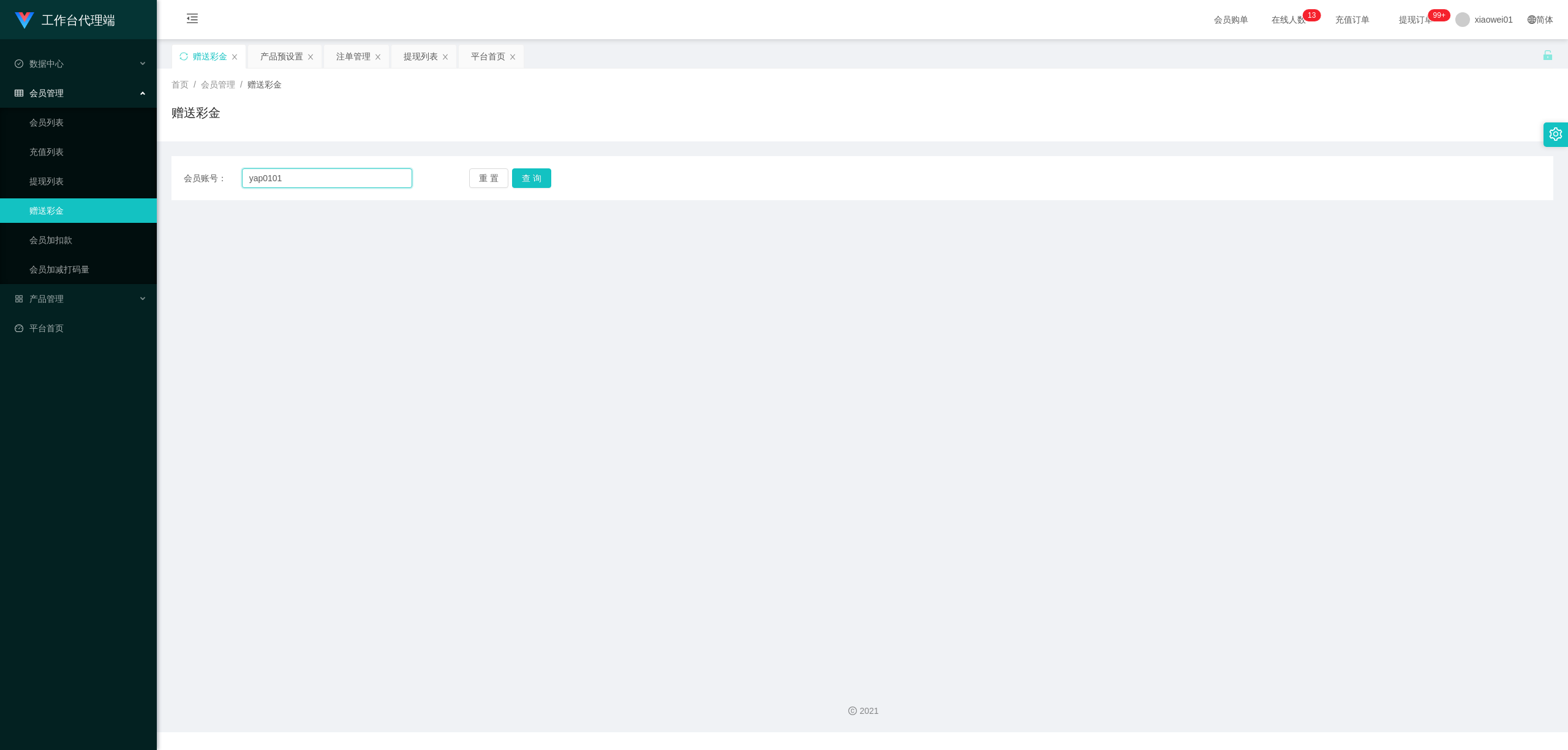
type input "yap0101"
click at [550, 179] on div "重 置 查 询" at bounding box center [584, 178] width 228 height 20
click at [542, 179] on button "查 询" at bounding box center [532, 178] width 39 height 20
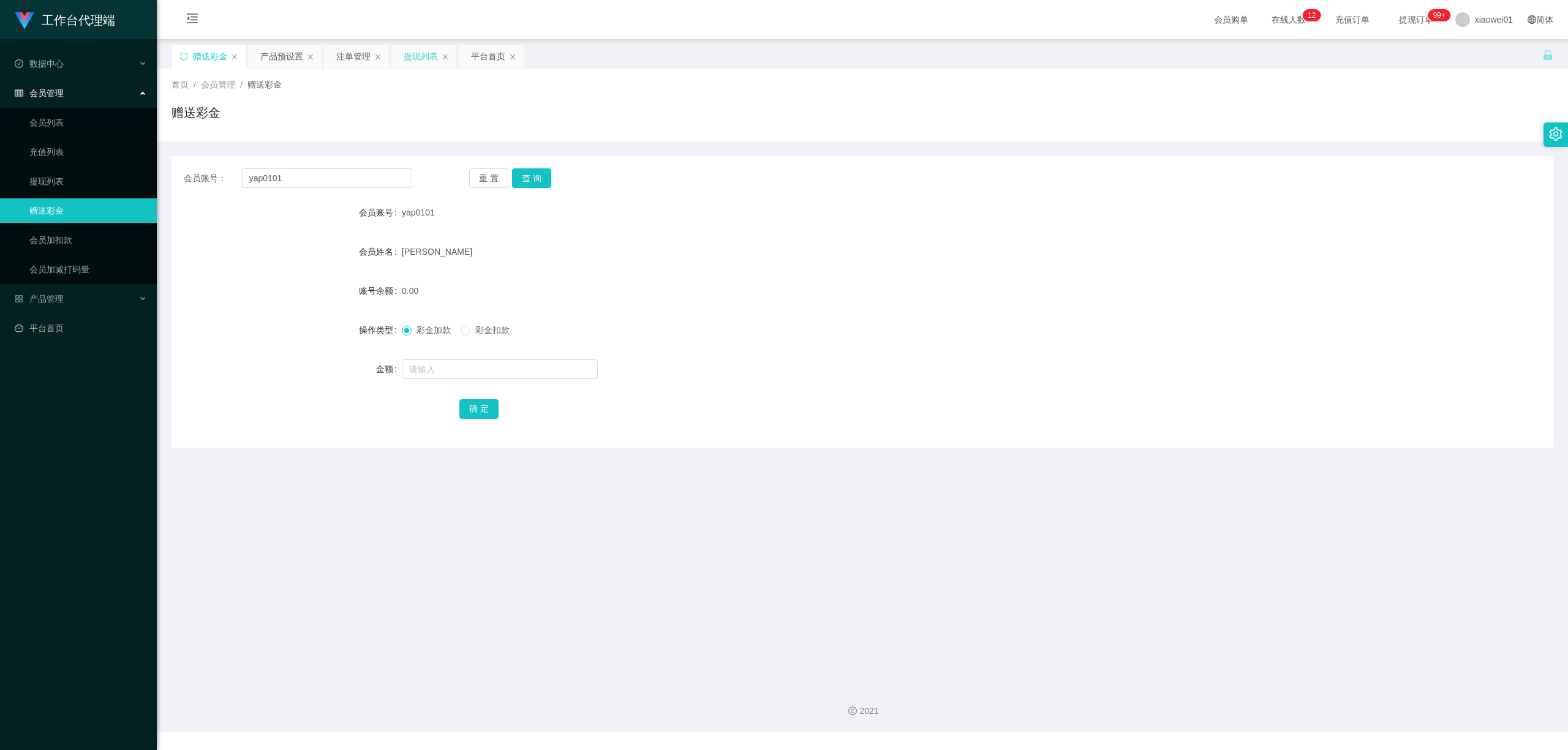
click at [422, 53] on div "提现列表" at bounding box center [420, 56] width 34 height 24
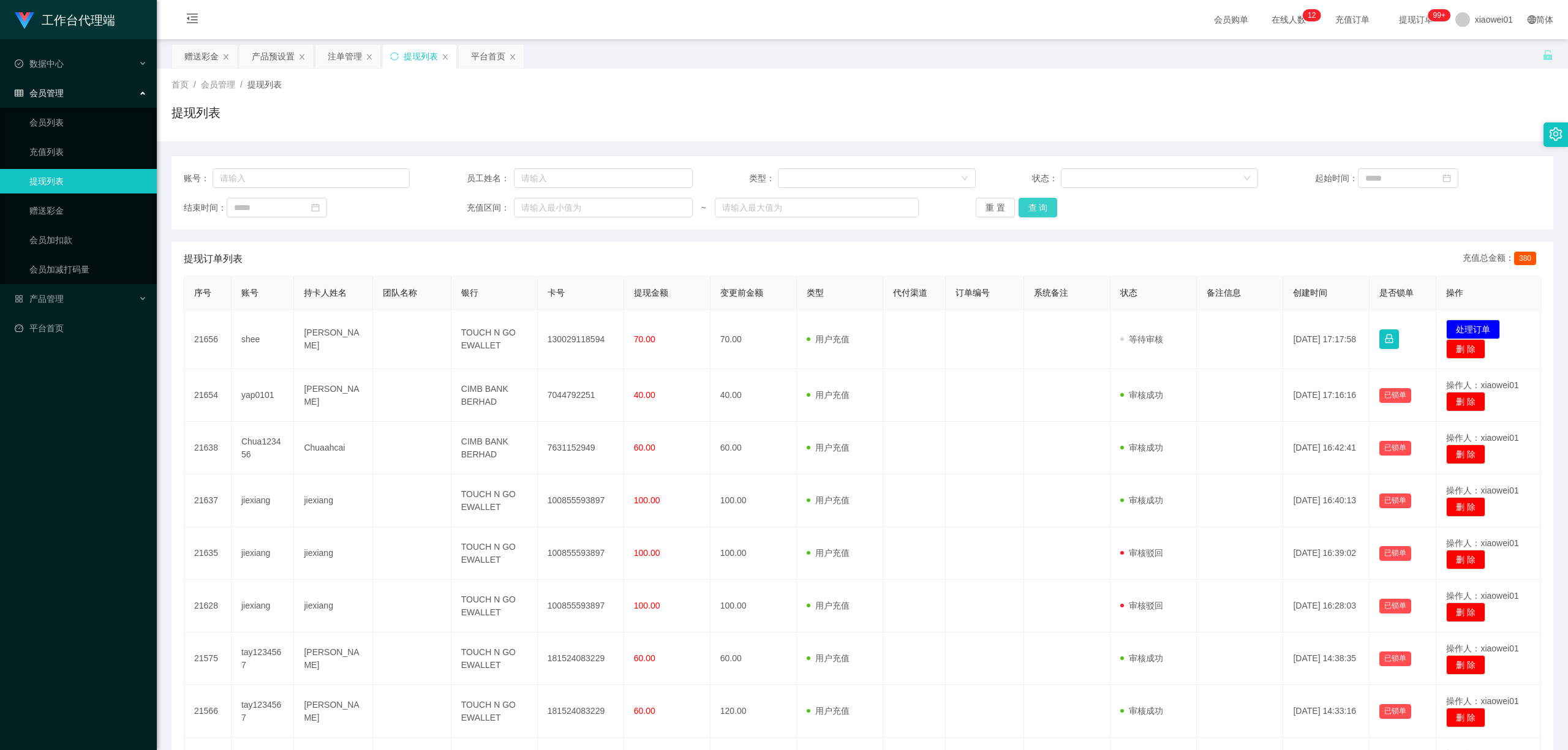
click at [1054, 204] on div "重 置 查 询" at bounding box center [1090, 208] width 226 height 20
click at [1049, 204] on button "查 询" at bounding box center [1038, 208] width 39 height 20
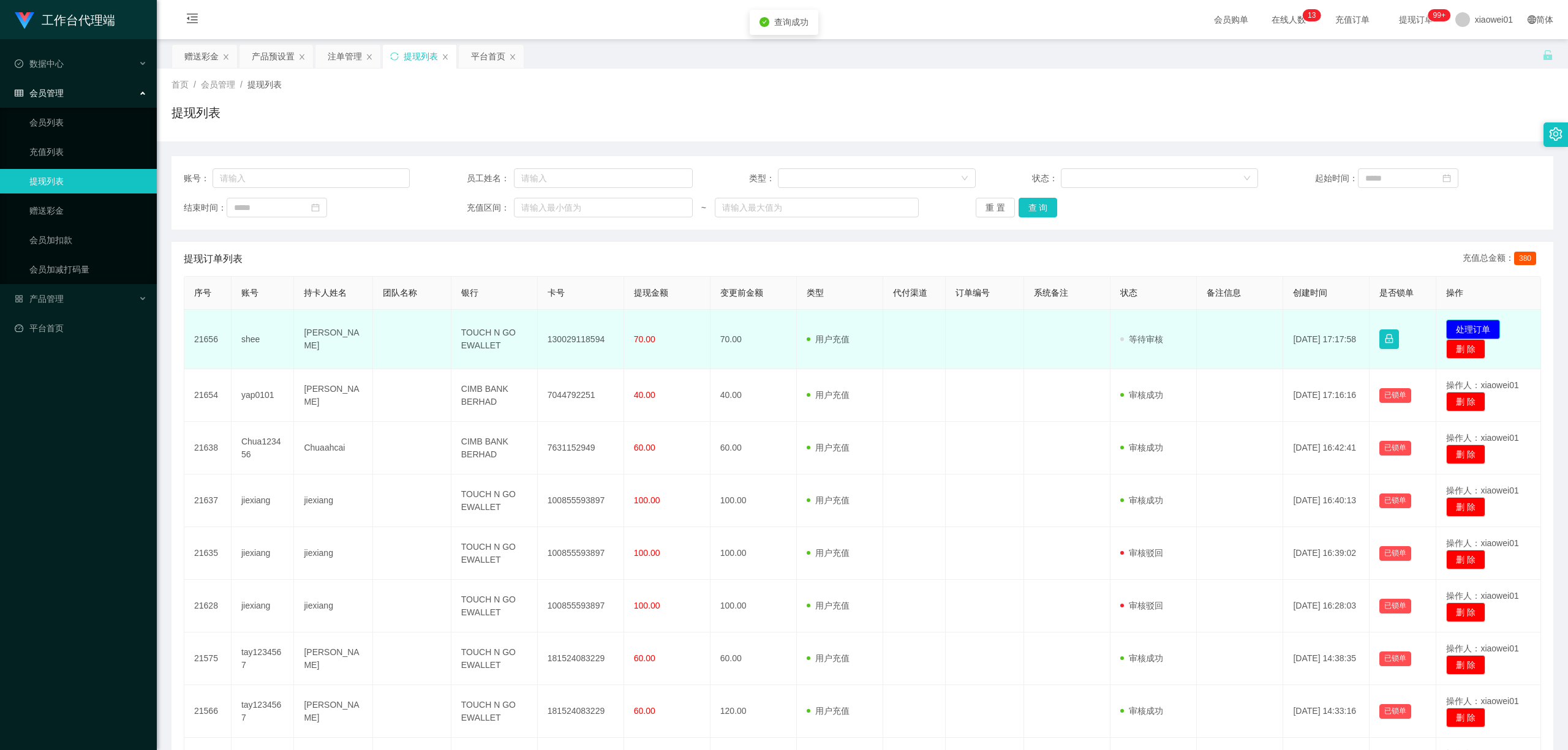
click at [1478, 325] on button "处理订单" at bounding box center [1474, 330] width 54 height 20
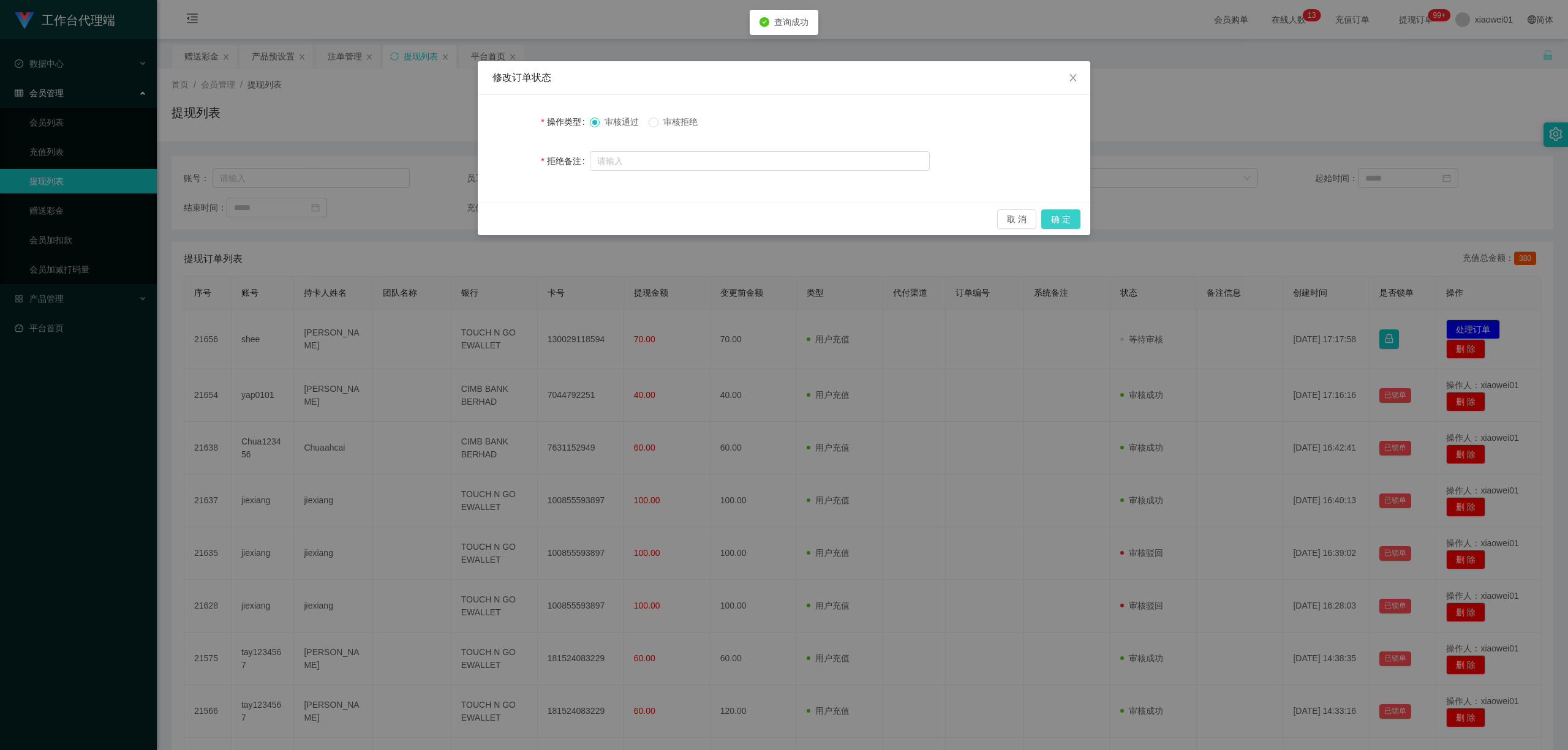
click at [1072, 214] on button "确 定" at bounding box center [1061, 219] width 39 height 20
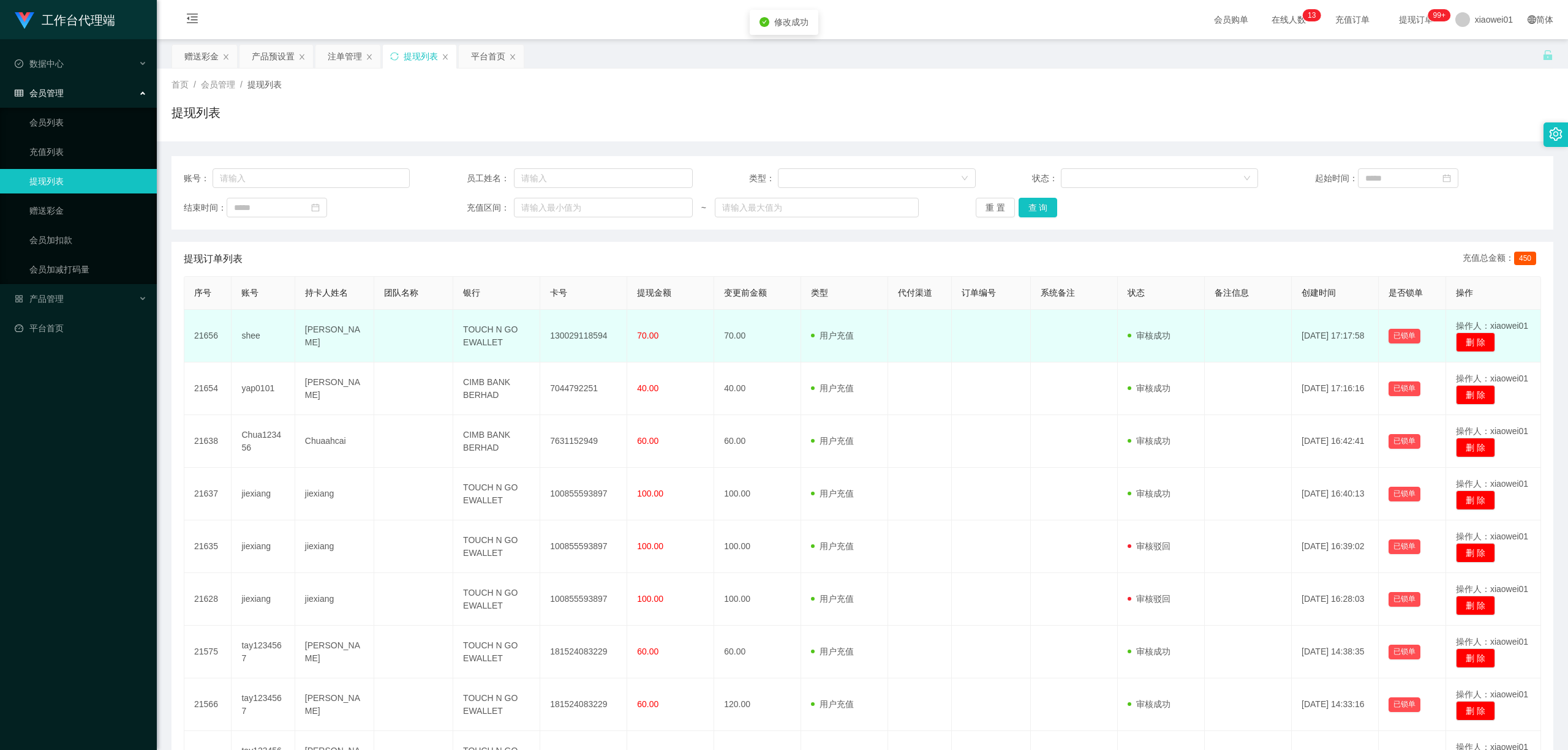
click at [572, 339] on td "130029118594" at bounding box center [584, 337] width 87 height 53
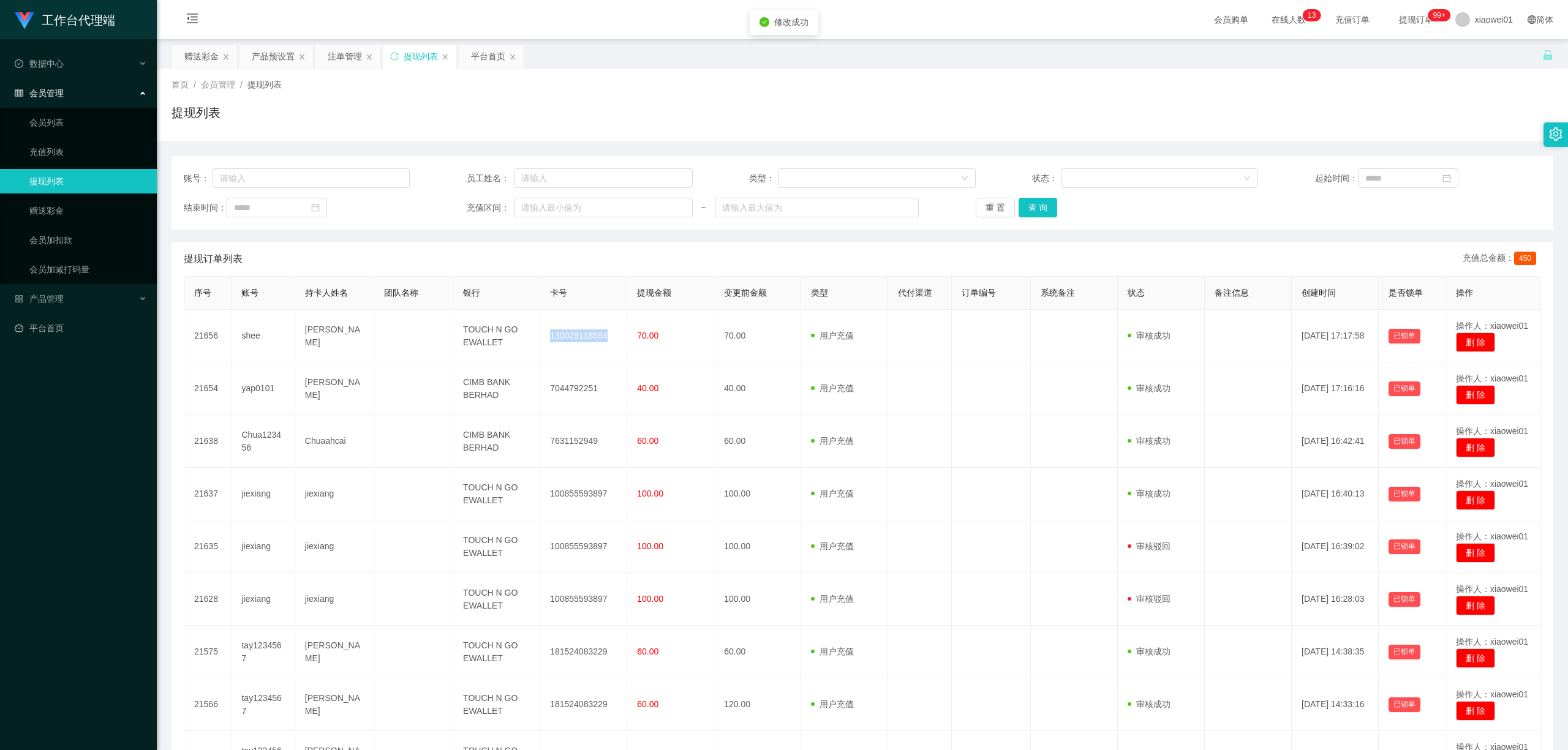
copy td "130029118594"
click at [207, 53] on div "赠送彩金" at bounding box center [201, 56] width 34 height 24
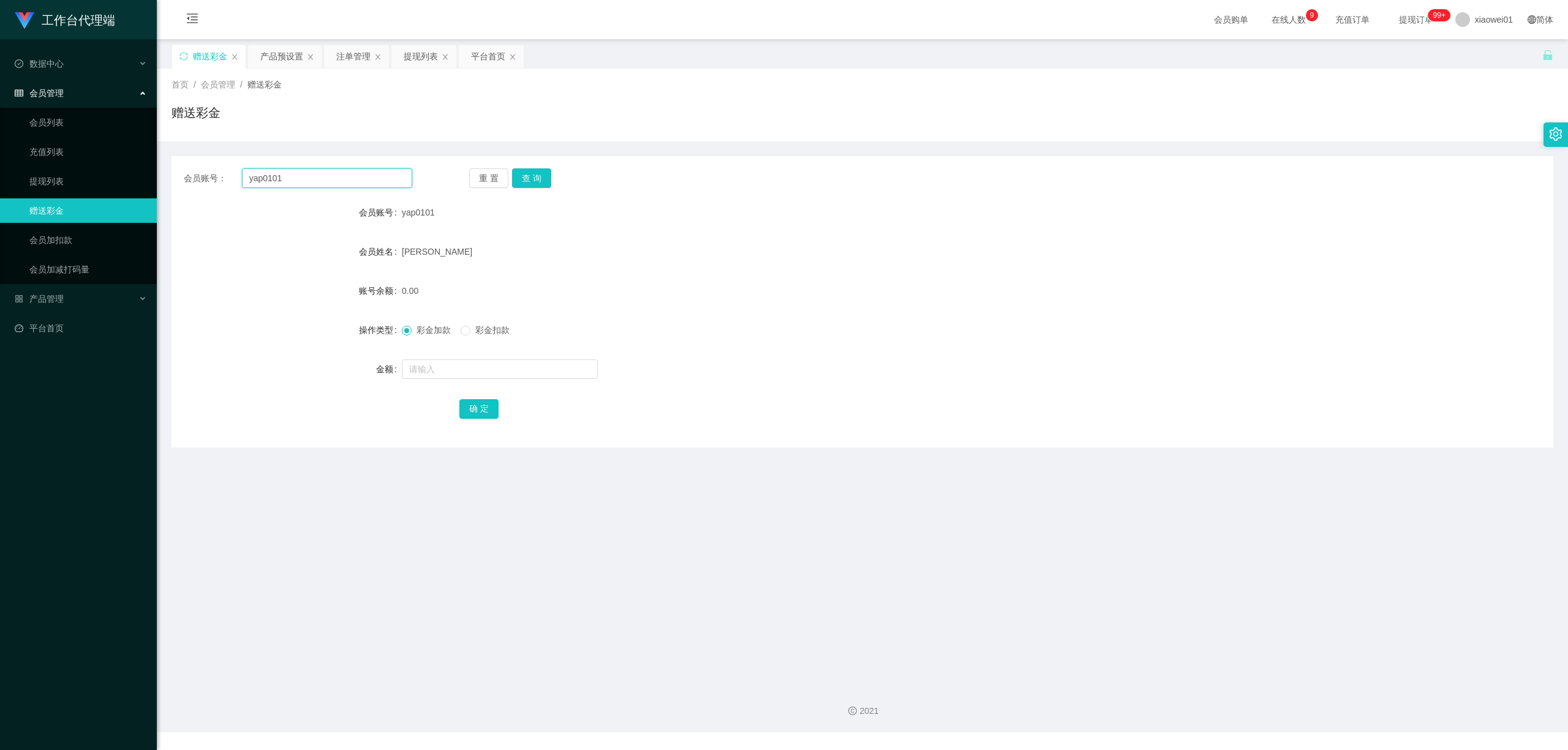
drag, startPoint x: 342, startPoint y: 175, endPoint x: 371, endPoint y: 164, distance: 31.0
click at [86, 158] on section "工作台代理端 数据中心 会员管理 会员列表 充值列表 提现列表 赠送彩金 会员加扣款 会员加减打码量 产品管理 开奖记录 注单管理 产品列表 即时注单 产品预…" at bounding box center [784, 366] width 1568 height 732
paste input "Chua123456"
type input "Chua123456"
click at [539, 171] on button "查 询" at bounding box center [532, 178] width 39 height 20
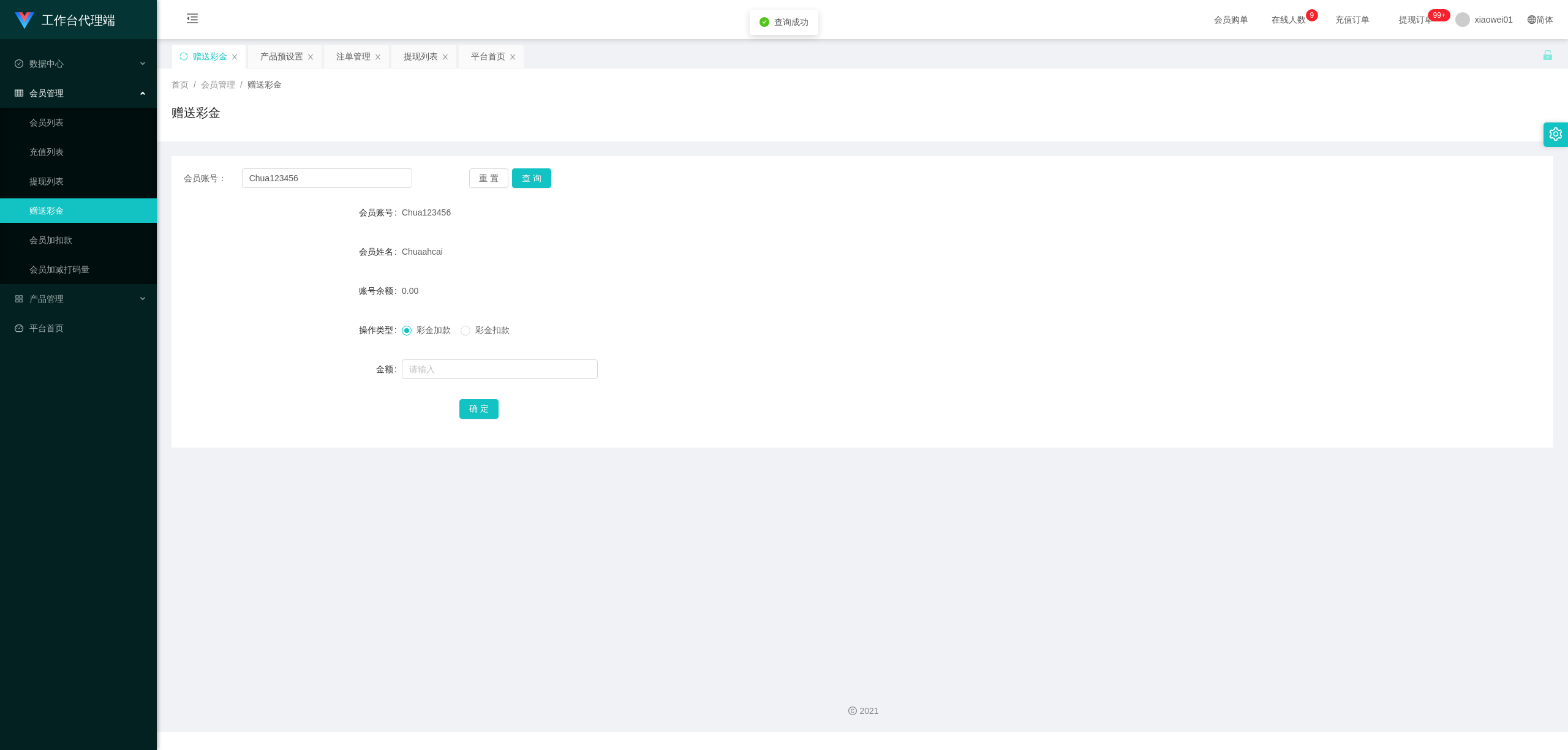
click at [485, 386] on form "会员账号 Chua123456 会员姓名 Chuaahcai 账号余额 0.00 操作类型 彩金加款 彩金扣款 金额 确 定" at bounding box center [862, 311] width 1382 height 220
click at [479, 375] on input "text" at bounding box center [499, 369] width 196 height 20
type input "100"
drag, startPoint x: 465, startPoint y: 434, endPoint x: 481, endPoint y: 420, distance: 21.3
click at [466, 434] on div "会员账号： Chua123456 重 置 查 询 会员账号 Chua123456 会员姓名 Chuaahcai 账号余额 0.00 操作类型 彩金加款 彩金扣…" at bounding box center [862, 302] width 1382 height 291
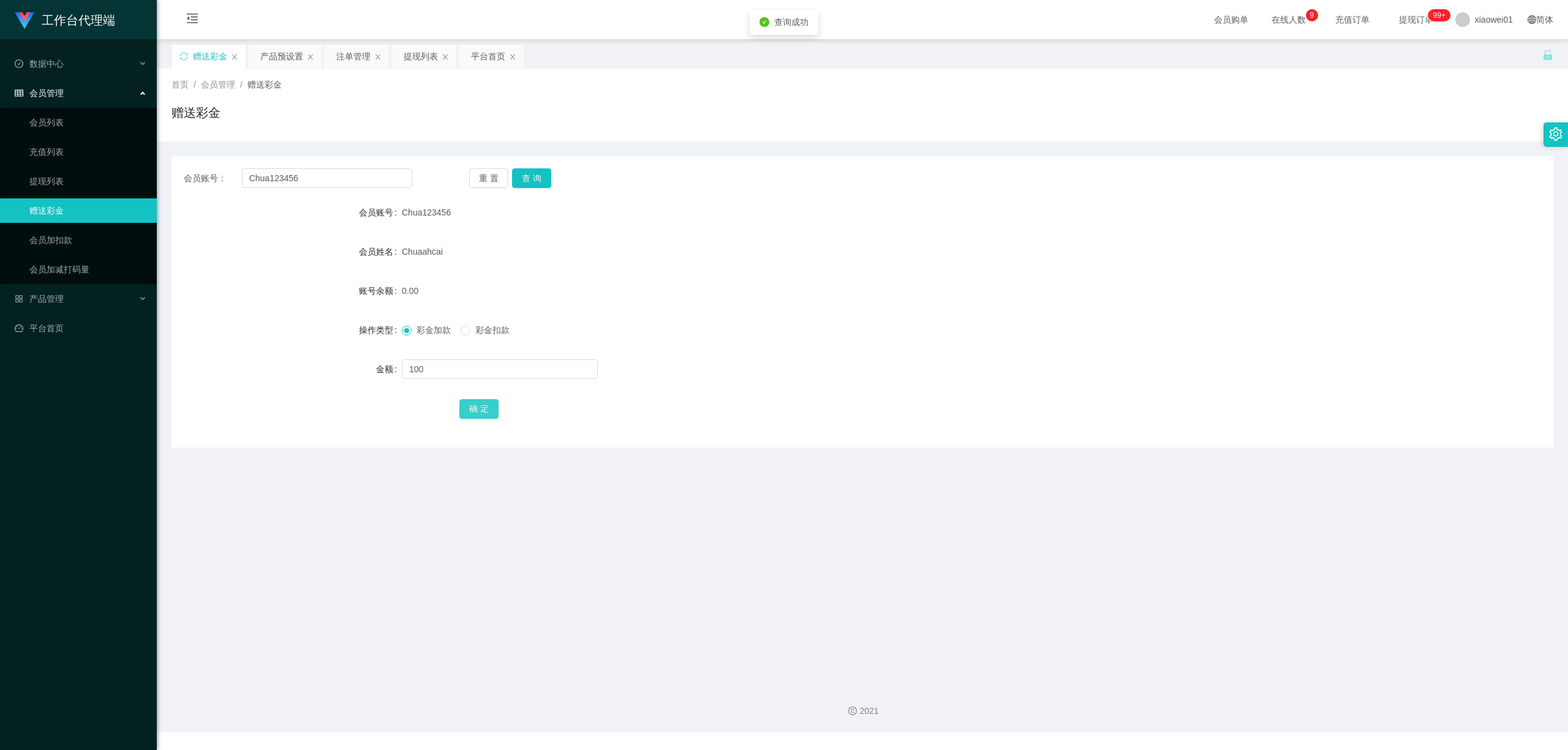
click at [482, 416] on button "确 定" at bounding box center [479, 409] width 39 height 20
click at [861, 410] on div "确 定" at bounding box center [862, 408] width 806 height 25
drag, startPoint x: 226, startPoint y: 167, endPoint x: 74, endPoint y: 160, distance: 152.2
click at [84, 160] on section "工作台代理端 数据中心 会员管理 会员列表 充值列表 提现列表 赠送彩金 会员加扣款 会员加减打码量 产品管理 开奖记录 注单管理 产品列表 即时注单 产品预…" at bounding box center [784, 366] width 1568 height 732
paste input "quek1234"
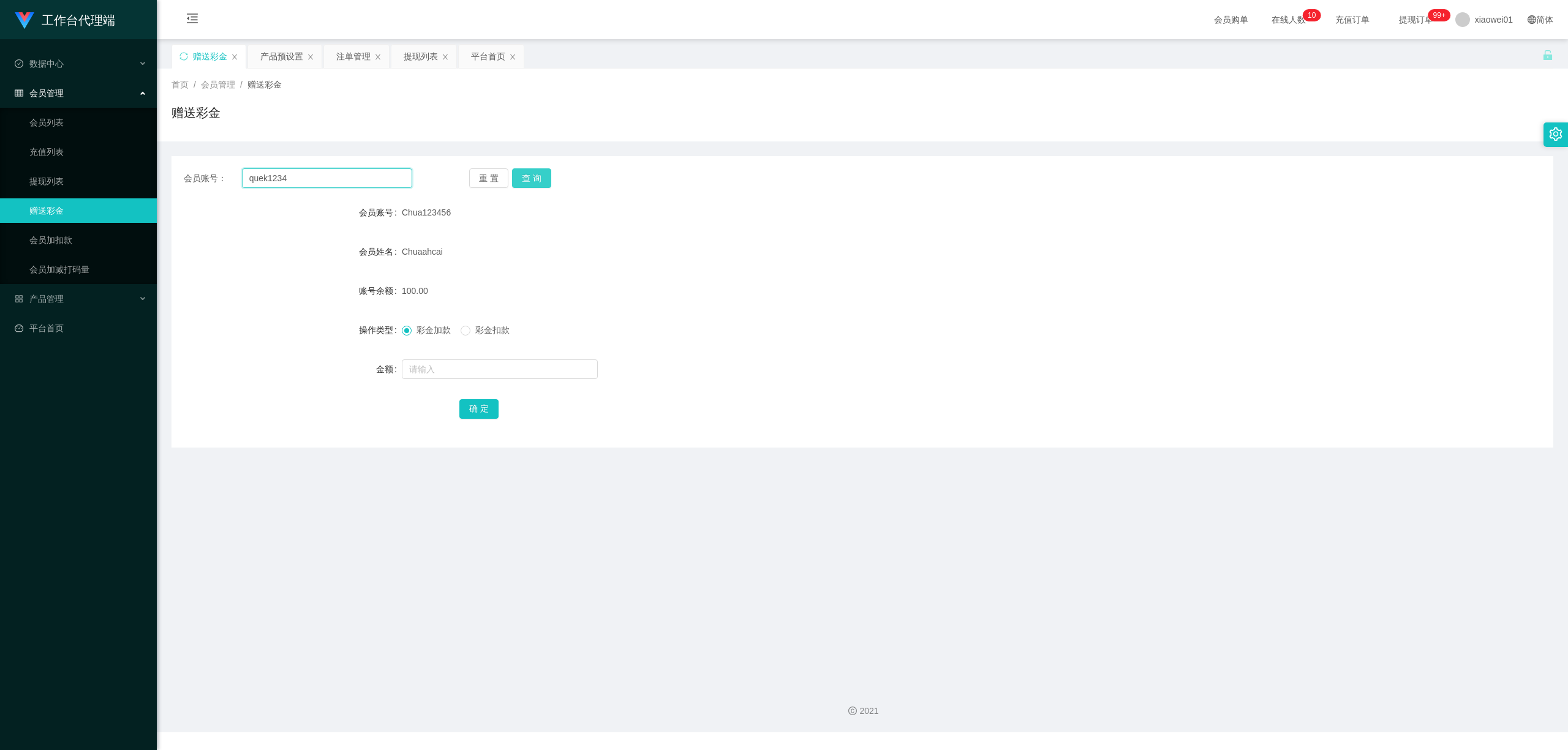
type input "quek1234"
click at [533, 174] on button "查 询" at bounding box center [532, 178] width 39 height 20
click at [465, 362] on input "text" at bounding box center [499, 369] width 196 height 20
type input "100"
click at [476, 394] on form "会员账号 quek1234 会员姓名 QUEK SEN YUEN 账号余额 0.00 操作类型 彩金加款 彩金扣款 金额 100 确 定" at bounding box center [862, 311] width 1382 height 220
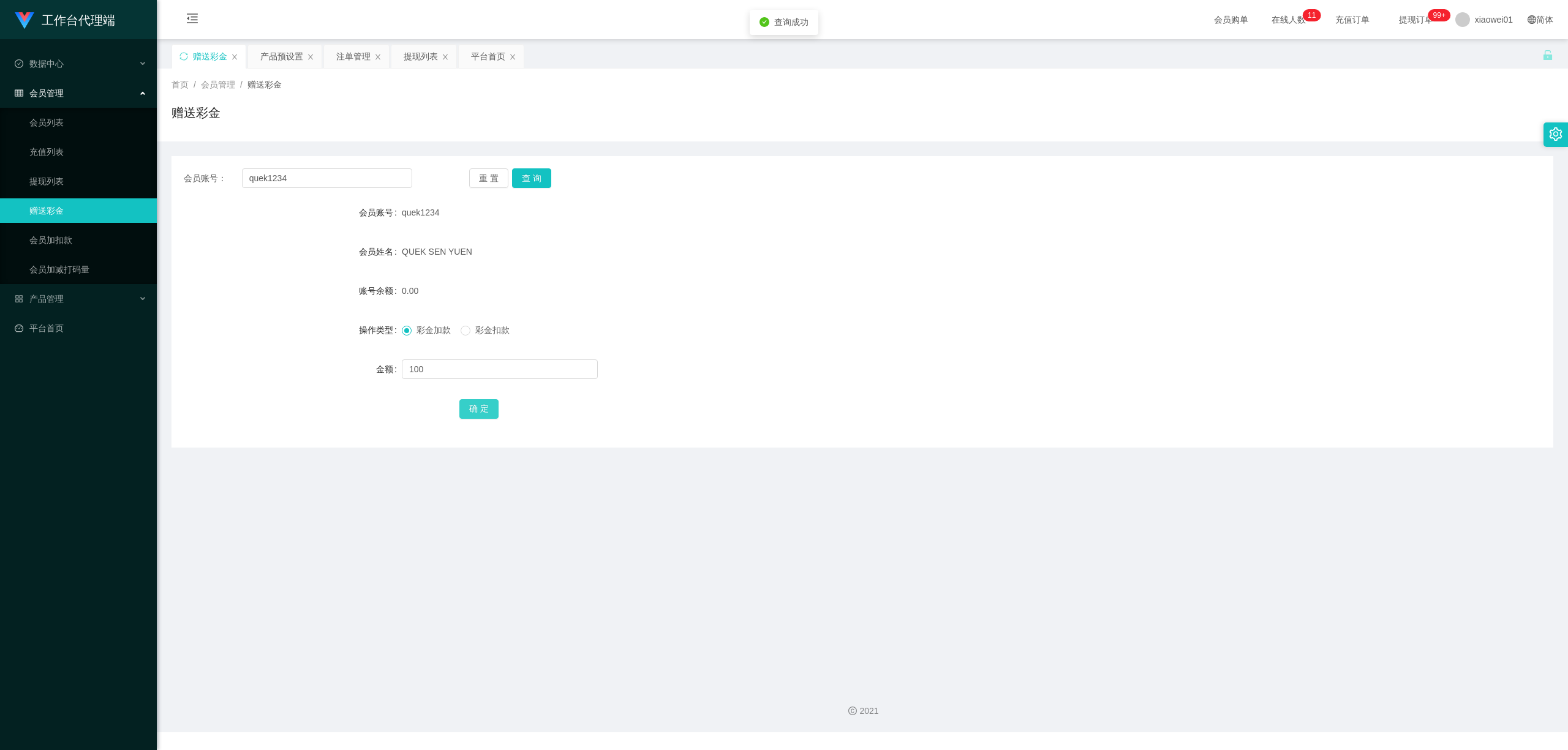
click at [481, 403] on button "确 定" at bounding box center [479, 409] width 39 height 20
click at [770, 236] on form "会员账号 quek1234 会员姓名 QUEK SEN YUEN 账号余额 100.00 操作类型 彩金加款 彩金扣款 金额 确 定" at bounding box center [862, 311] width 1382 height 220
click at [409, 58] on div "提现列表" at bounding box center [420, 56] width 34 height 24
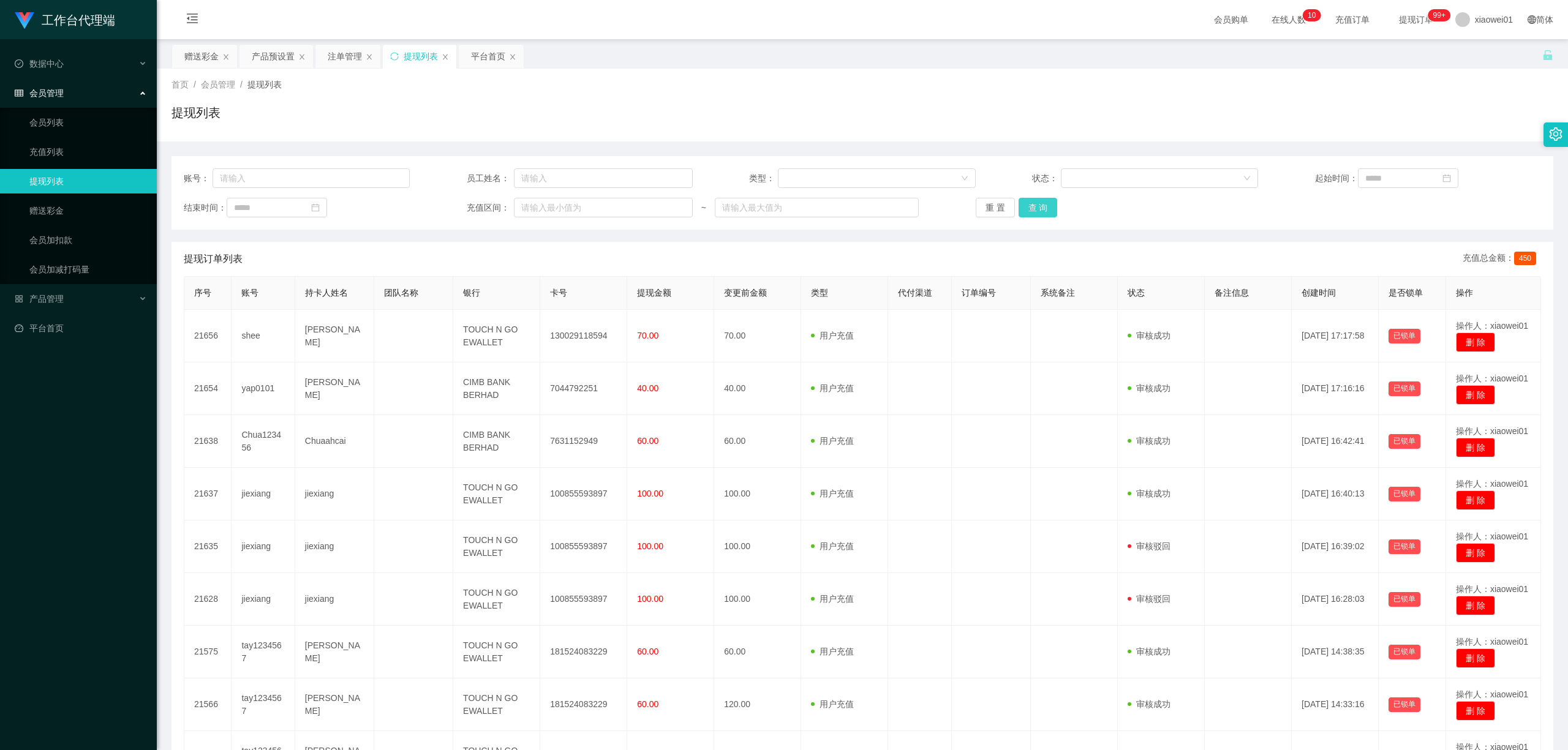
click at [1019, 205] on button "查 询" at bounding box center [1038, 208] width 39 height 20
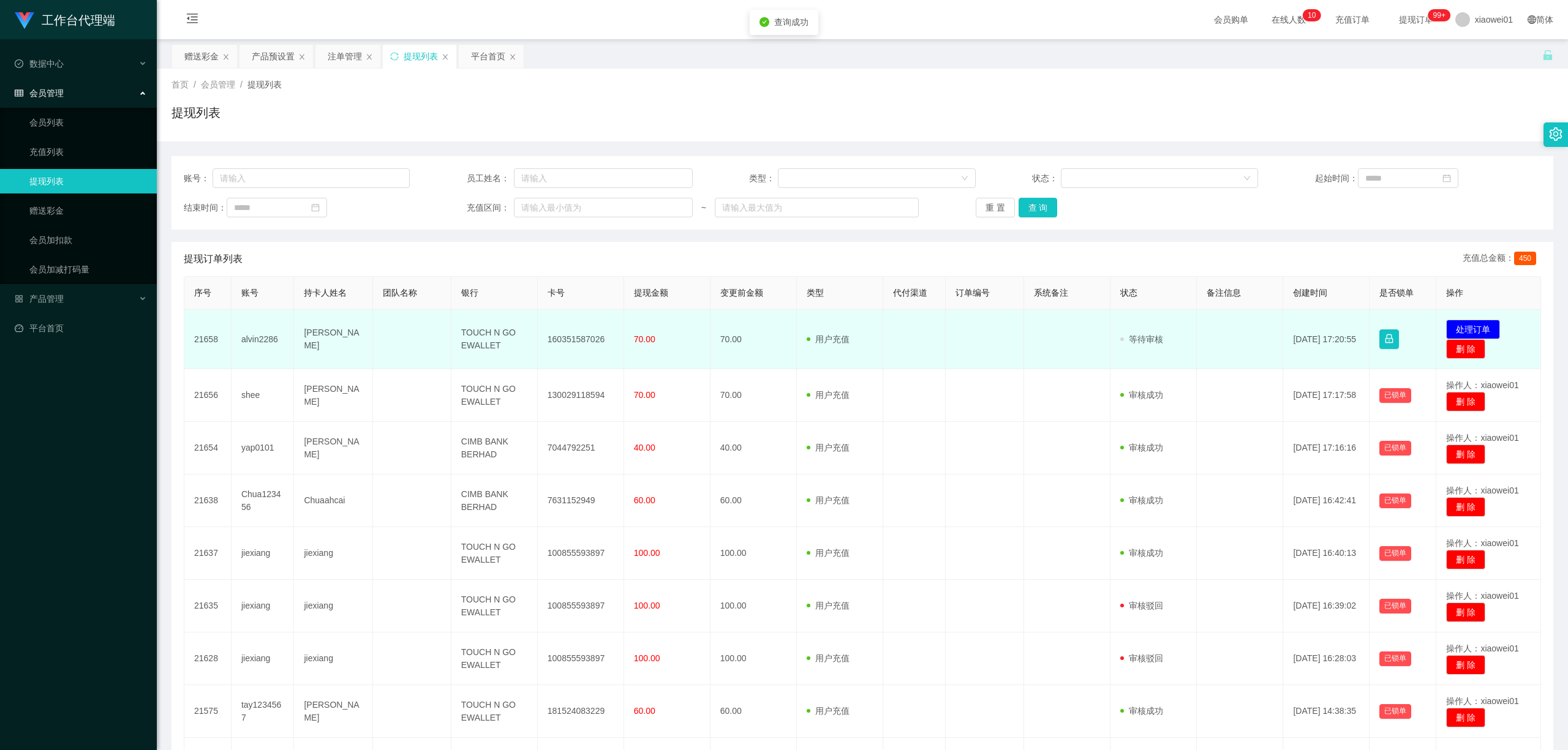
click at [562, 332] on td "160351587026" at bounding box center [581, 340] width 87 height 59
copy td "160351587026"
click at [1477, 320] on button "处理订单" at bounding box center [1474, 330] width 54 height 20
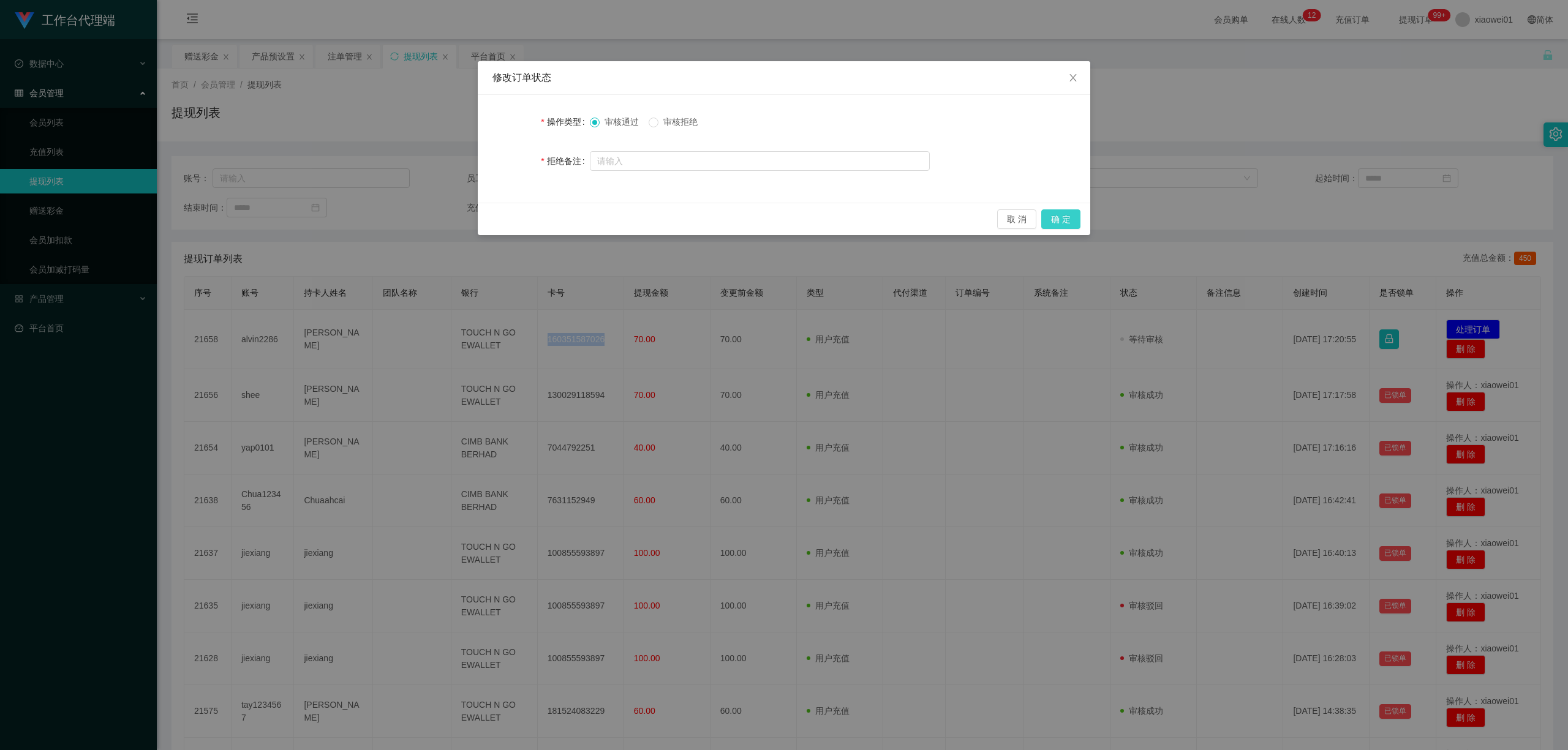
click at [1057, 217] on button "确 定" at bounding box center [1061, 219] width 39 height 20
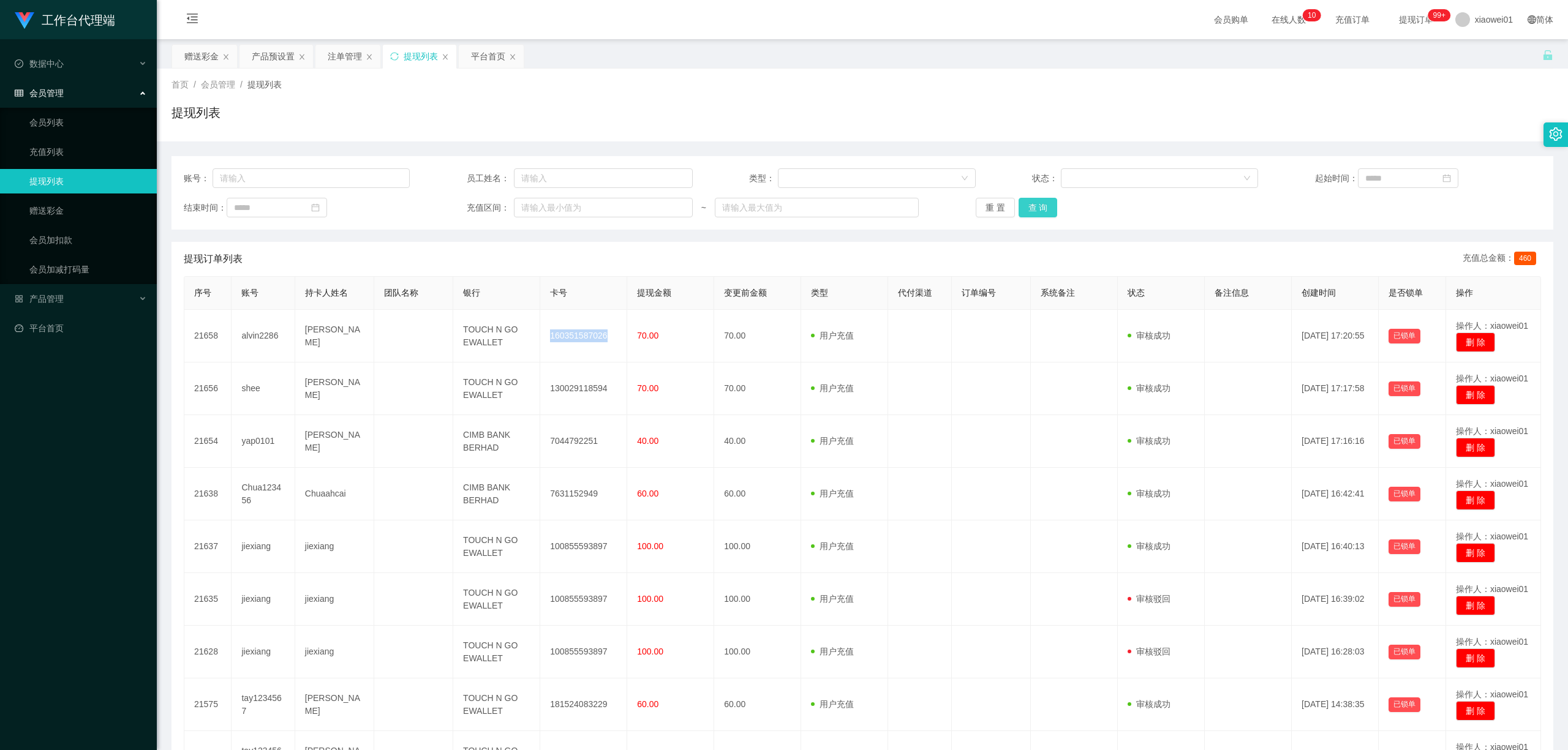
click at [1028, 217] on button "查 询" at bounding box center [1038, 208] width 39 height 20
click at [1037, 209] on div "重 置 查 询" at bounding box center [1090, 208] width 226 height 20
click at [413, 54] on div "提现列表" at bounding box center [420, 56] width 34 height 24
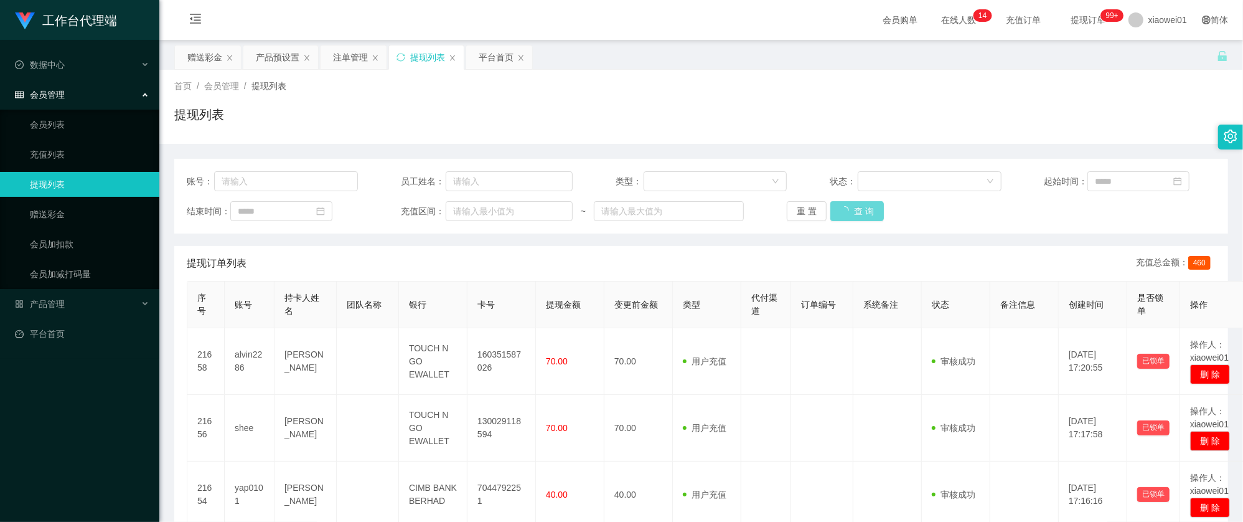
click at [859, 219] on div "重 置 查 询" at bounding box center [872, 211] width 171 height 20
click at [429, 57] on div "提现列表" at bounding box center [427, 57] width 35 height 24
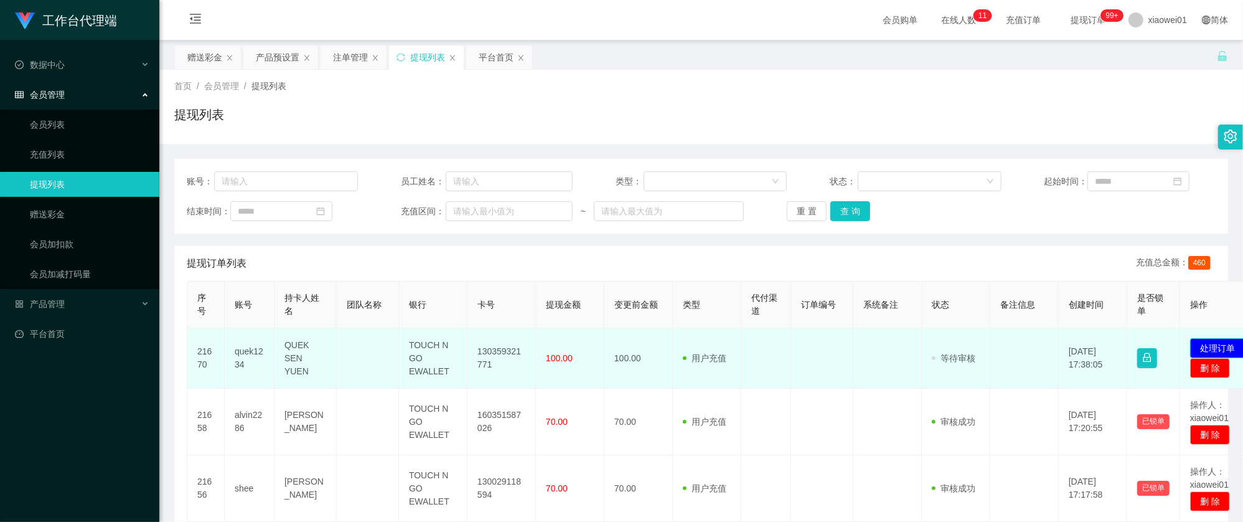
click at [1212, 344] on button "处理订单" at bounding box center [1217, 348] width 55 height 20
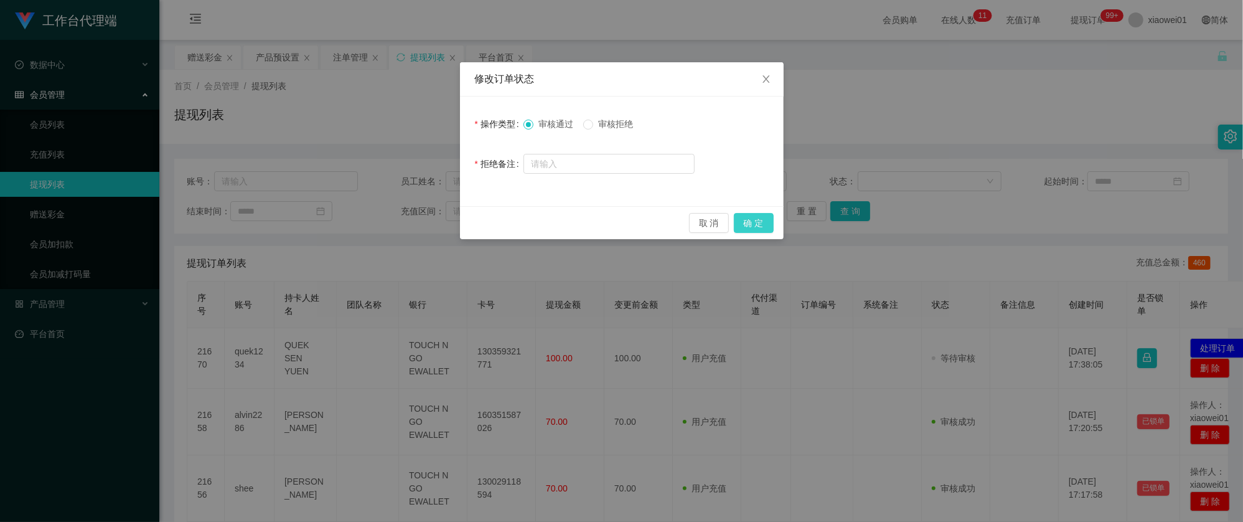
click at [738, 223] on button "确 定" at bounding box center [754, 223] width 40 height 20
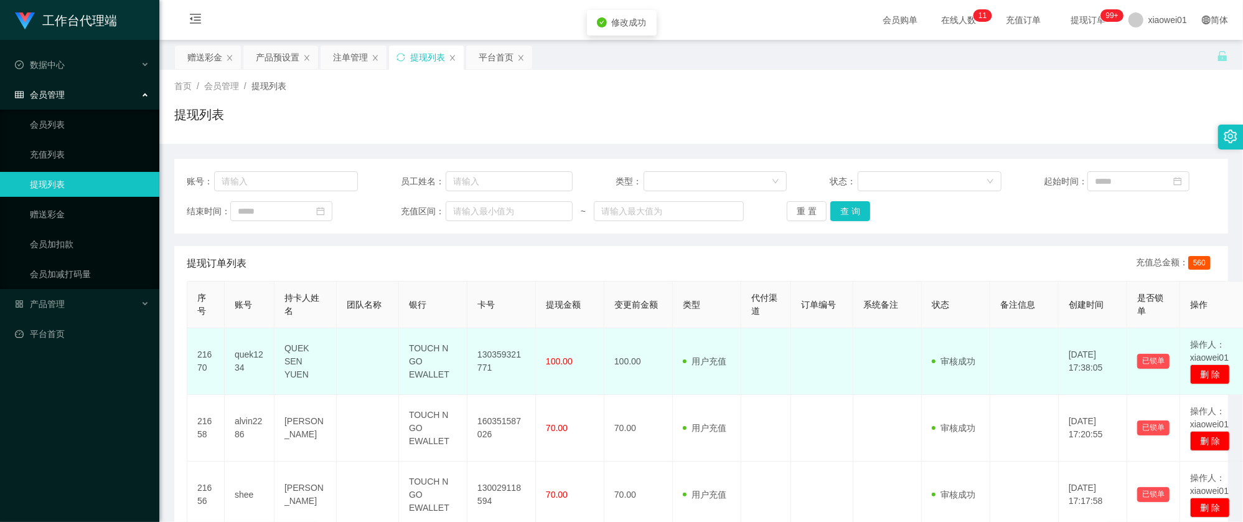
click at [478, 360] on td "130359321771" at bounding box center [501, 361] width 68 height 67
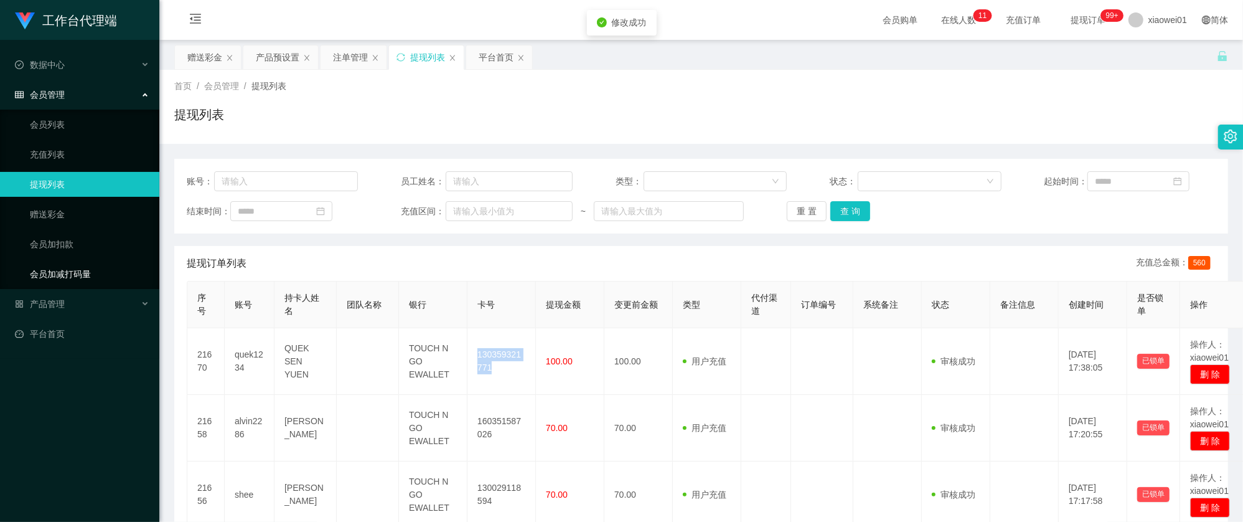
copy td "130359321771"
drag, startPoint x: 524, startPoint y: 135, endPoint x: 444, endPoint y: 140, distance: 80.4
click at [524, 135] on div "首页 / 会员管理 / 提现列表 / 提现列表" at bounding box center [701, 107] width 1084 height 74
click at [195, 48] on div "赠送彩金" at bounding box center [204, 57] width 35 height 24
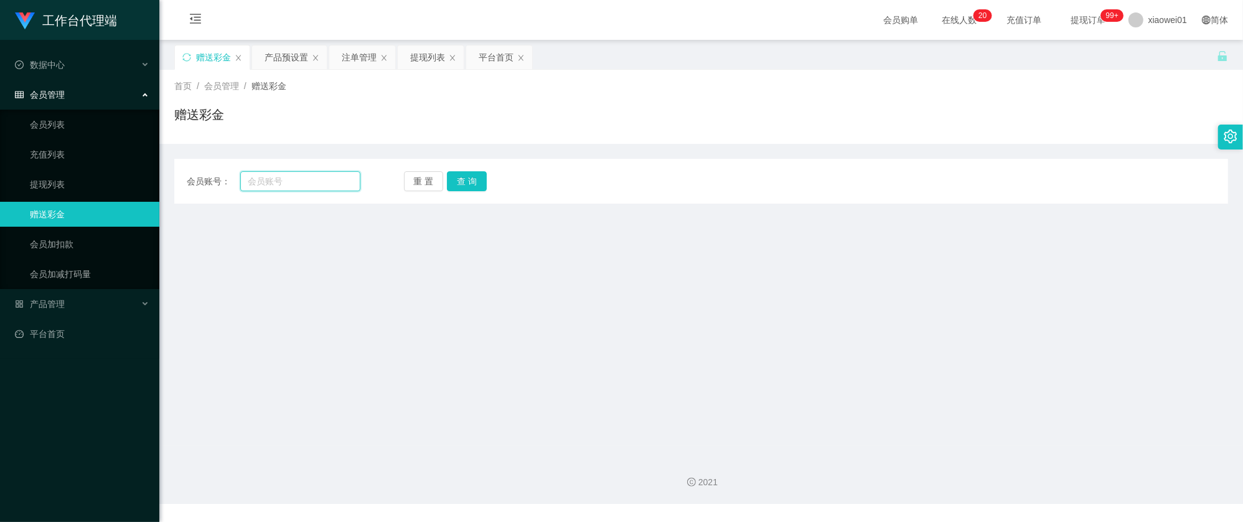
click at [297, 184] on input "text" at bounding box center [300, 181] width 120 height 20
paste input "Chua123456"
type input "Chua123456"
click at [490, 185] on div "重 置 查 询" at bounding box center [491, 181] width 174 height 20
click at [459, 180] on button "查 询" at bounding box center [467, 181] width 40 height 20
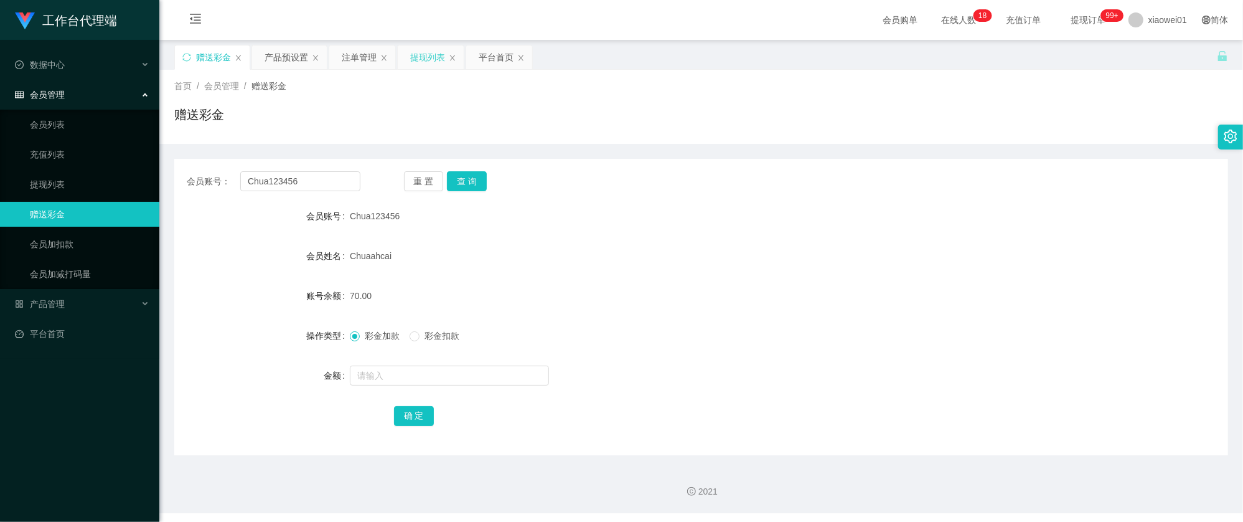
click at [416, 58] on div "提现列表" at bounding box center [427, 57] width 35 height 24
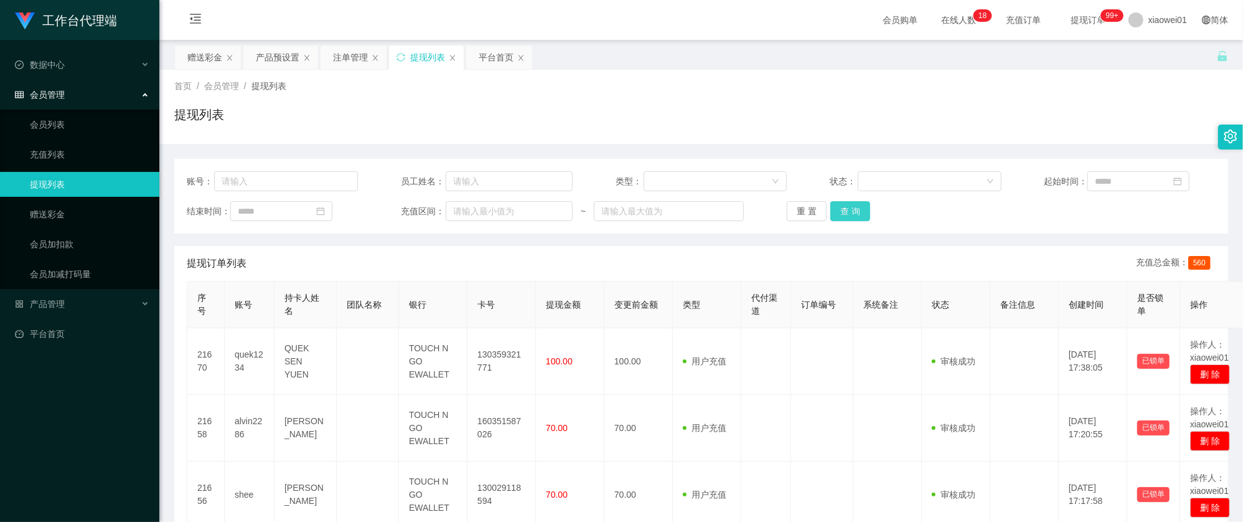
click at [847, 210] on button "查 询" at bounding box center [850, 211] width 40 height 20
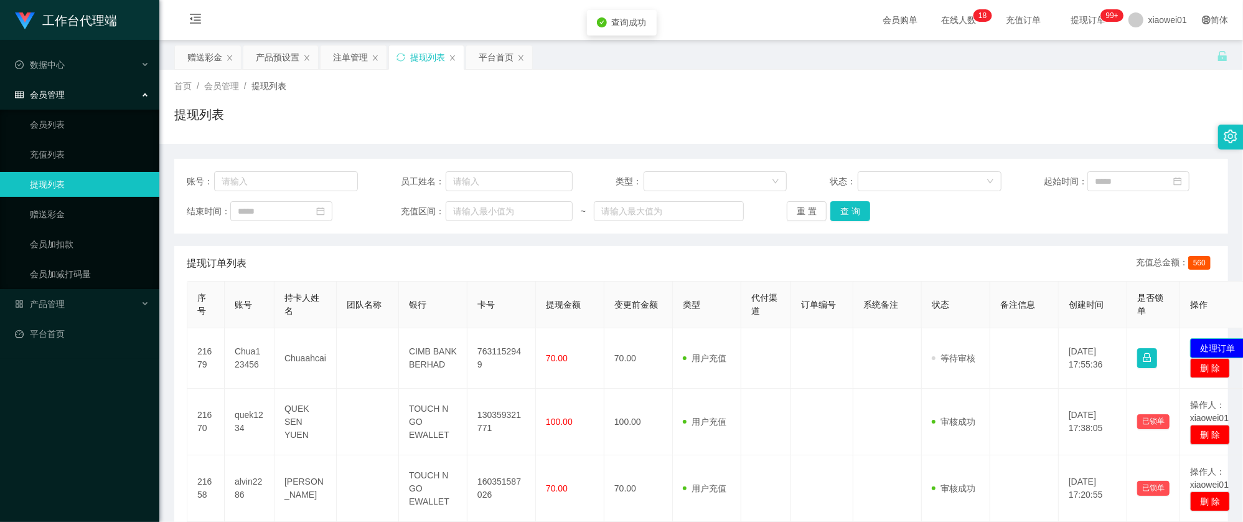
click at [1201, 340] on button "处理订单" at bounding box center [1217, 348] width 55 height 20
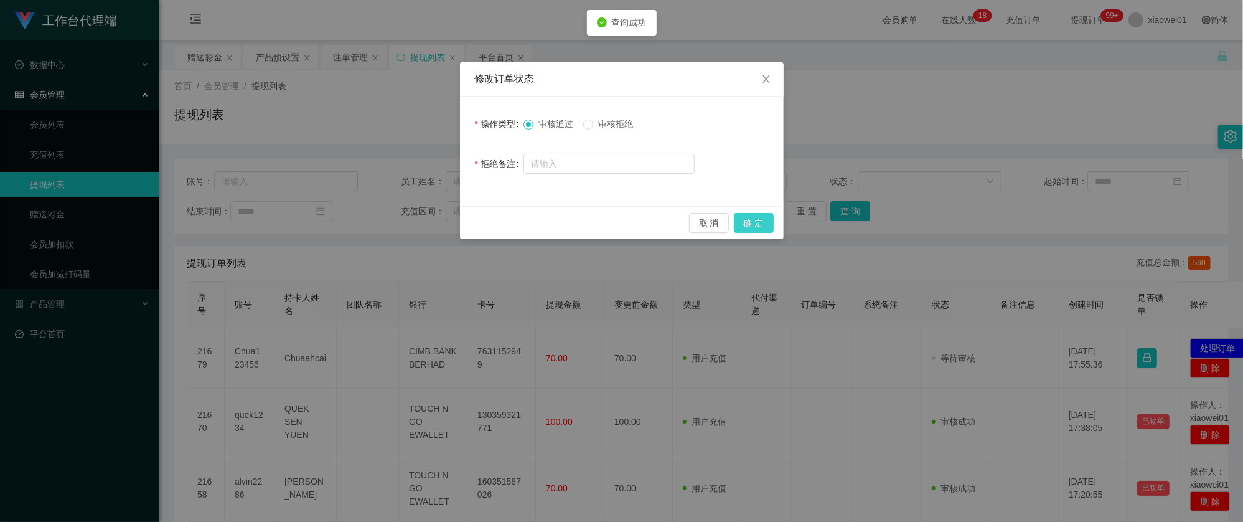
click at [756, 218] on button "确 定" at bounding box center [754, 223] width 40 height 20
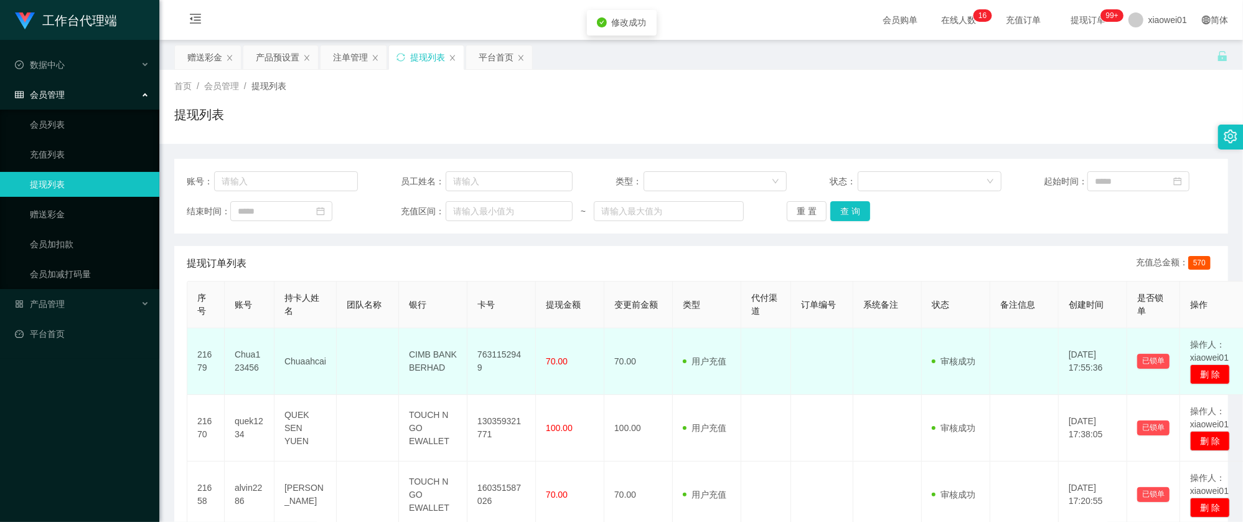
click at [504, 363] on td "7631152949" at bounding box center [501, 361] width 68 height 67
click at [508, 364] on td "7631152949" at bounding box center [501, 361] width 68 height 67
click at [501, 359] on td "7631152949" at bounding box center [501, 361] width 68 height 67
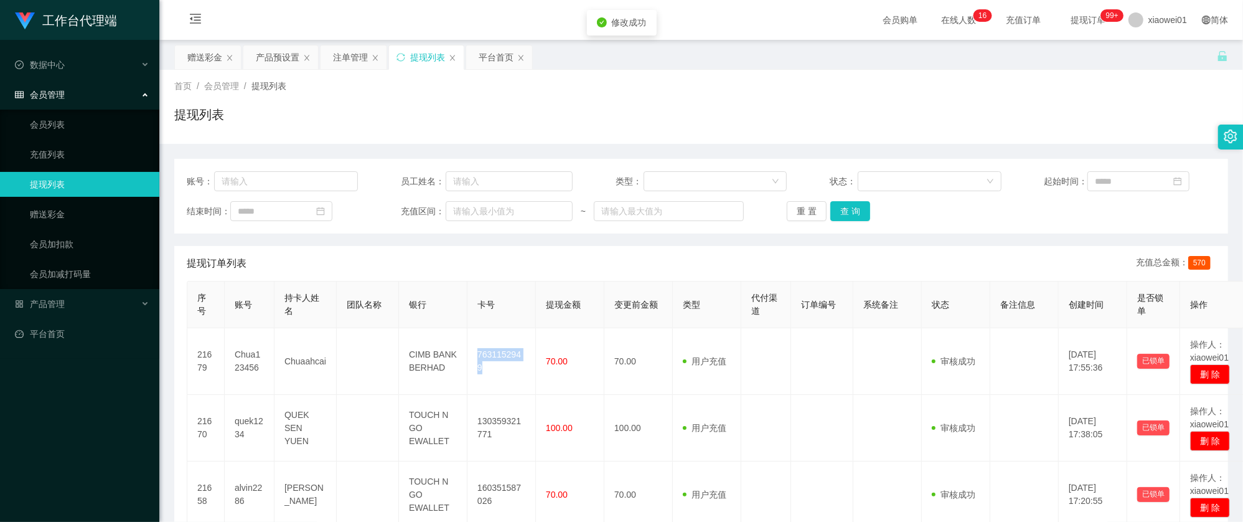
copy td "7631152949"
click at [864, 213] on button "查 询" at bounding box center [850, 211] width 40 height 20
click at [864, 212] on button "查 询" at bounding box center [850, 211] width 40 height 20
click at [845, 197] on div "账号： 员工姓名： 类型： 状态： 起始时间： 结束时间： 充值区间： ~ 重 置 查 询" at bounding box center [701, 196] width 1054 height 75
click at [856, 205] on button "查 询" at bounding box center [850, 211] width 40 height 20
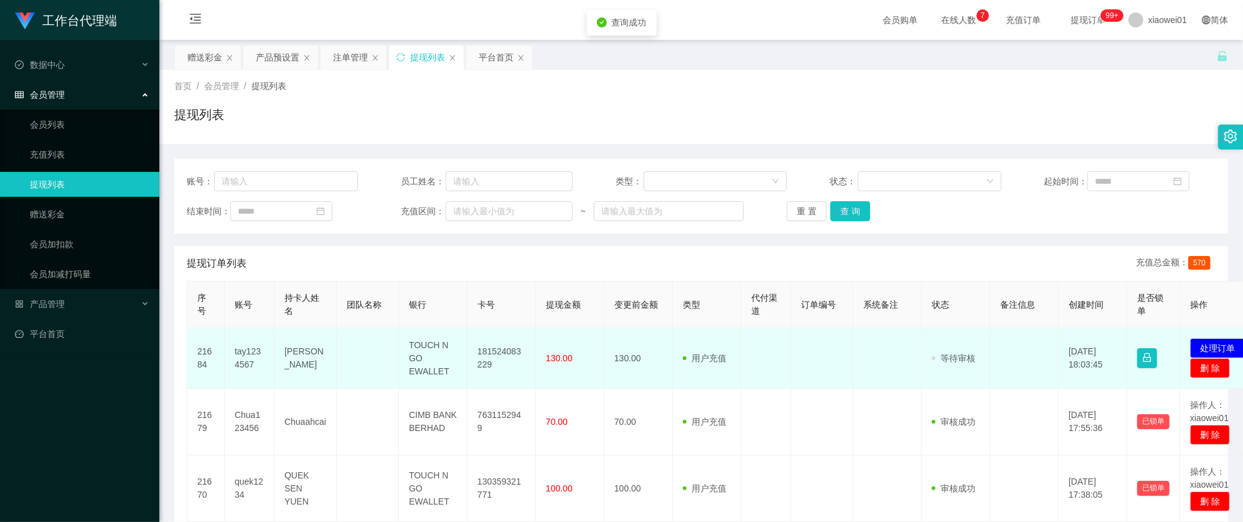
click at [494, 354] on td "181524083229" at bounding box center [501, 358] width 68 height 60
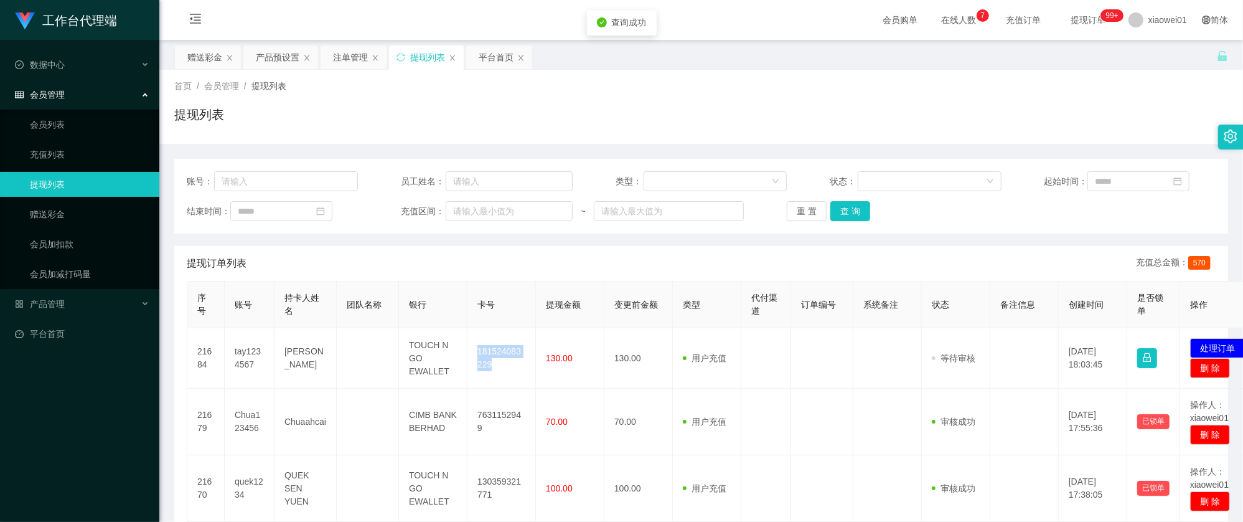
copy td "181524083229"
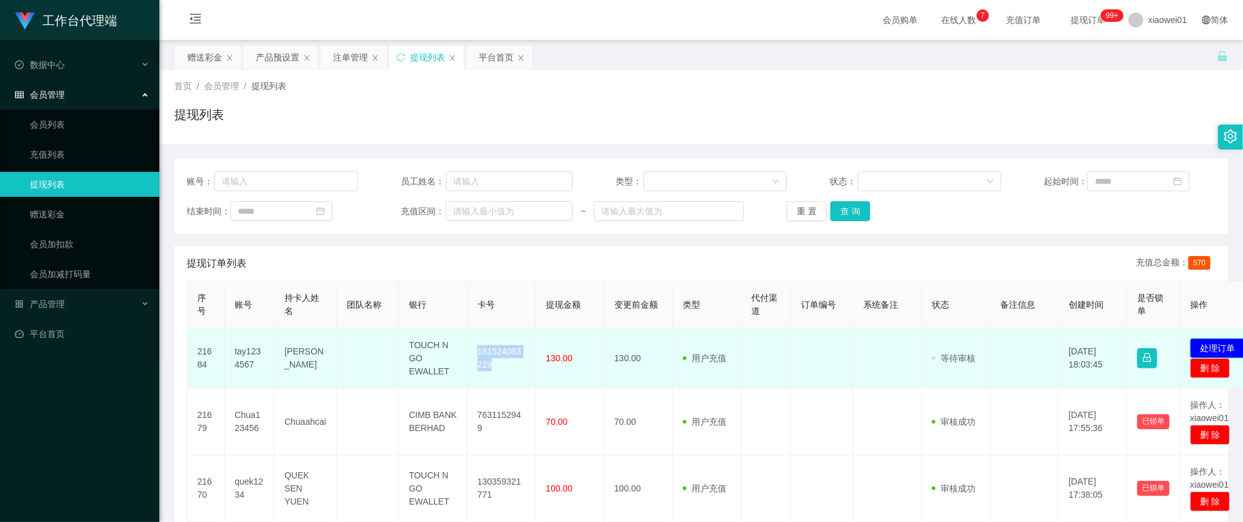
click at [1213, 344] on button "处理订单" at bounding box center [1217, 348] width 55 height 20
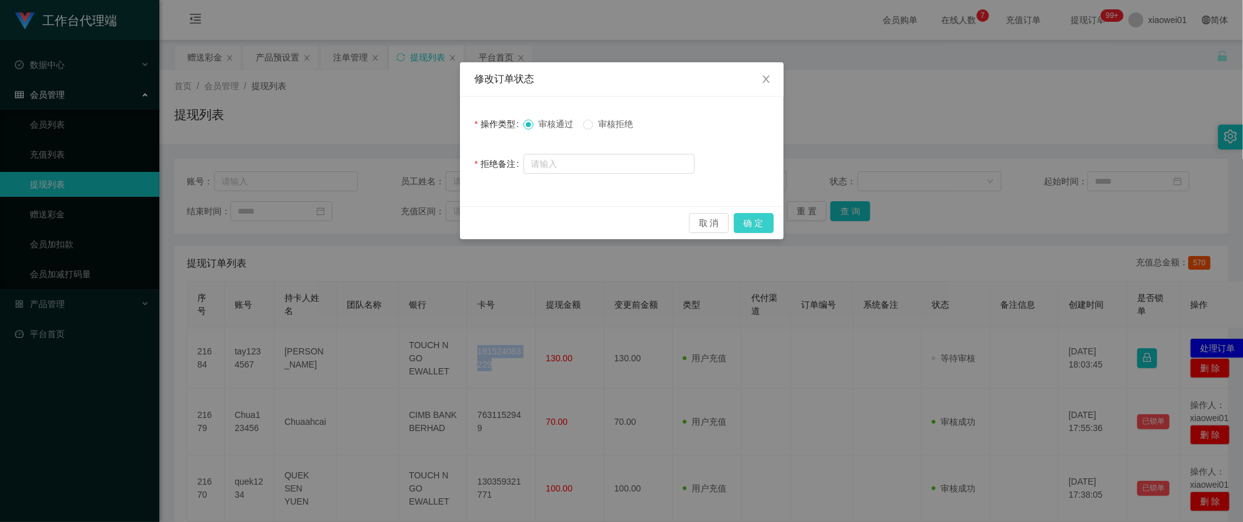
click at [756, 229] on button "确 定" at bounding box center [754, 223] width 40 height 20
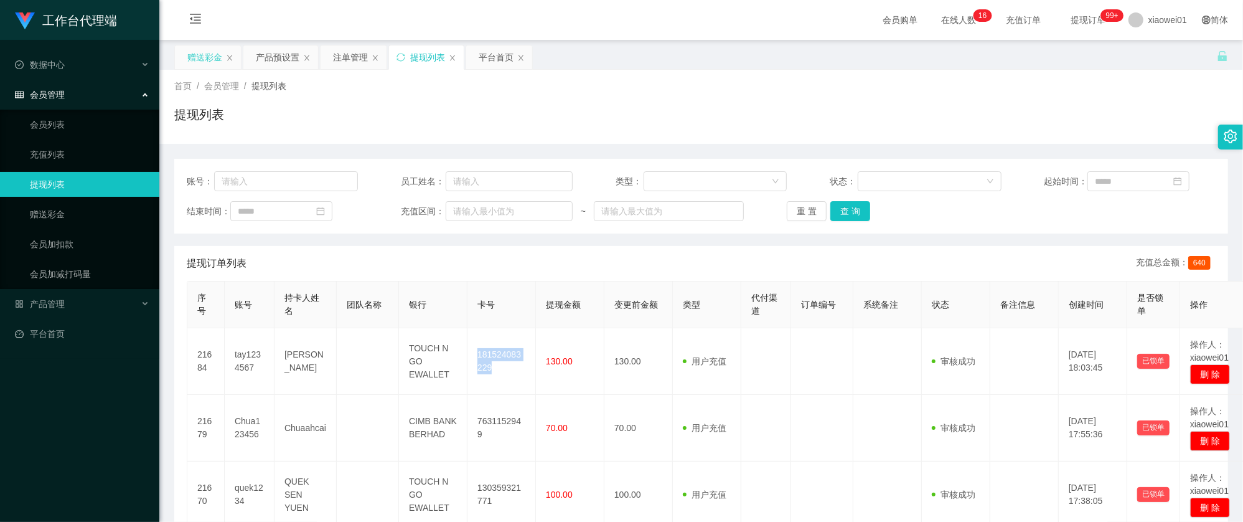
click at [210, 55] on div "赠送彩金" at bounding box center [204, 57] width 35 height 24
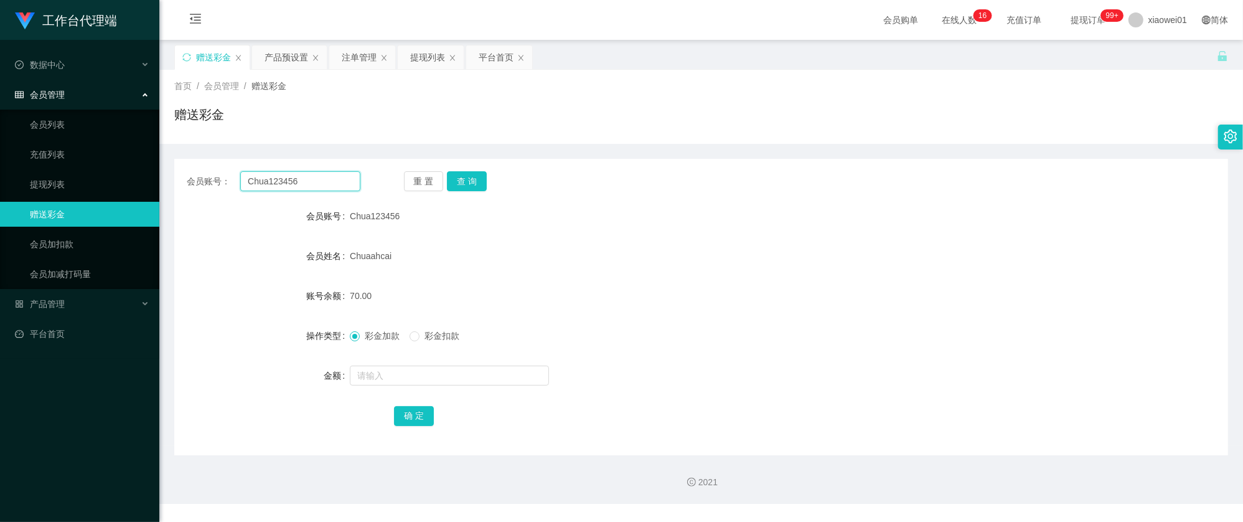
drag, startPoint x: 280, startPoint y: 172, endPoint x: 296, endPoint y: 176, distance: 16.5
click at [280, 172] on input "Chua123456" at bounding box center [300, 181] width 120 height 20
drag, startPoint x: 305, startPoint y: 176, endPoint x: 106, endPoint y: 155, distance: 200.2
click at [106, 156] on section "工作台代理端 数据中心 会员管理 会员列表 充值列表 提现列表 赠送彩金 会员加扣款 会员加减打码量 产品管理 平台首页 保存配置 重置配置 整体风格设置 主…" at bounding box center [621, 256] width 1243 height 513
paste input "cckeong79"
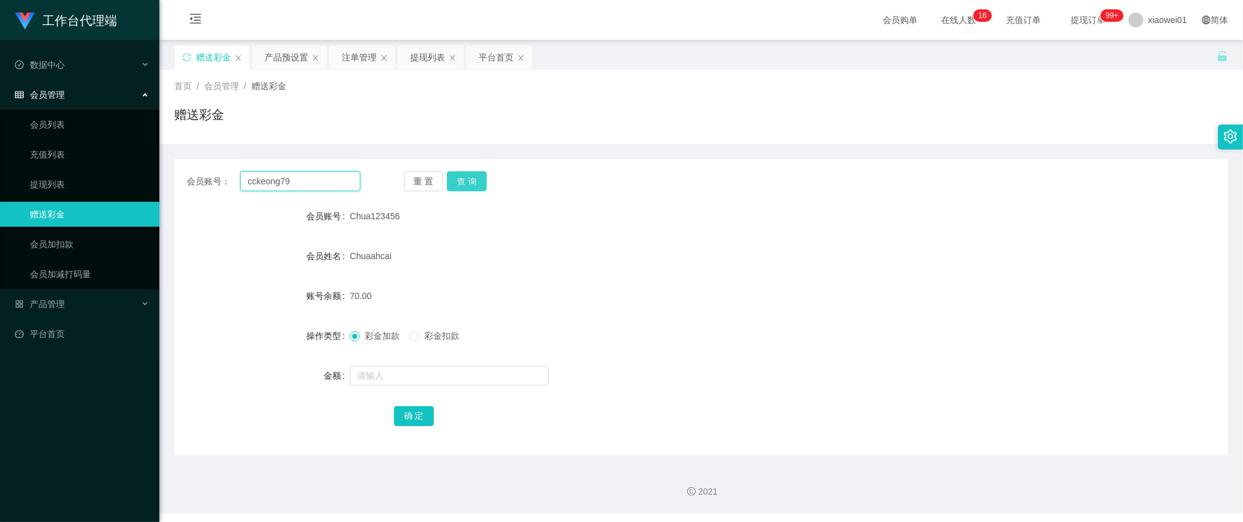
type input "cckeong79"
click at [457, 182] on button "查 询" at bounding box center [467, 181] width 40 height 20
click at [412, 382] on input "text" at bounding box center [449, 375] width 199 height 20
type input "12000"
click at [420, 410] on button "确 定" at bounding box center [414, 416] width 40 height 20
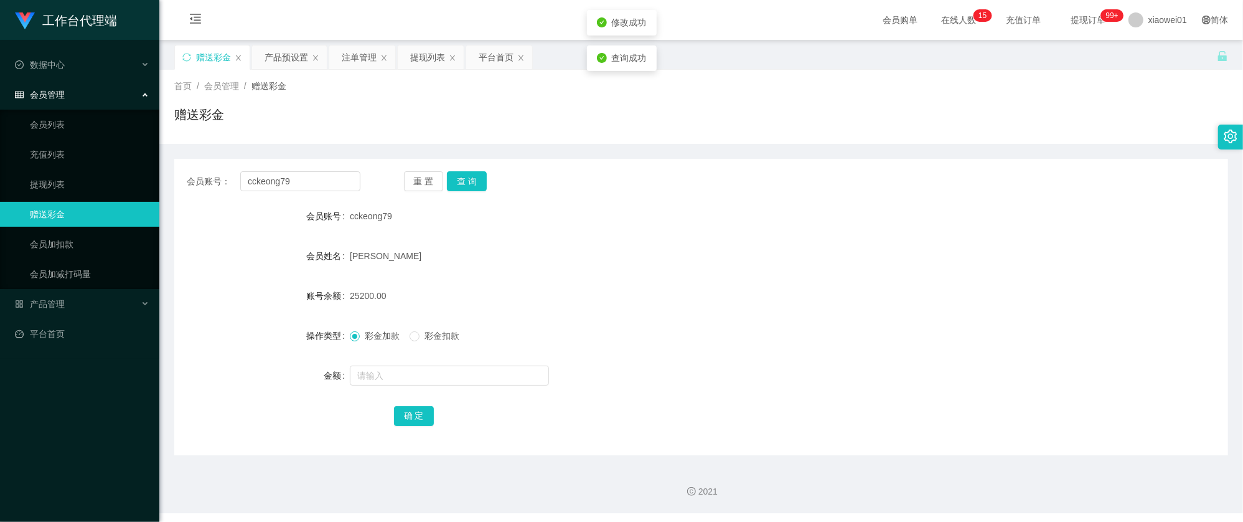
click at [721, 305] on div "25200.00" at bounding box center [657, 295] width 615 height 25
click at [499, 57] on div "平台首页" at bounding box center [496, 57] width 35 height 24
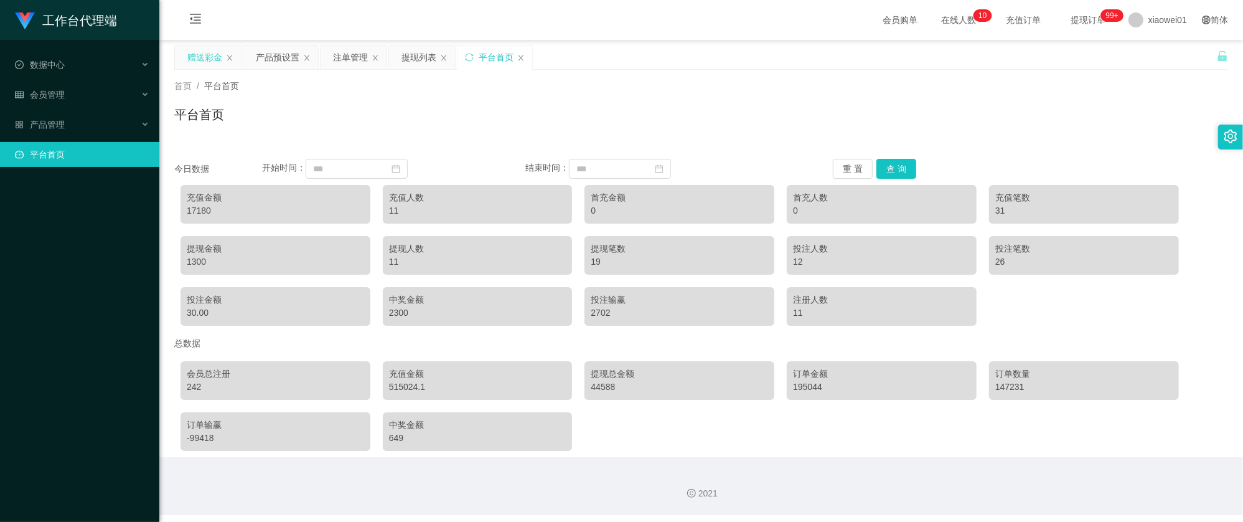
click at [177, 54] on div "赠送彩金" at bounding box center [208, 57] width 66 height 24
click at [230, 70] on div "首页 / 平台首页 / 平台首页" at bounding box center [701, 107] width 1084 height 74
click at [203, 65] on div "赠送彩金" at bounding box center [204, 57] width 35 height 24
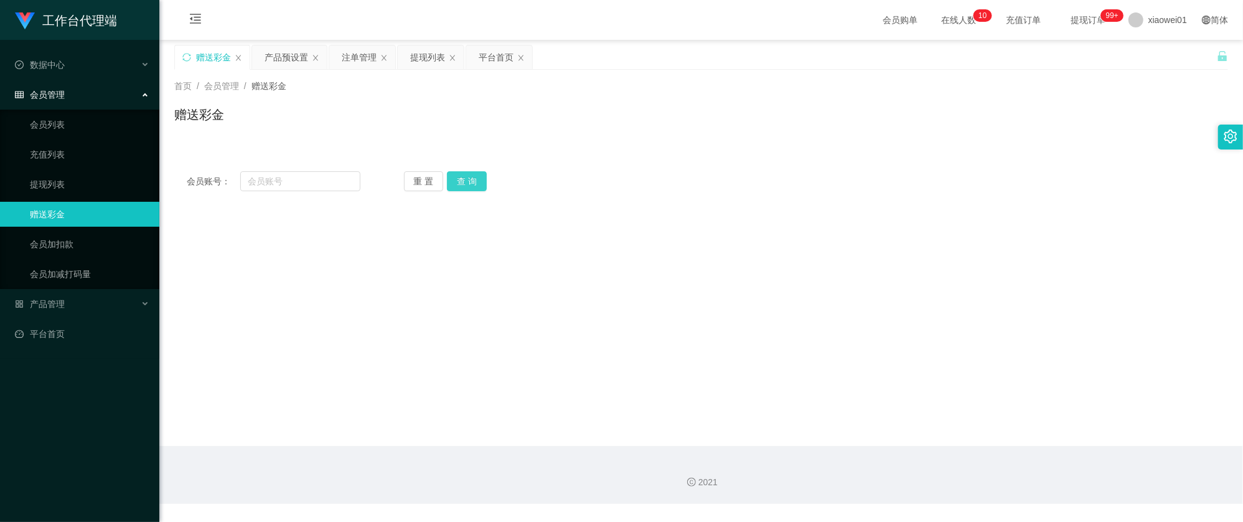
click at [472, 178] on button "查 询" at bounding box center [467, 181] width 40 height 20
drag, startPoint x: 737, startPoint y: 135, endPoint x: 368, endPoint y: 105, distance: 369.7
click at [736, 135] on div "首页 / 会员管理 / 赠送彩金 / 赠送彩金" at bounding box center [701, 107] width 1084 height 74
drag, startPoint x: 282, startPoint y: 185, endPoint x: 352, endPoint y: 194, distance: 70.9
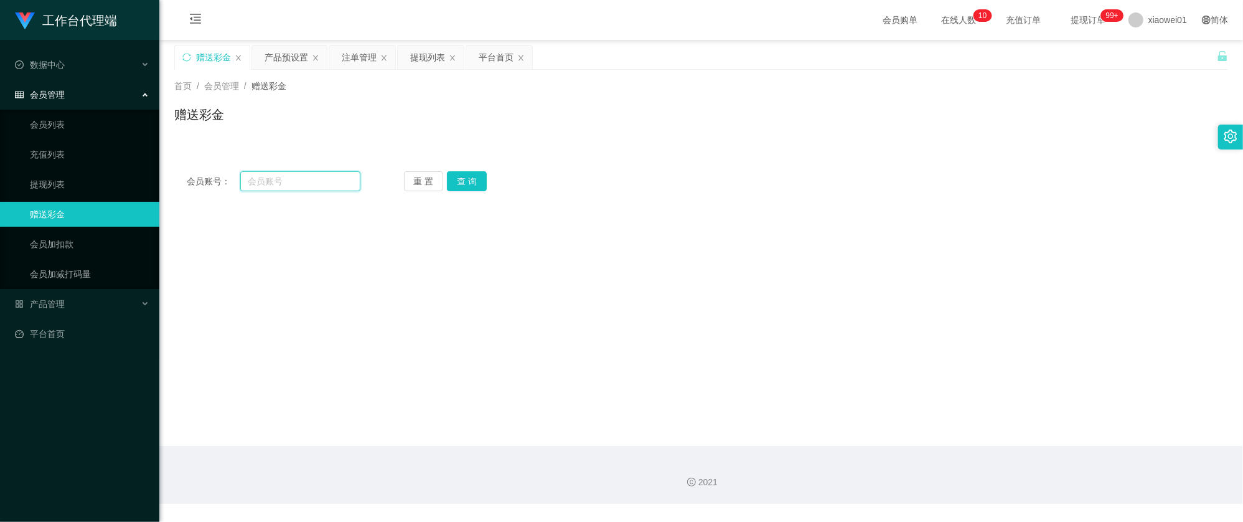
click at [282, 185] on input "text" at bounding box center [300, 181] width 120 height 20
paste input "cckeong79"
type input "cckeong79"
click at [486, 192] on div "会员账号： cckeong79 重 置 查 询 会员账号 会员姓名 账号余额 操作类型 彩金加款 彩金扣款 金额 确 定" at bounding box center [701, 181] width 1054 height 45
click at [484, 182] on button "查 询" at bounding box center [467, 181] width 40 height 20
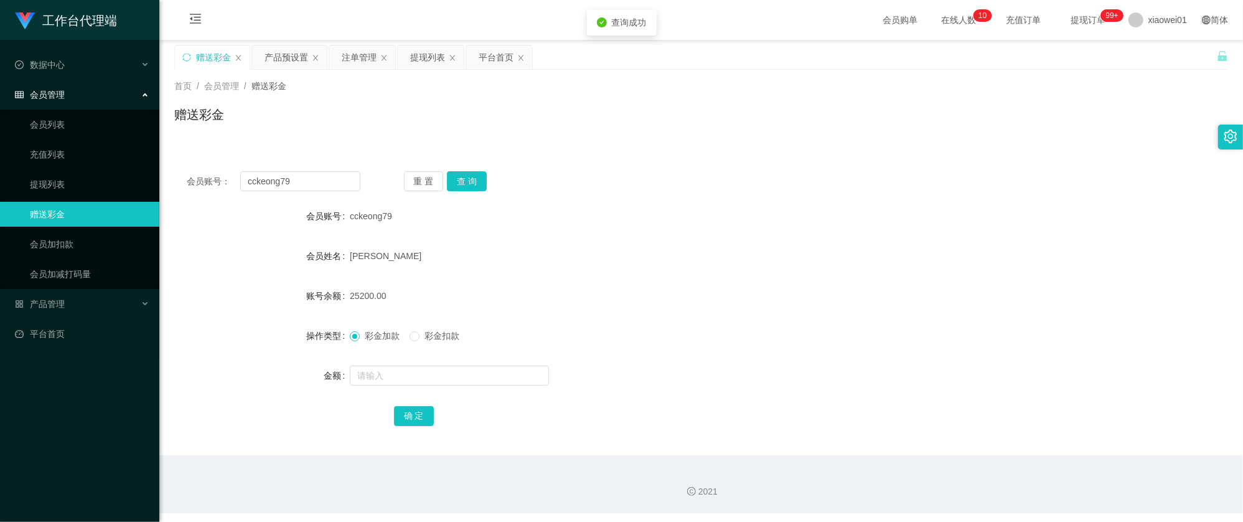
click at [752, 245] on div "[PERSON_NAME]" at bounding box center [657, 255] width 615 height 25
